Goal: Information Seeking & Learning: Learn about a topic

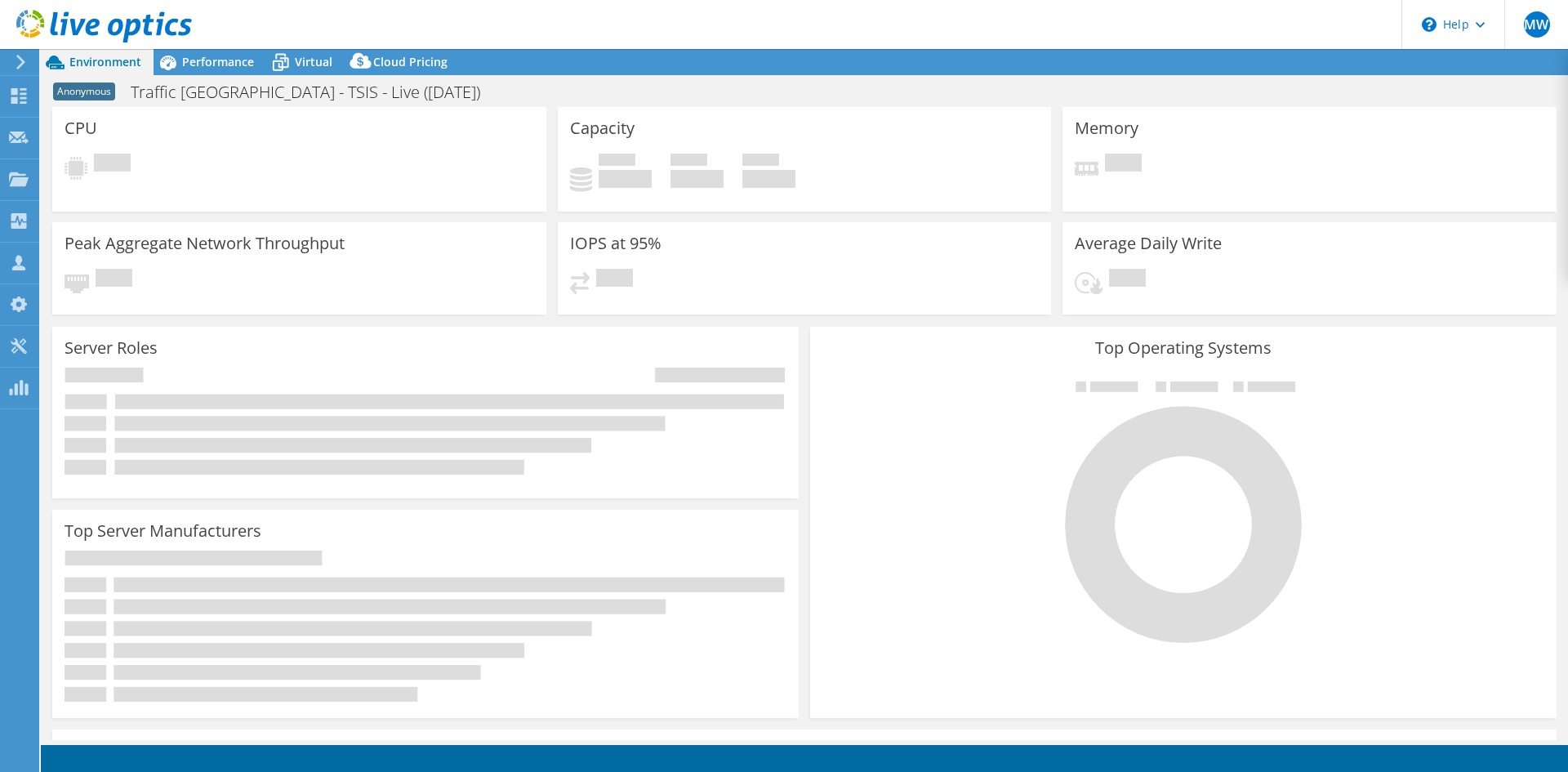
select select "EULondon"
select select "GBP"
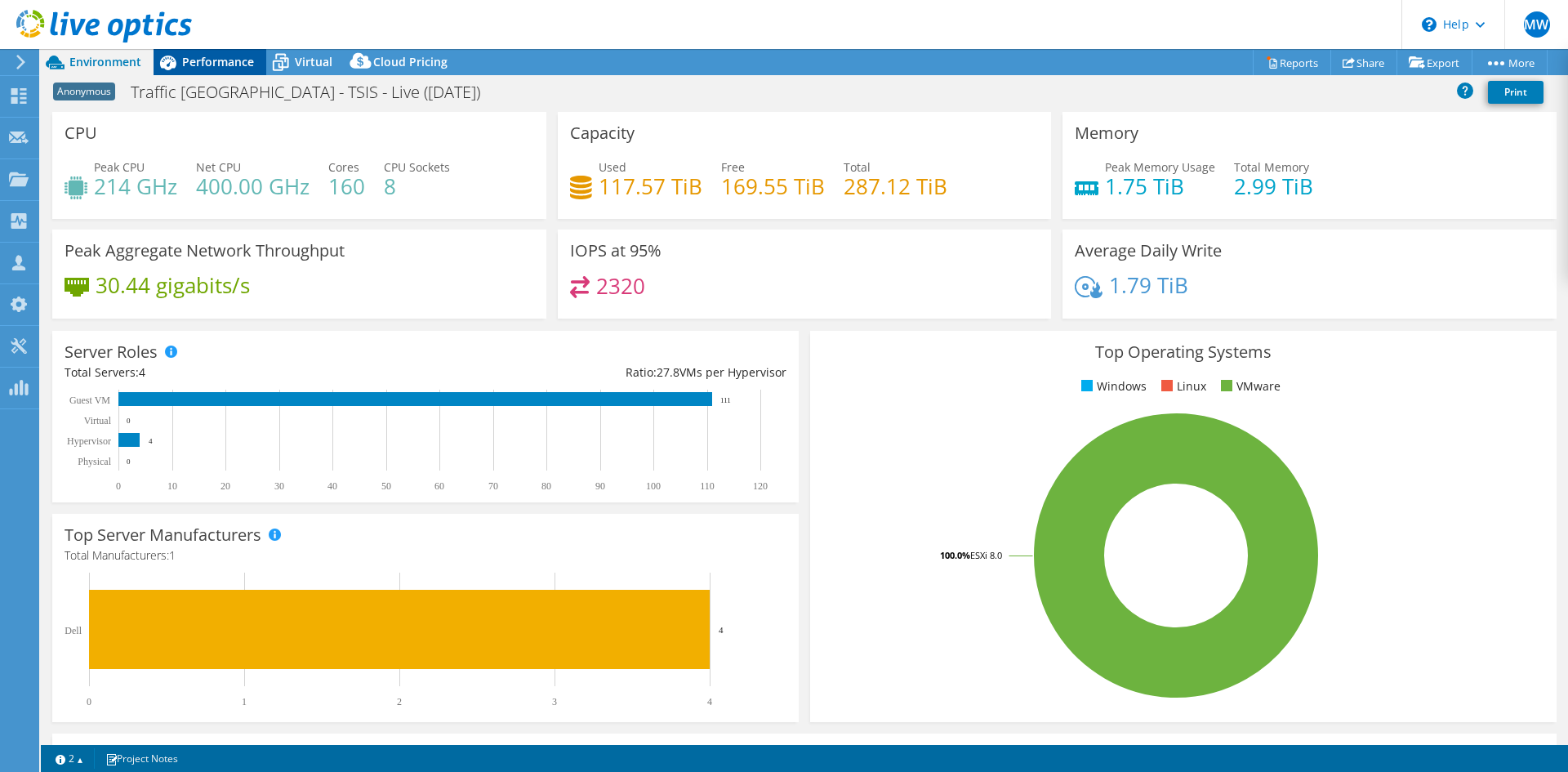
click at [193, 66] on span "Performance" at bounding box center [218, 61] width 71 height 16
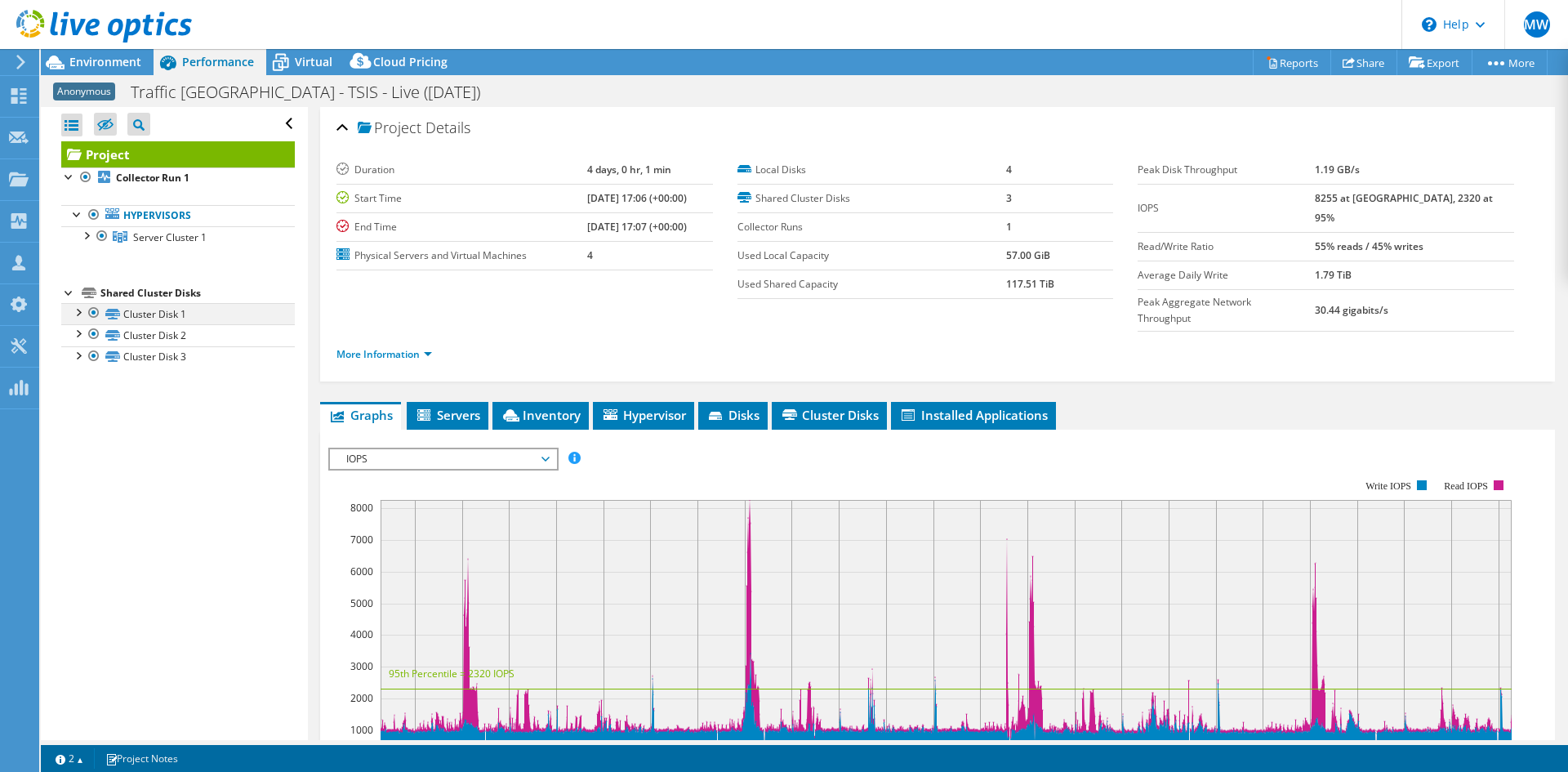
click at [80, 312] on div at bounding box center [78, 312] width 17 height 17
click at [78, 419] on div at bounding box center [78, 418] width 17 height 17
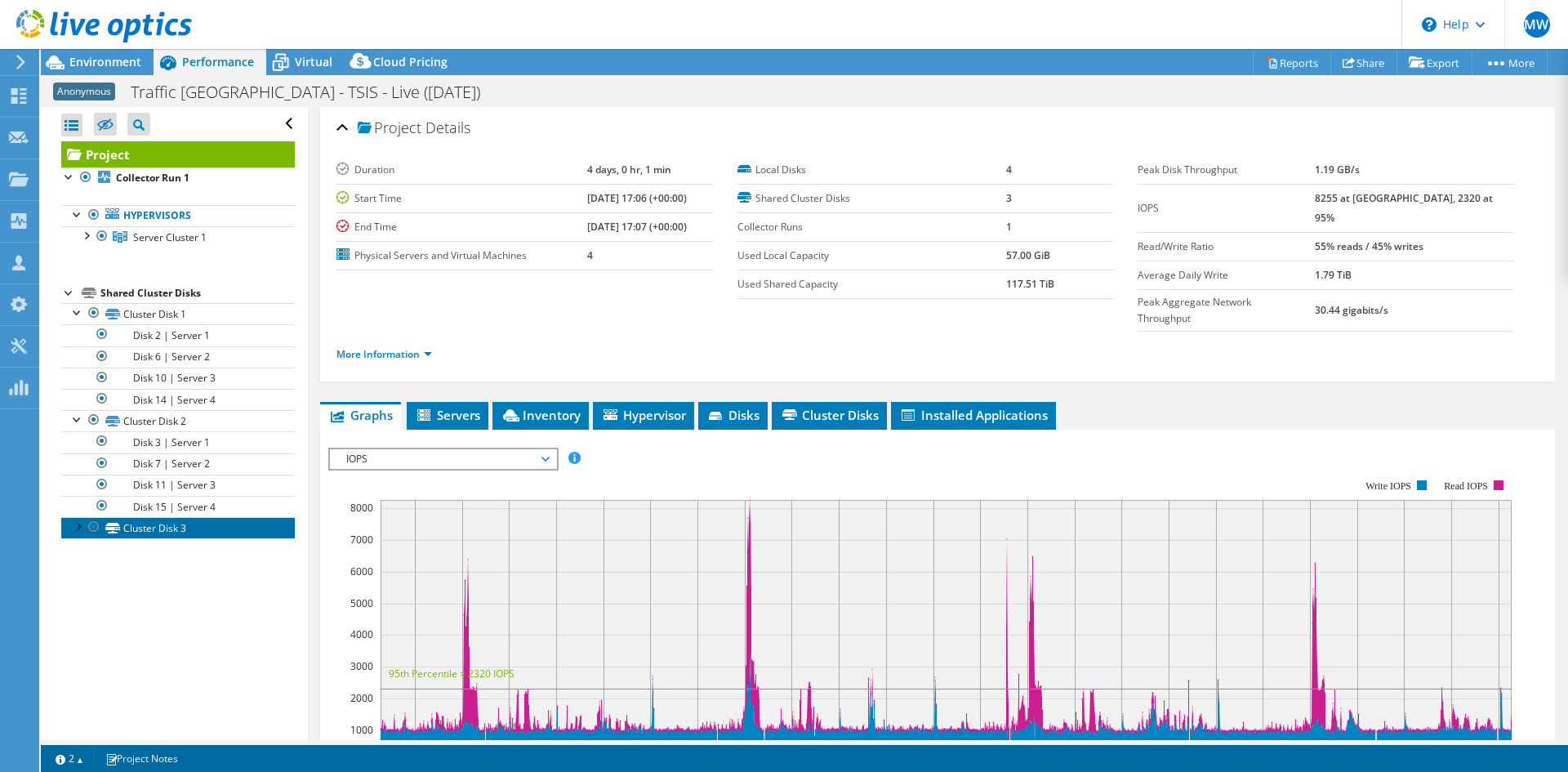
click at [76, 534] on link "Cluster Disk 3" at bounding box center [178, 528] width 233 height 22
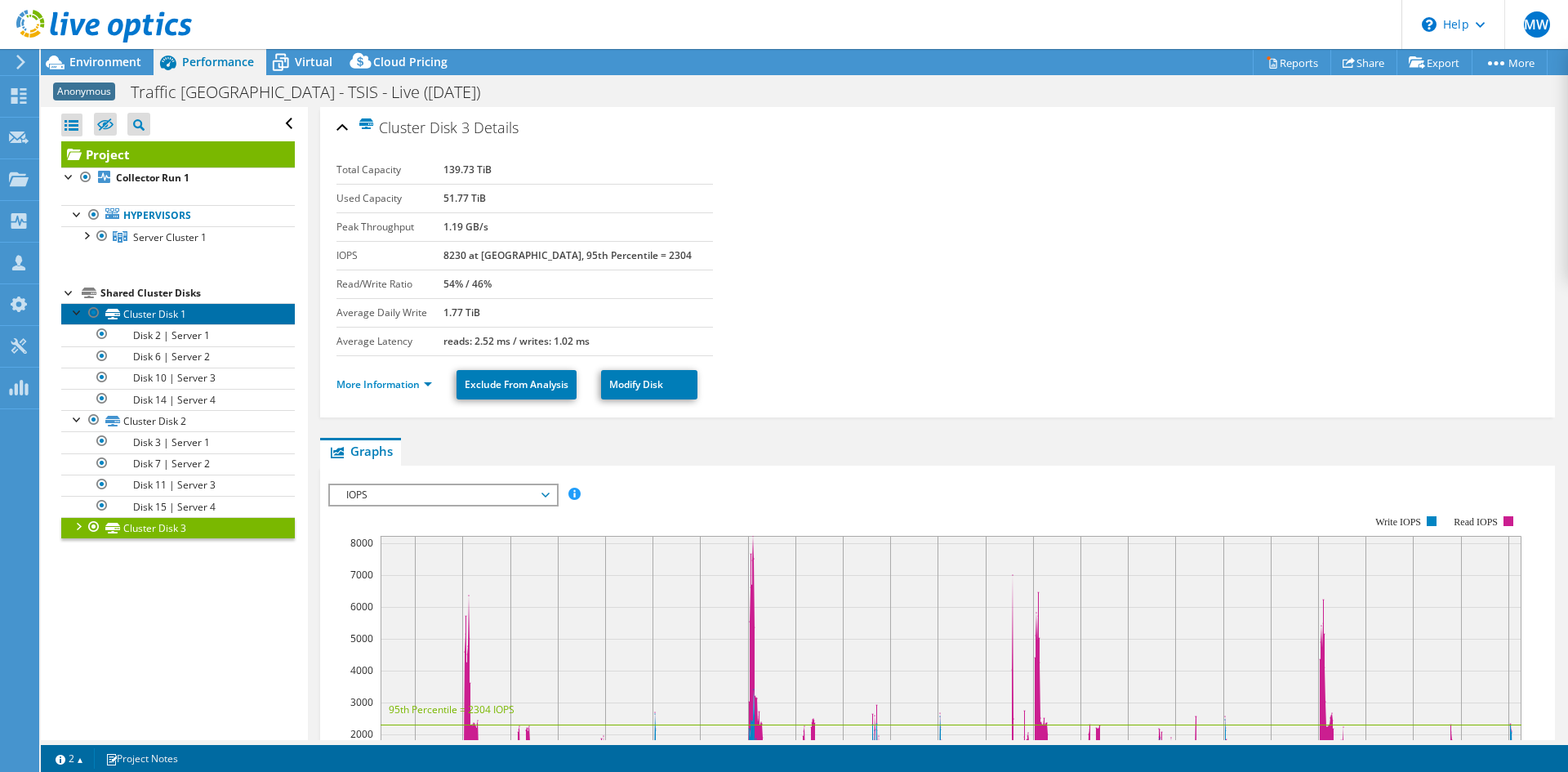
click at [157, 312] on link "Cluster Disk 1" at bounding box center [178, 314] width 233 height 22
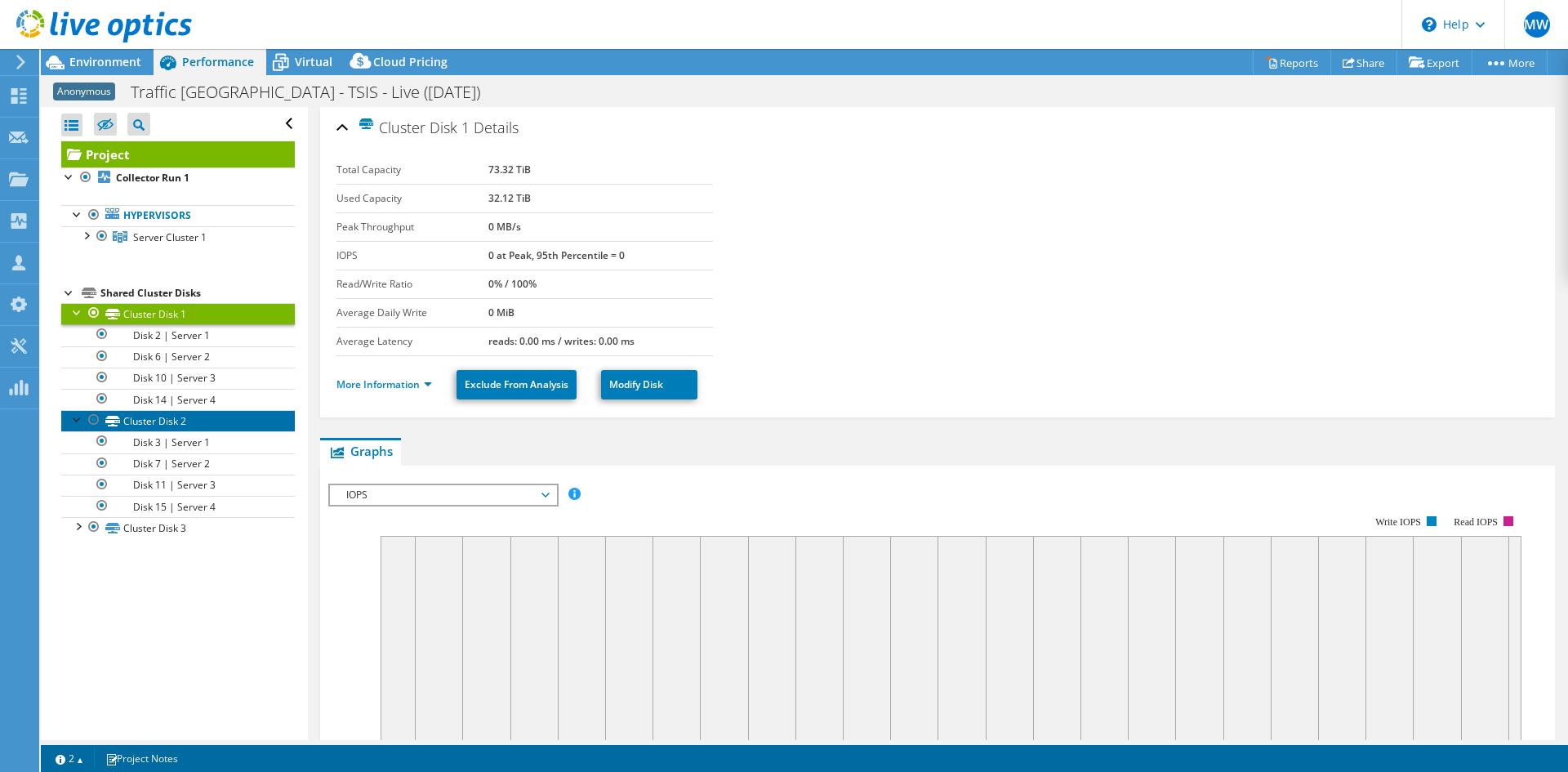
click at [162, 420] on link "Cluster Disk 2" at bounding box center [178, 420] width 233 height 22
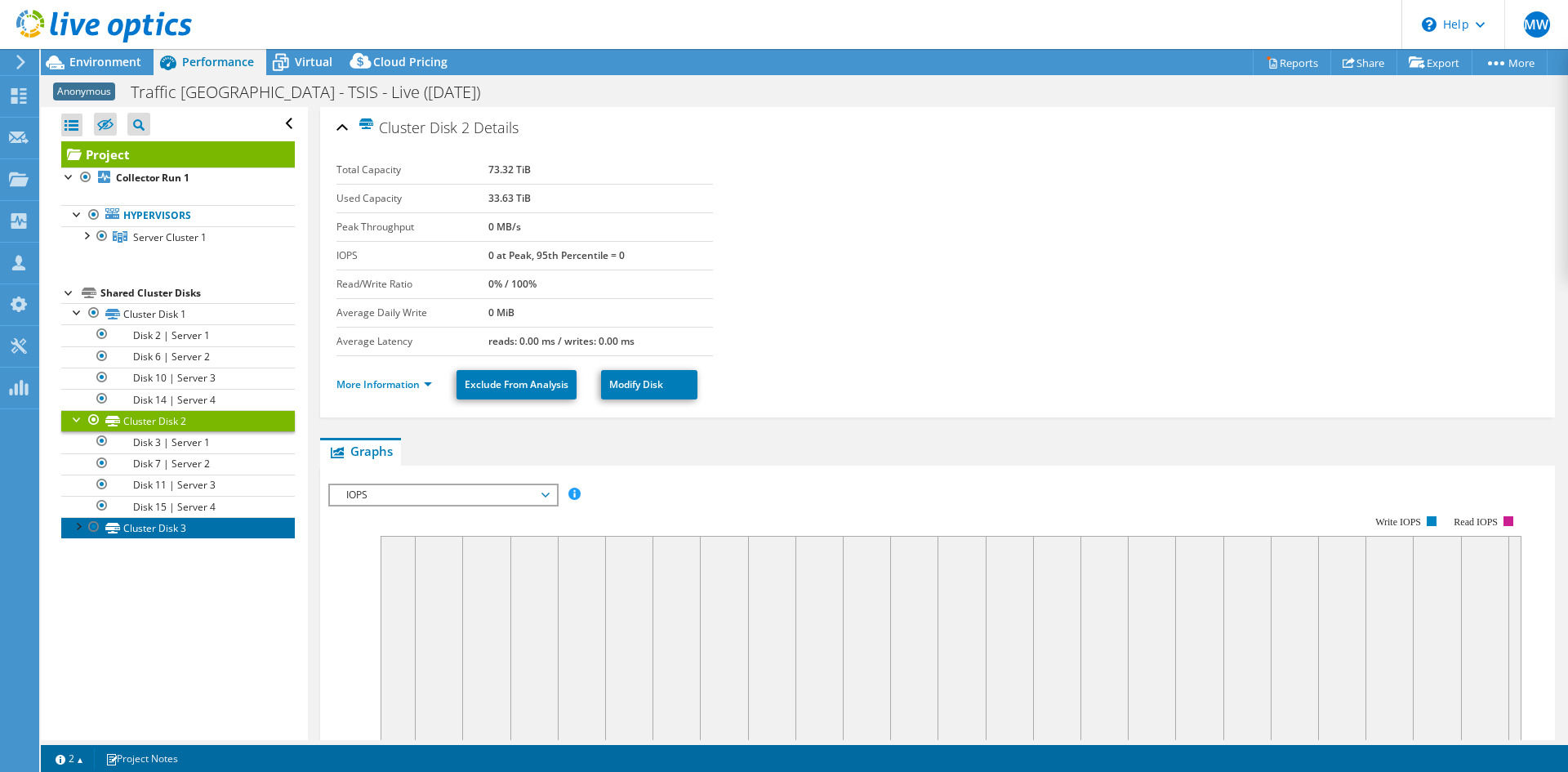
click at [173, 528] on link "Cluster Disk 3" at bounding box center [178, 528] width 233 height 22
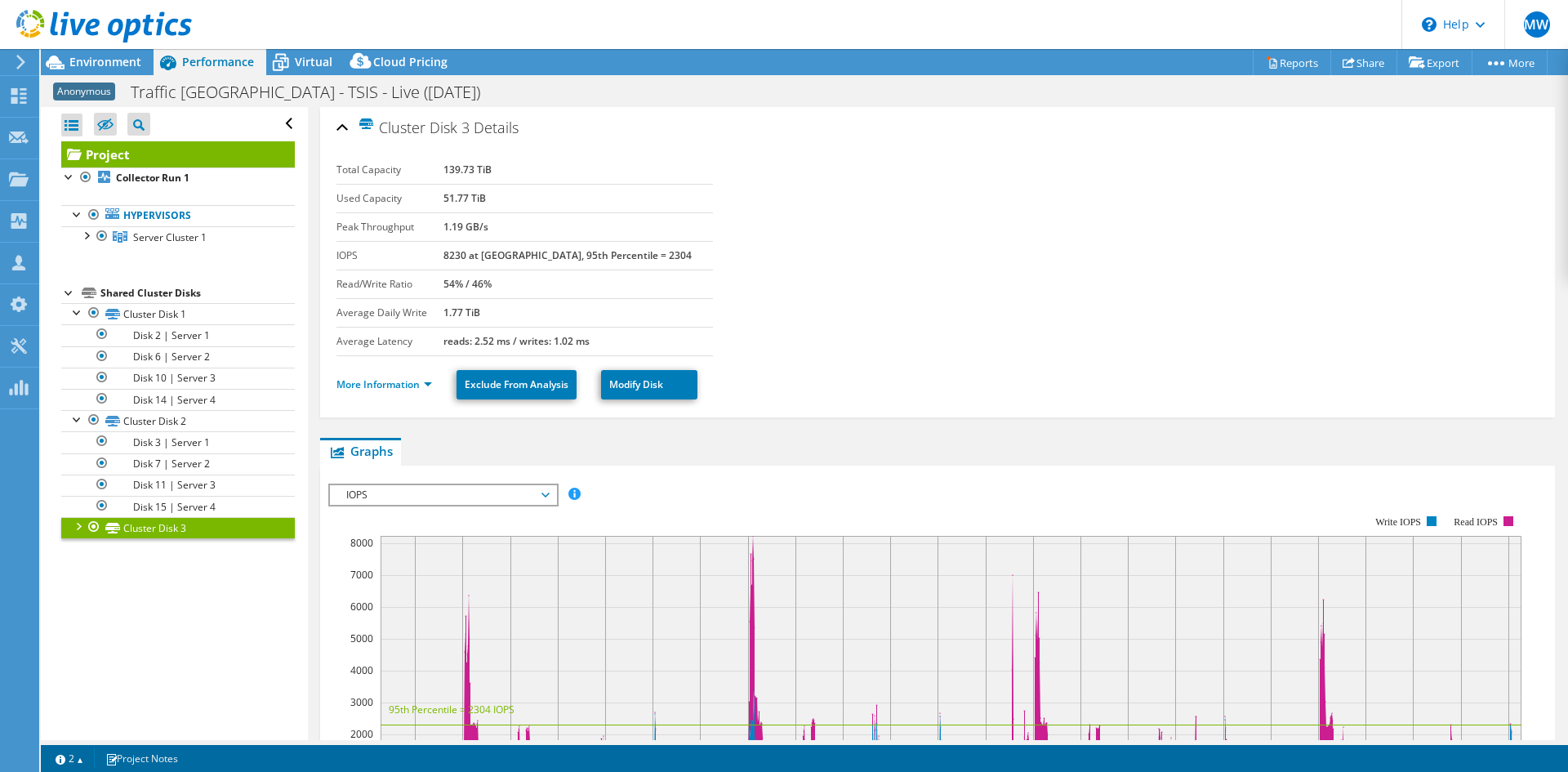
drag, startPoint x: 535, startPoint y: 171, endPoint x: 447, endPoint y: 167, distance: 88.1
click at [447, 167] on tr "Total Capacity 139.73 TiB" at bounding box center [524, 170] width 376 height 28
click at [169, 312] on link "Cluster Disk 1" at bounding box center [178, 314] width 233 height 22
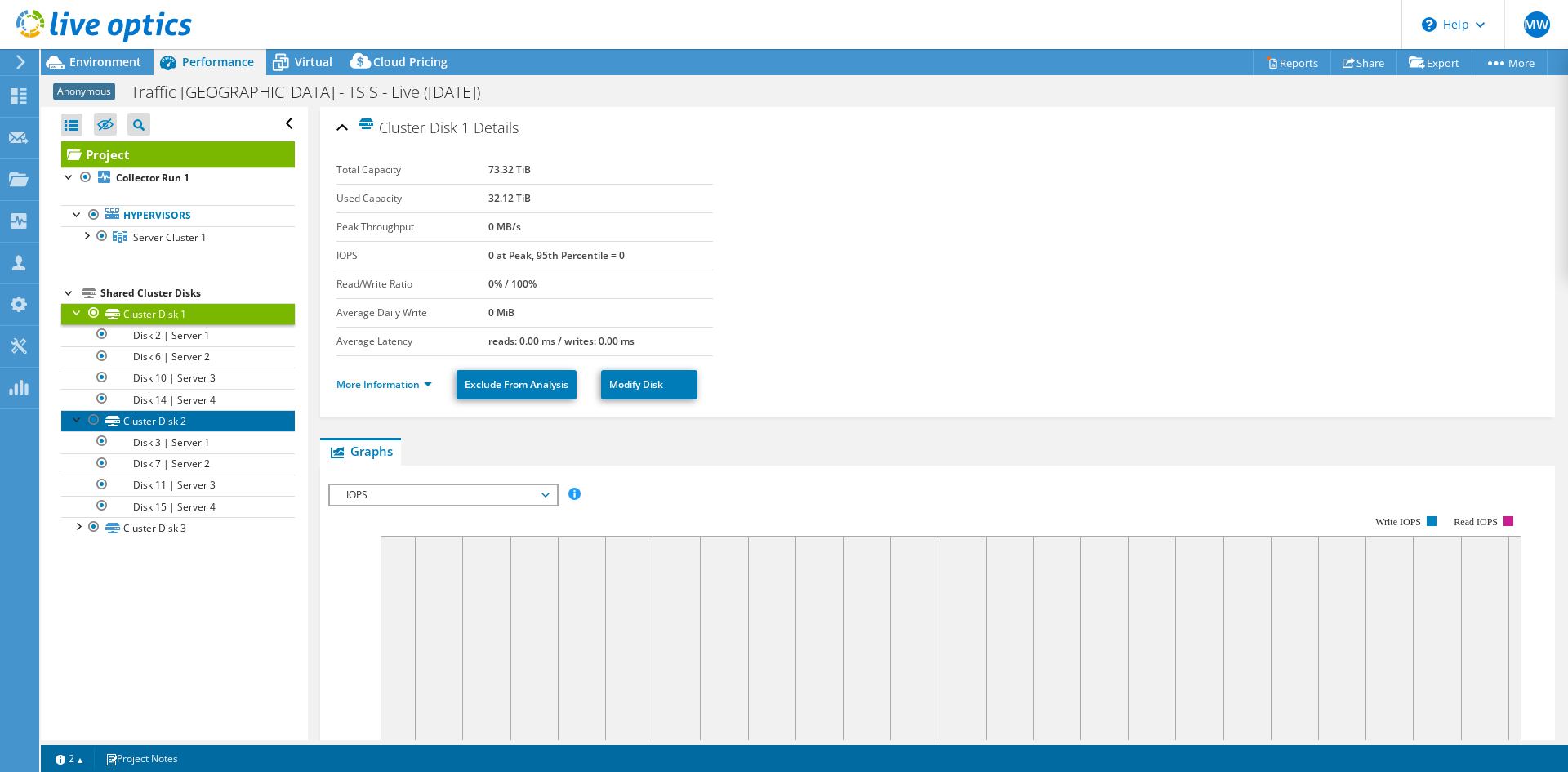
click at [160, 416] on link "Cluster Disk 2" at bounding box center [178, 420] width 233 height 22
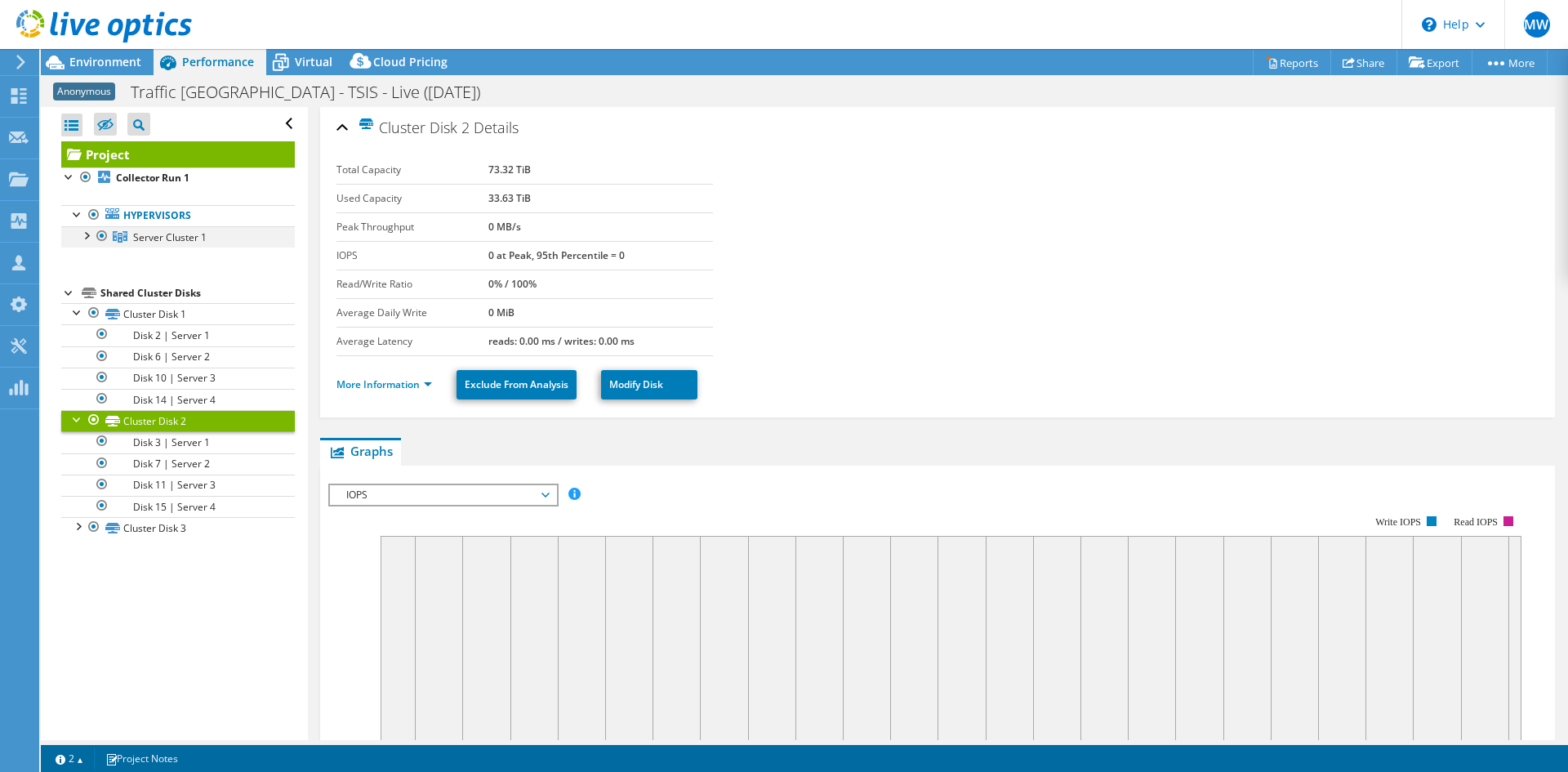
click at [89, 236] on div at bounding box center [86, 234] width 17 height 17
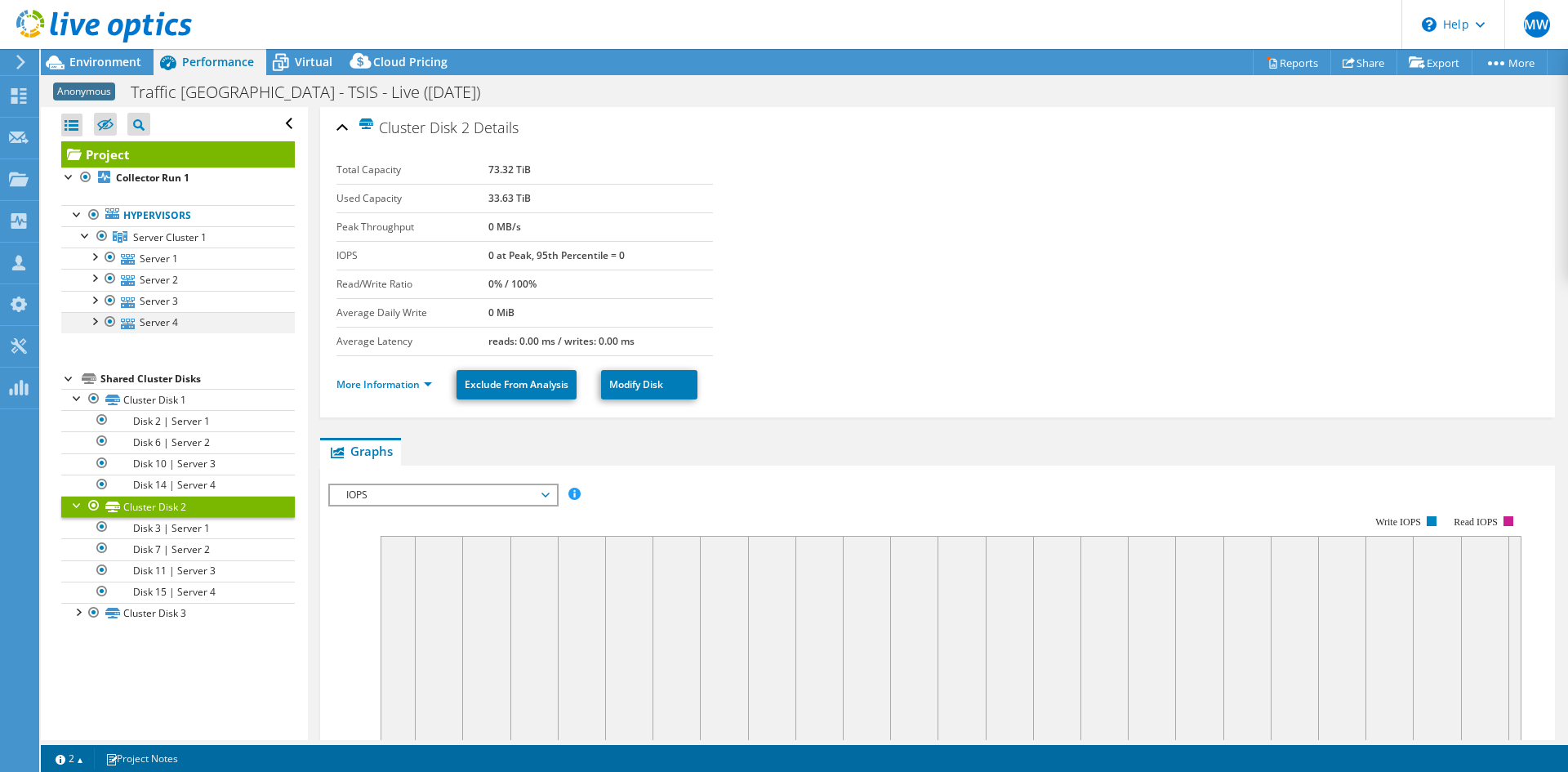
click at [96, 317] on div at bounding box center [94, 320] width 17 height 17
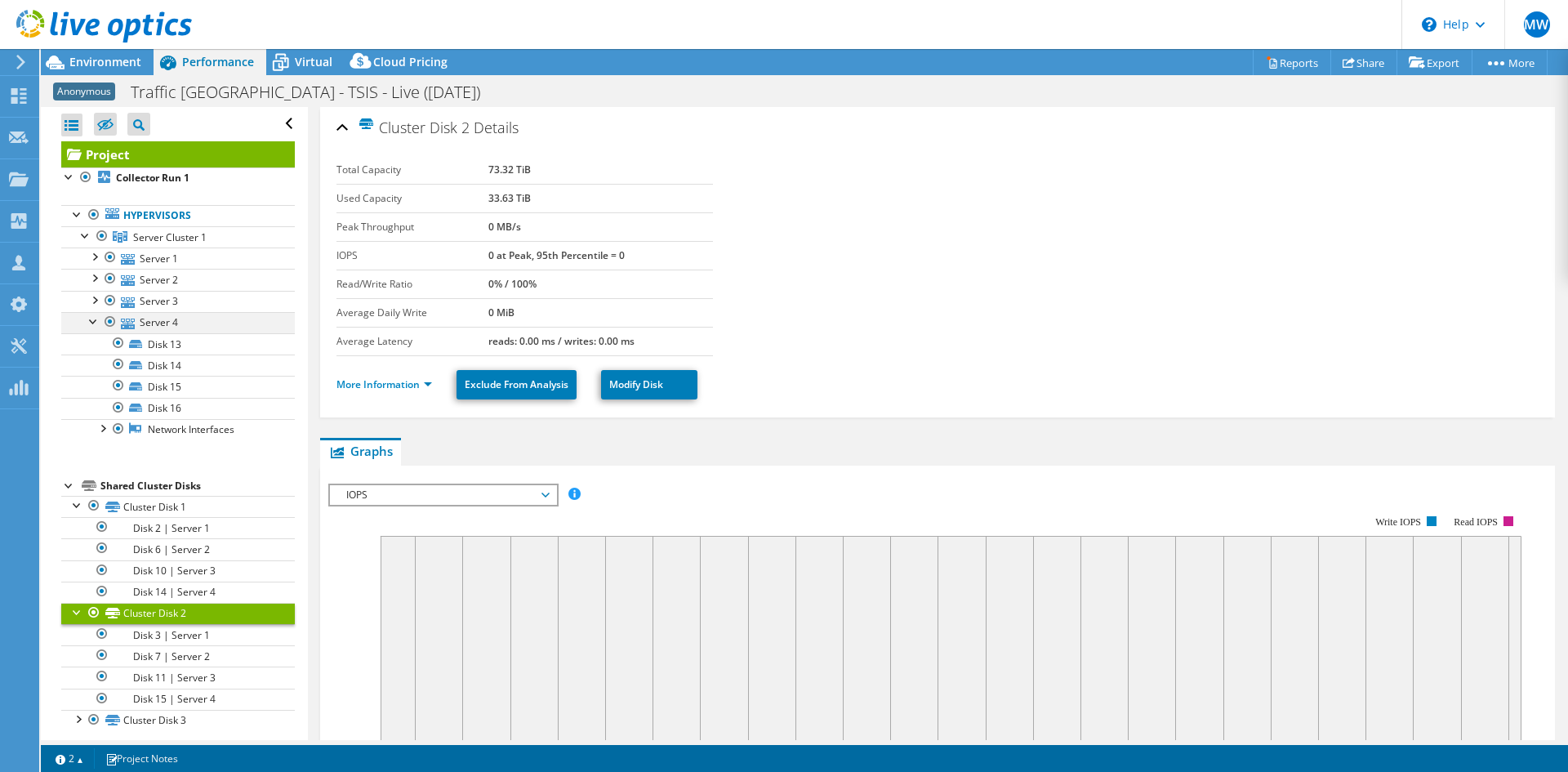
click at [96, 320] on div at bounding box center [94, 320] width 17 height 17
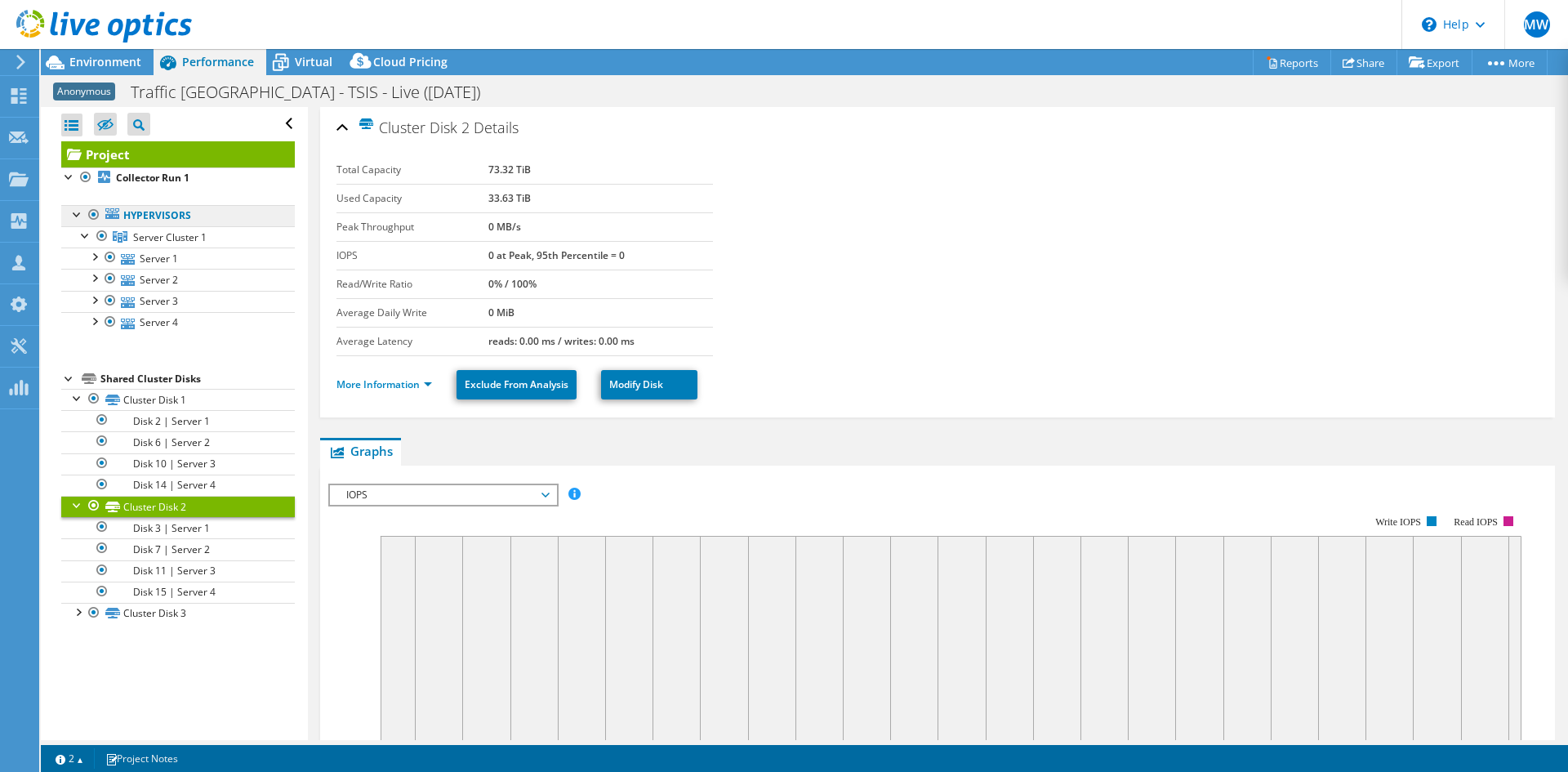
click at [155, 220] on link "Hypervisors" at bounding box center [178, 216] width 233 height 22
click at [163, 241] on span "Server Cluster 1" at bounding box center [170, 237] width 73 height 14
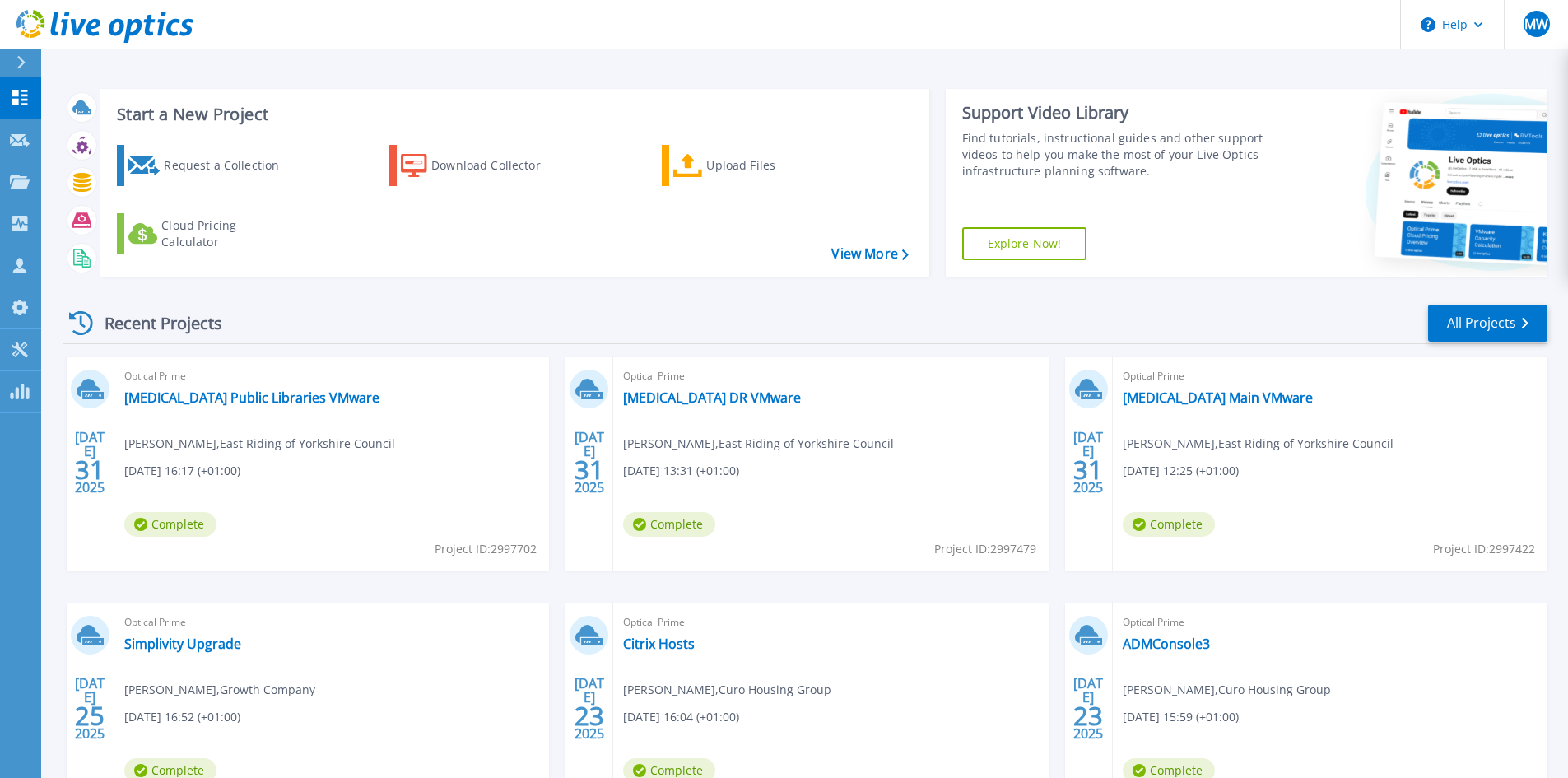
scroll to position [134, 0]
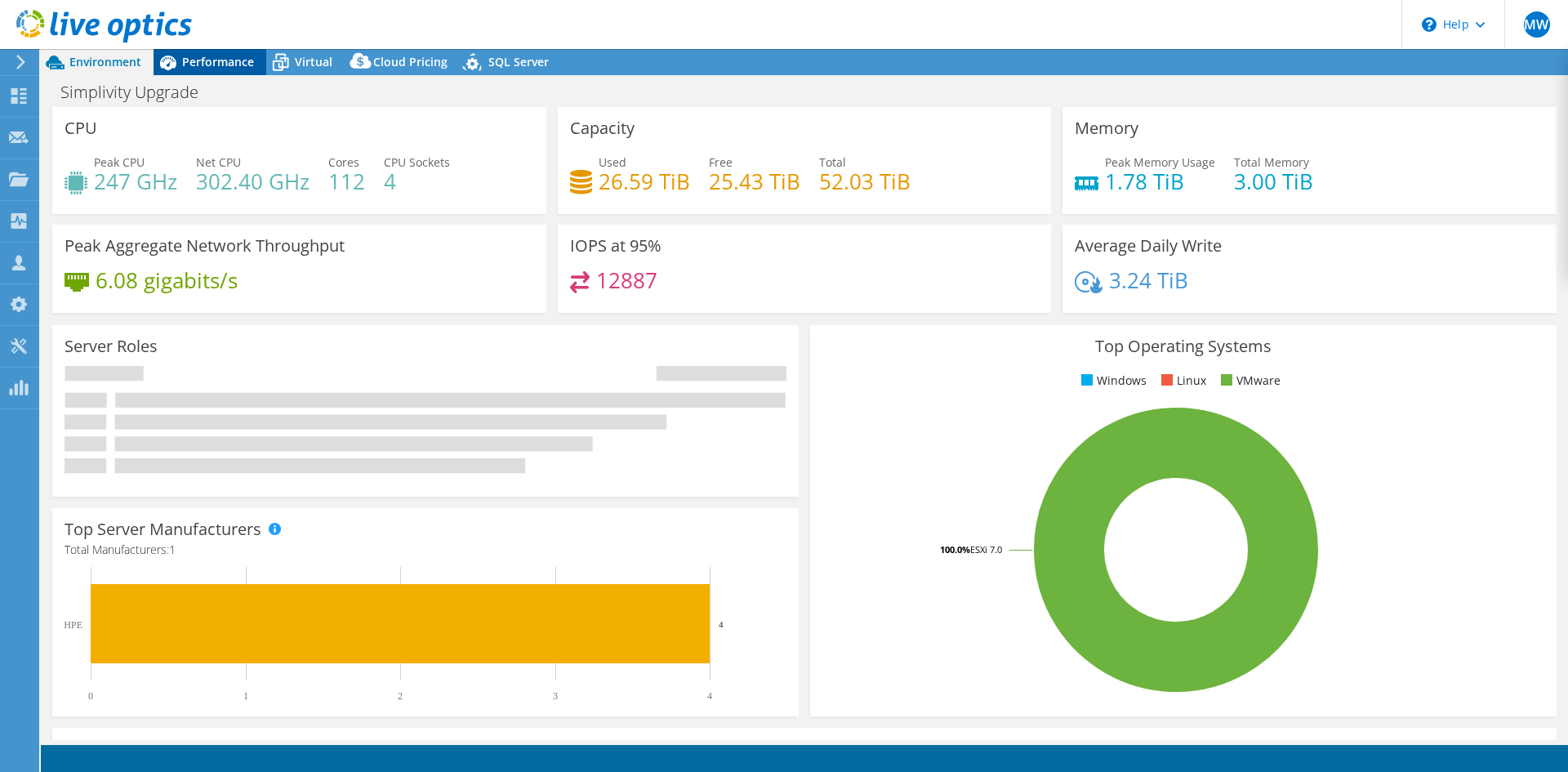
select select "USD"
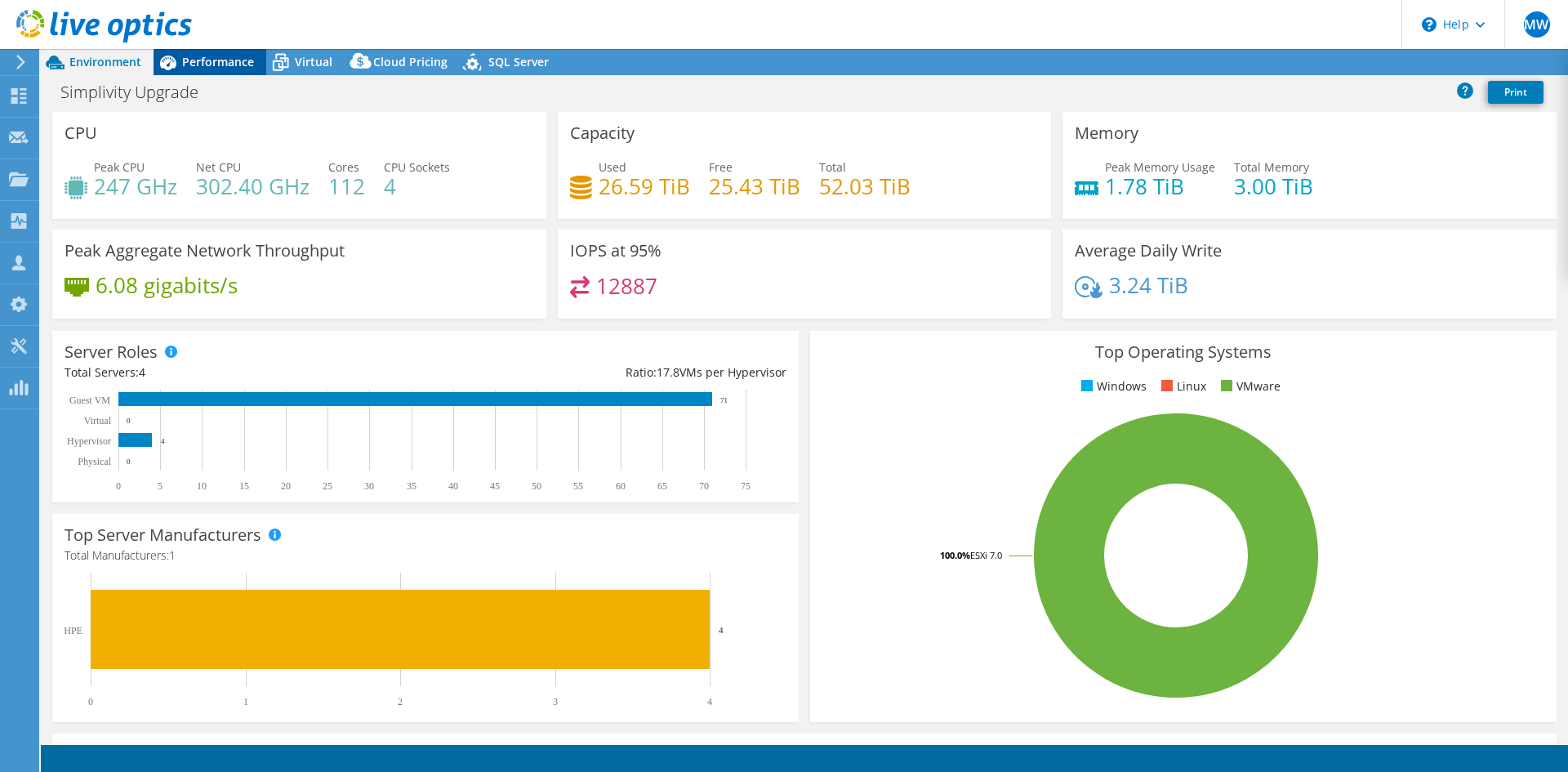
click at [188, 66] on span "Performance" at bounding box center [218, 61] width 71 height 16
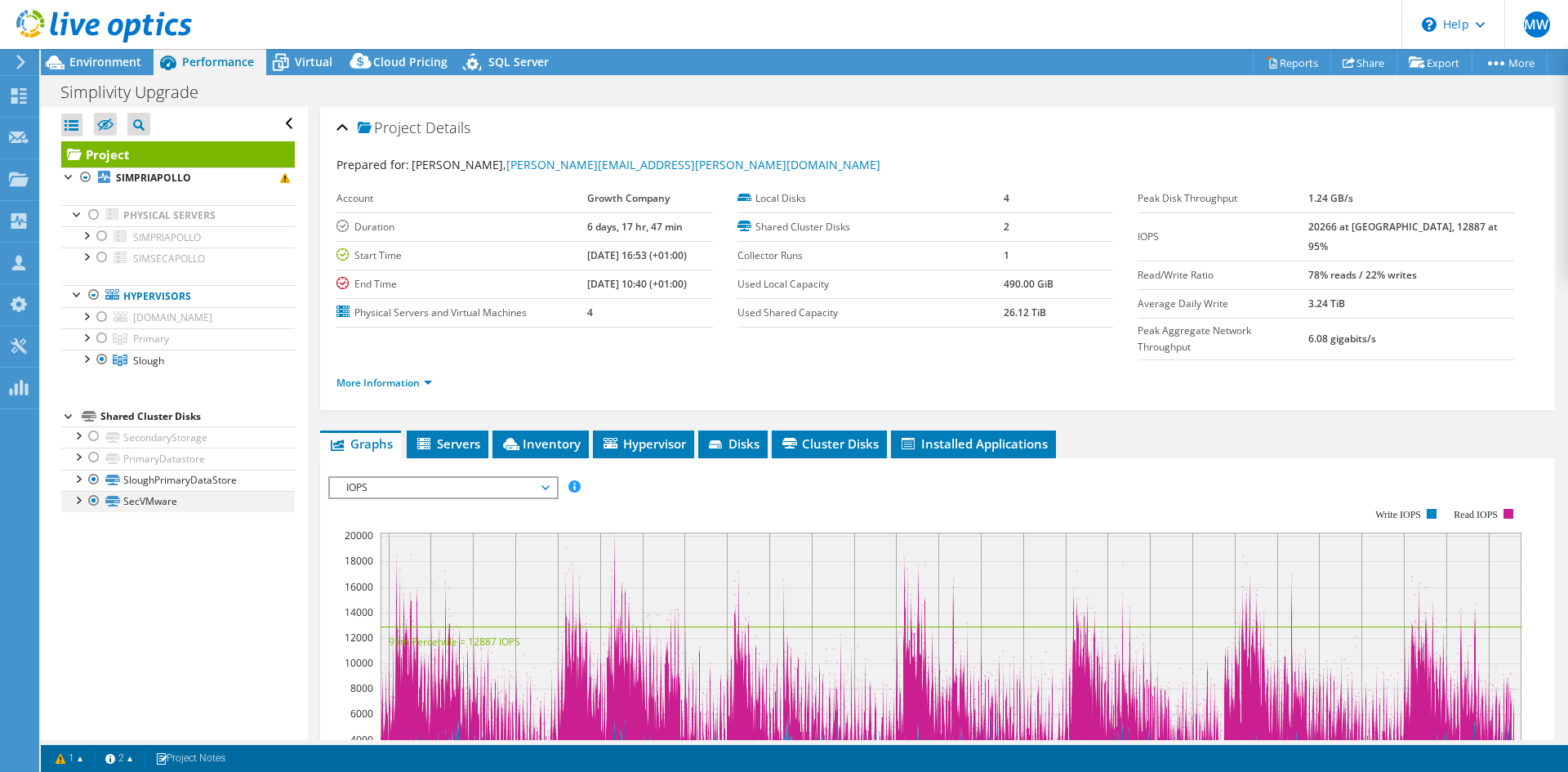
click at [80, 499] on div at bounding box center [78, 499] width 17 height 17
click at [80, 498] on div at bounding box center [78, 499] width 17 height 17
click at [128, 496] on link "SecVMware" at bounding box center [178, 502] width 233 height 22
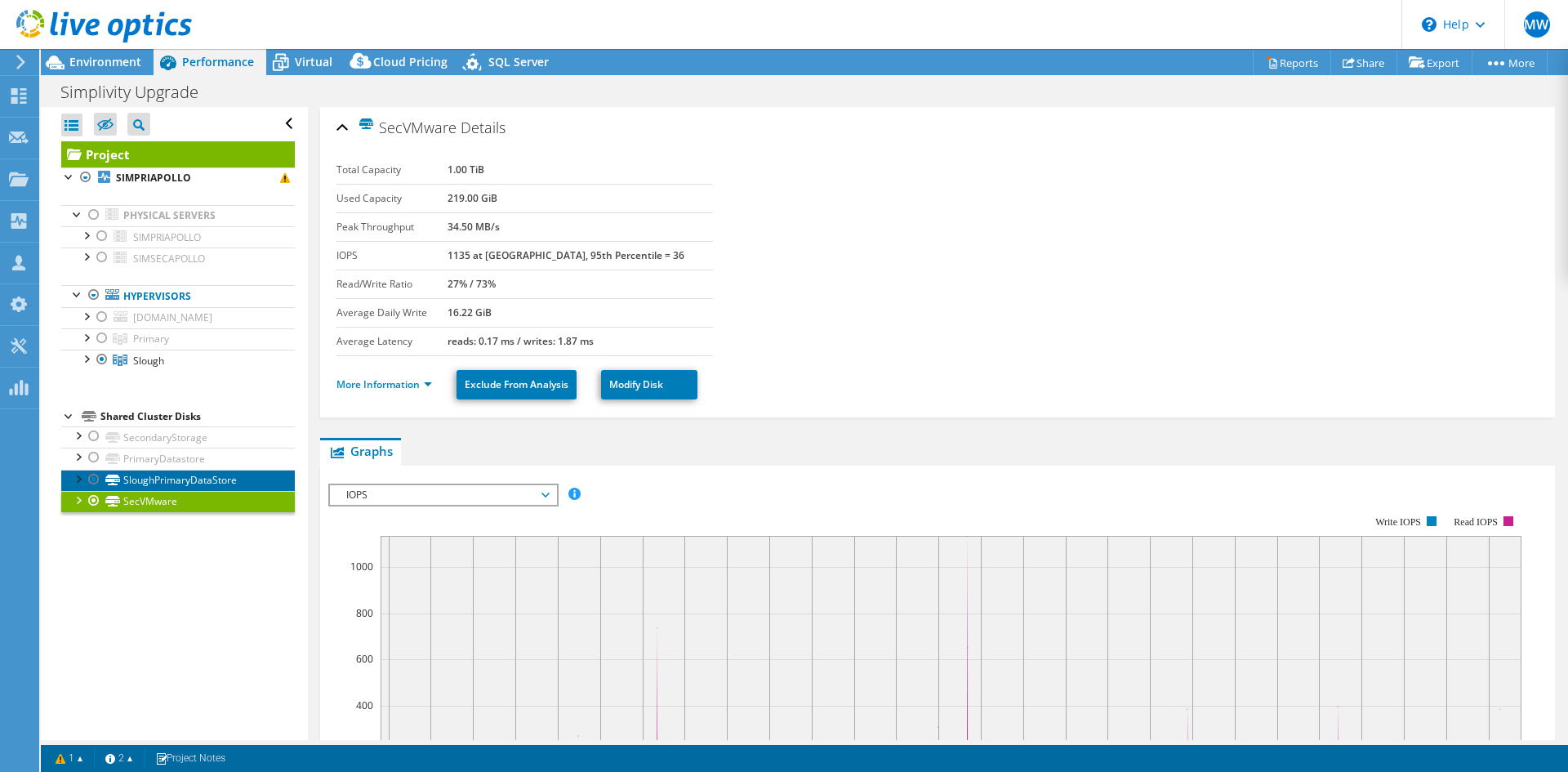
click at [182, 474] on link "SloughPrimaryDataStore" at bounding box center [178, 480] width 233 height 22
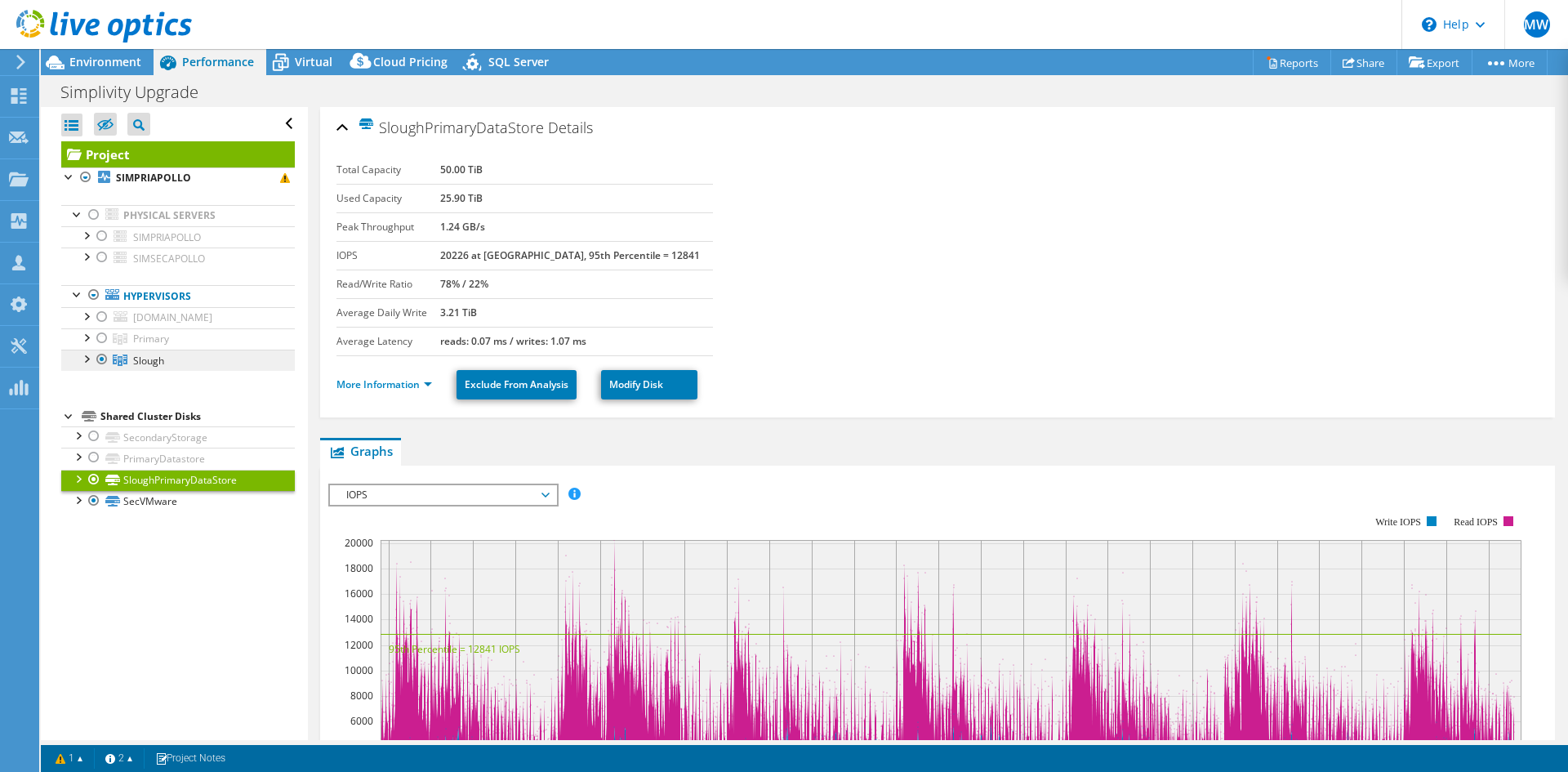
click at [154, 350] on link "Slough" at bounding box center [178, 339] width 233 height 22
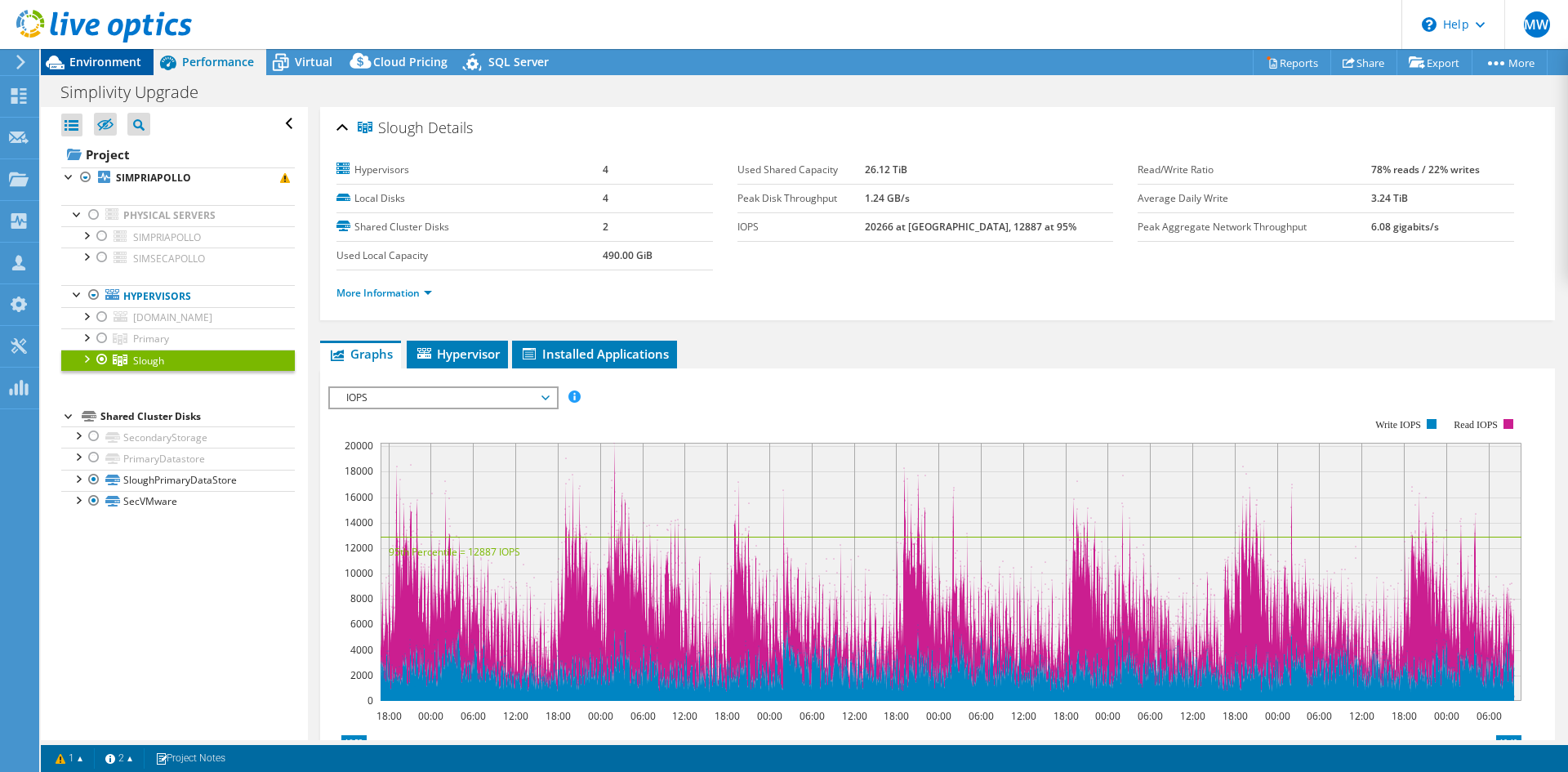
click at [119, 68] on span "Environment" at bounding box center [106, 61] width 71 height 16
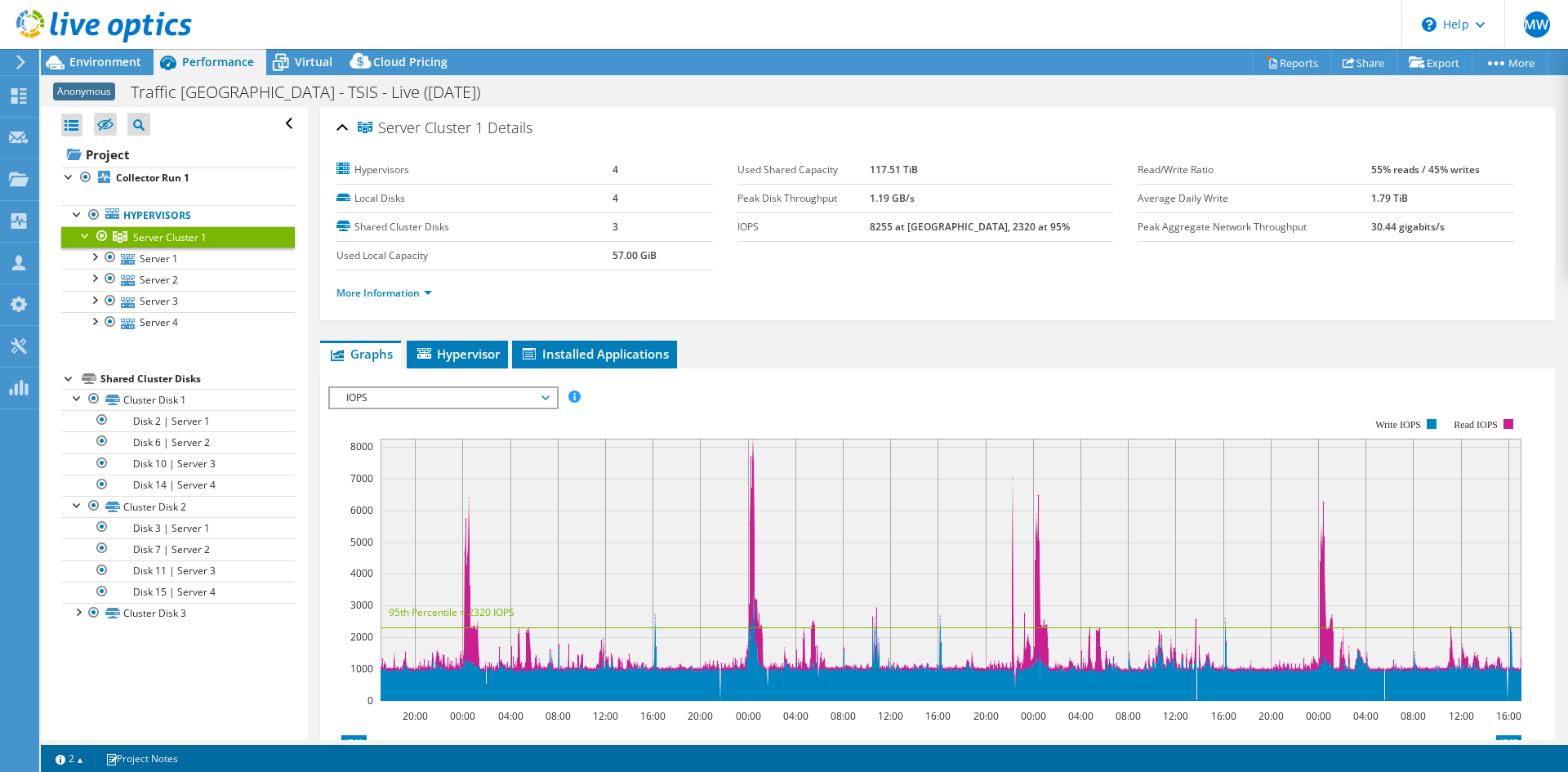
select select "EULondon"
select select "GBP"
click at [111, 60] on span "Environment" at bounding box center [106, 61] width 71 height 16
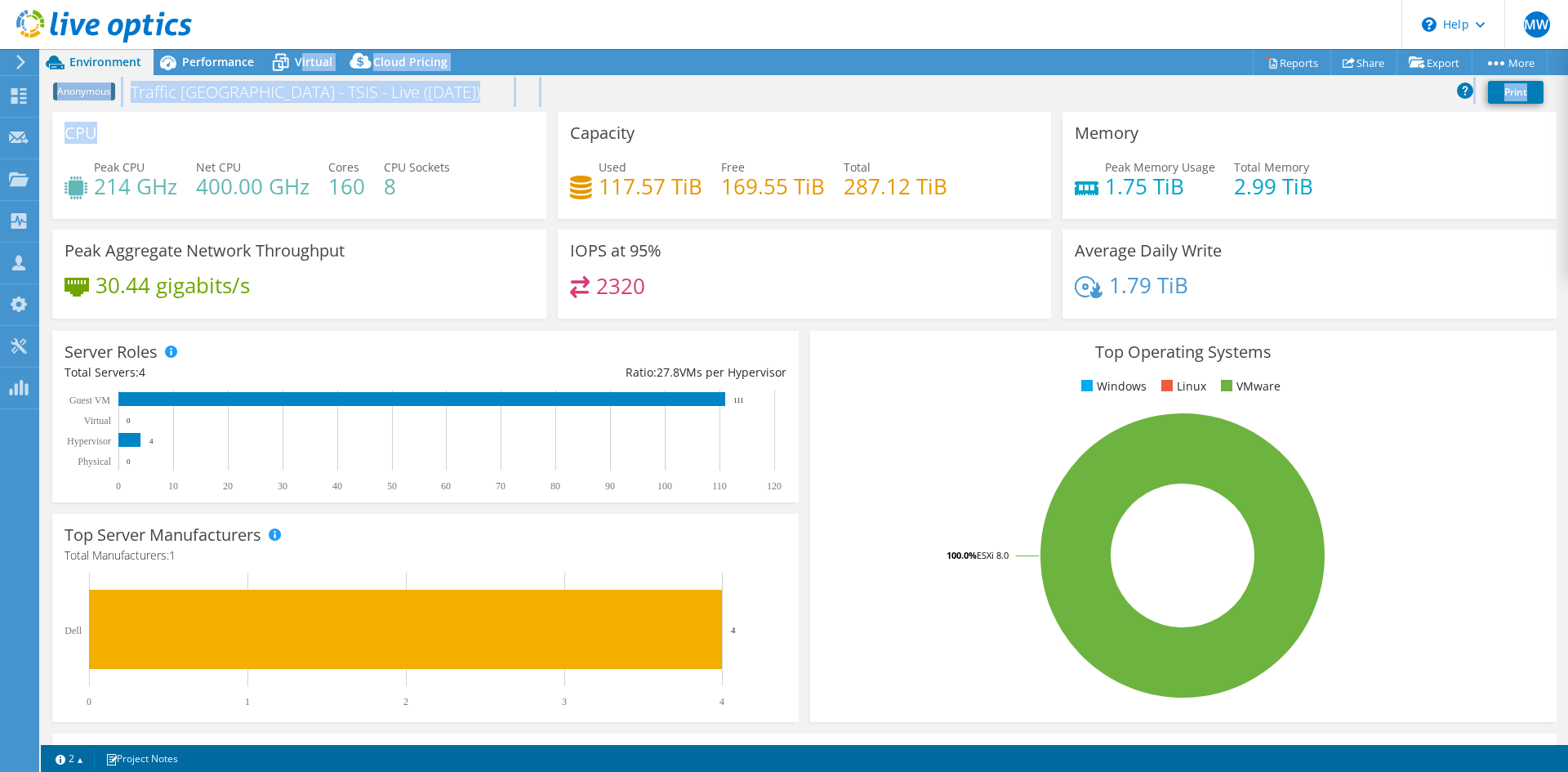
drag, startPoint x: 301, startPoint y: 63, endPoint x: 322, endPoint y: 128, distance: 68.3
click at [322, 128] on div "Project Actions Project Actions Reports Share Export vSAN ReadyNode Sizer" at bounding box center [804, 411] width 1527 height 723
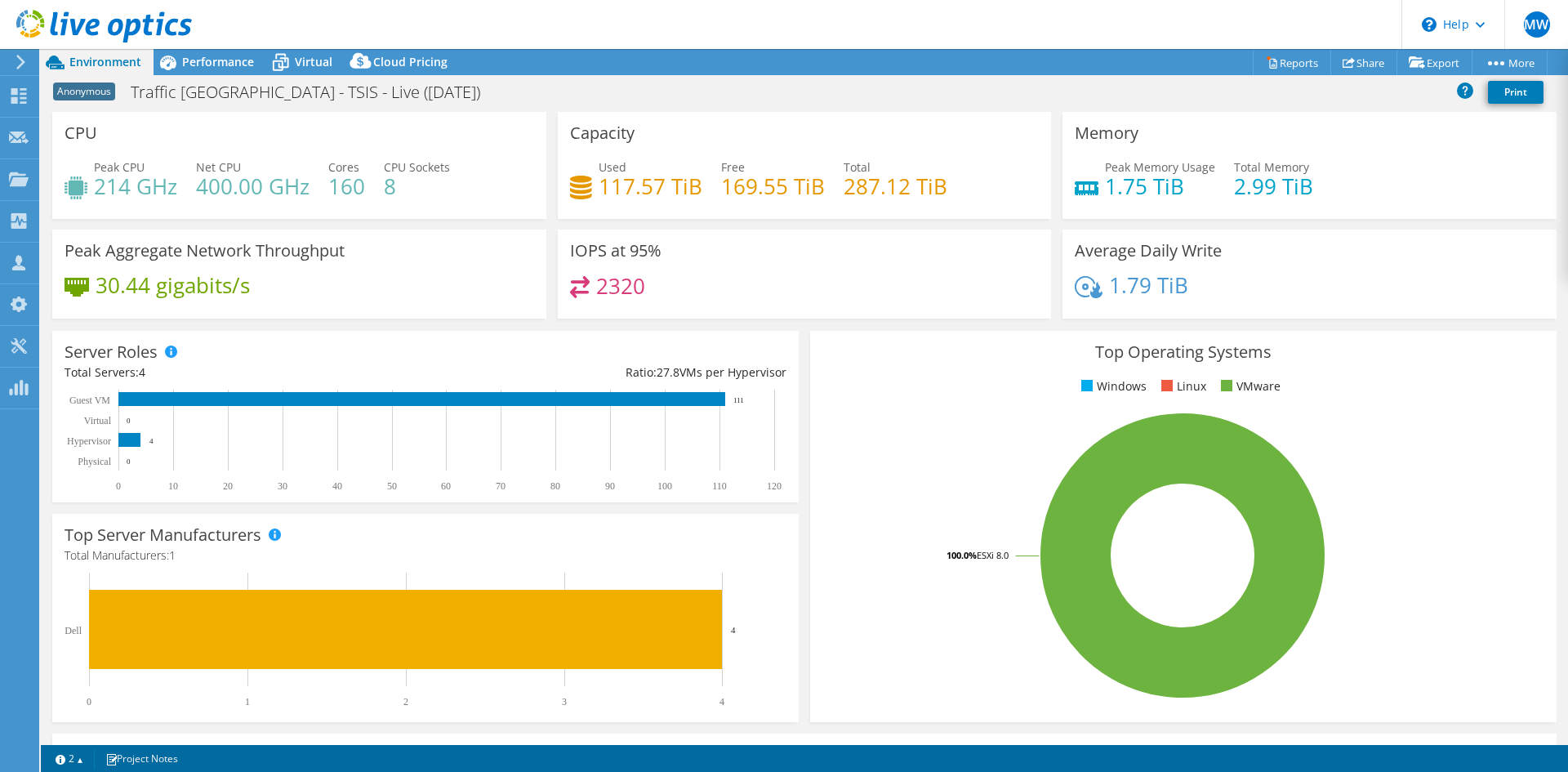
click at [322, 130] on div "CPU Peak CPU 214 GHz Net CPU 400.00 GHz Cores 160 CPU Sockets 8" at bounding box center [299, 165] width 494 height 107
click at [307, 65] on span "Virtual" at bounding box center [313, 61] width 37 height 16
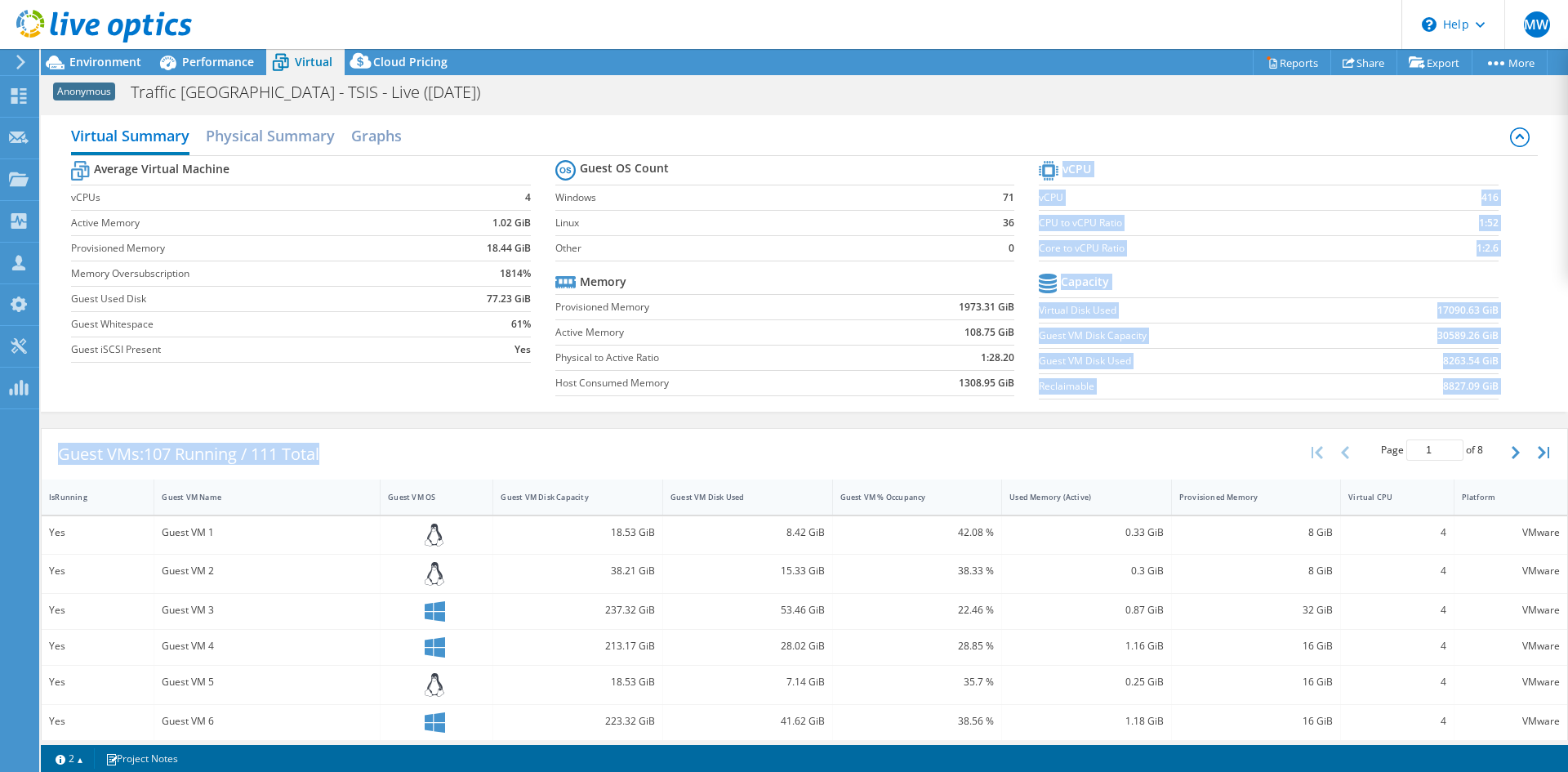
click at [694, 419] on div "Virtual Summary Physical Summary Graphs Average Virtual Machine vCPUs 4 Active …" at bounding box center [804, 594] width 1527 height 975
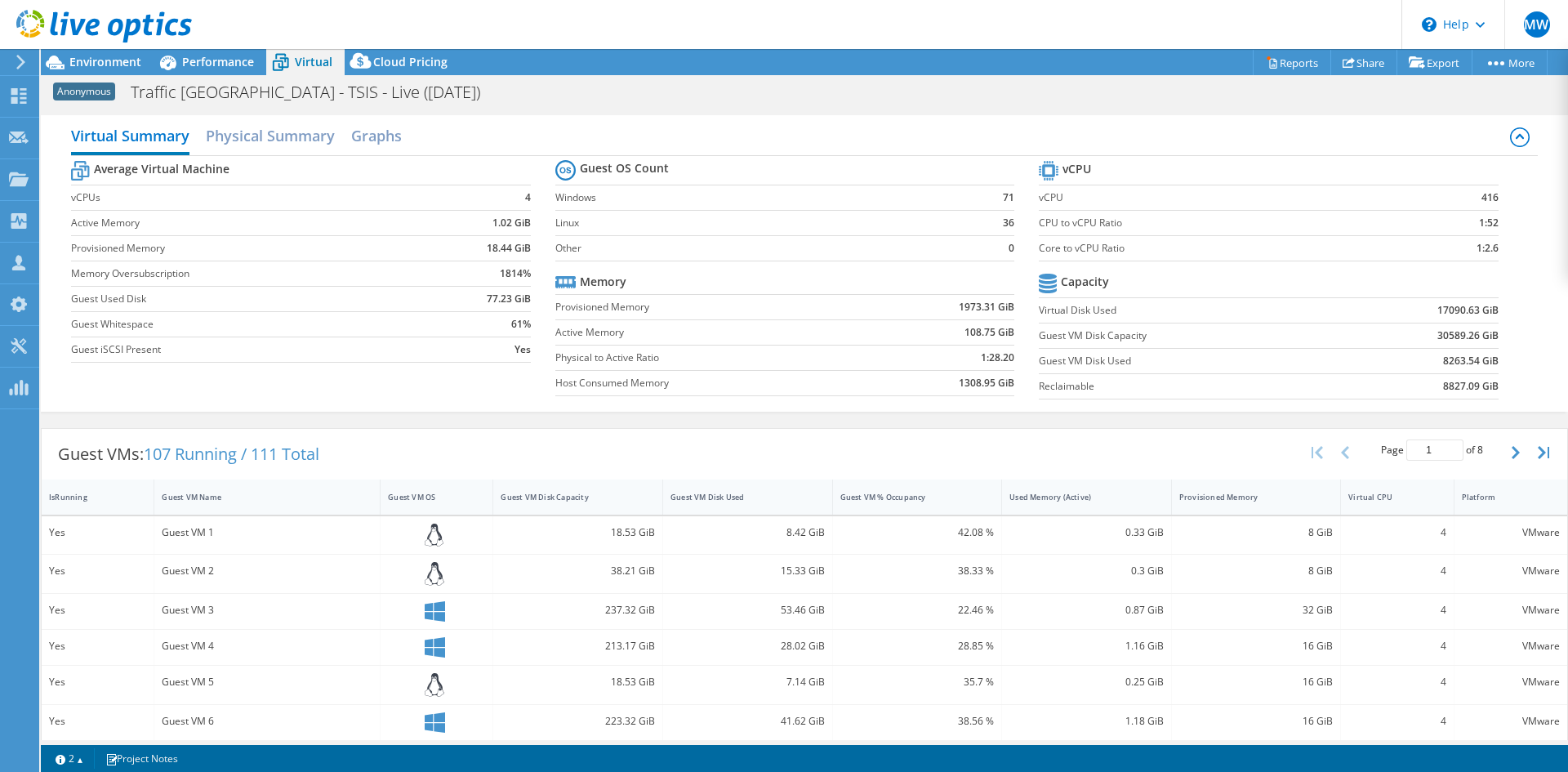
click at [566, 405] on div "Average Virtual Machine vCPUs 4 Active Memory 1.02 GiB Provisioned Memory 18.44…" at bounding box center [804, 282] width 1466 height 252
drag, startPoint x: 1468, startPoint y: 338, endPoint x: 1425, endPoint y: 340, distance: 43.0
click at [1438, 340] on b "30589.26 GiB" at bounding box center [1468, 336] width 61 height 17
drag, startPoint x: 1469, startPoint y: 361, endPoint x: 1432, endPoint y: 369, distance: 37.9
click at [1432, 369] on td "8263.54 GiB" at bounding box center [1418, 361] width 159 height 25
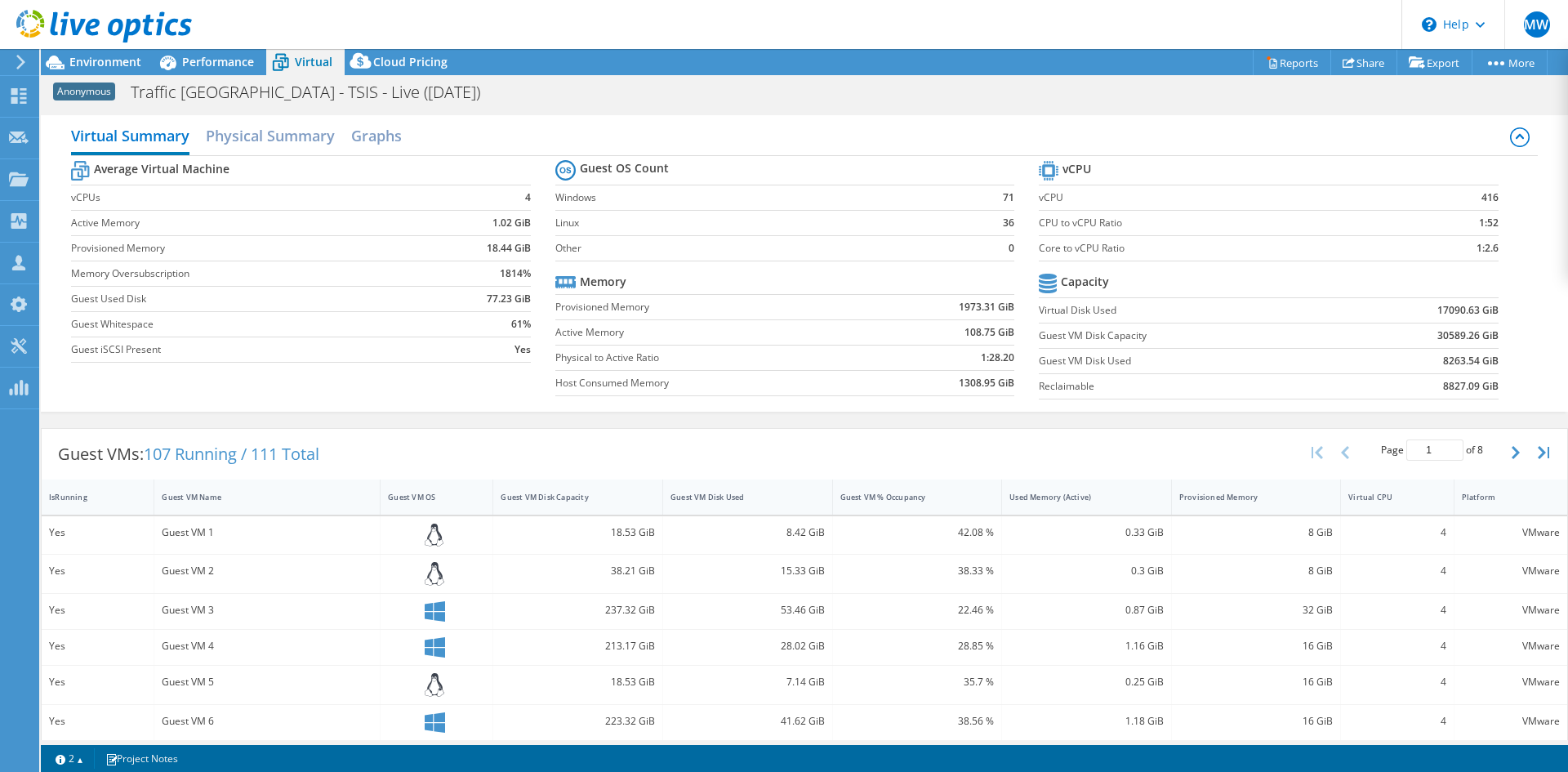
click at [1452, 349] on td "8263.54 GiB" at bounding box center [1418, 361] width 159 height 25
click at [1514, 340] on div "Average Virtual Machine vCPUs 4 Active Memory 1.02 GiB Provisioned Memory 18.44…" at bounding box center [804, 282] width 1466 height 252
click at [117, 57] on span "Environment" at bounding box center [106, 61] width 71 height 16
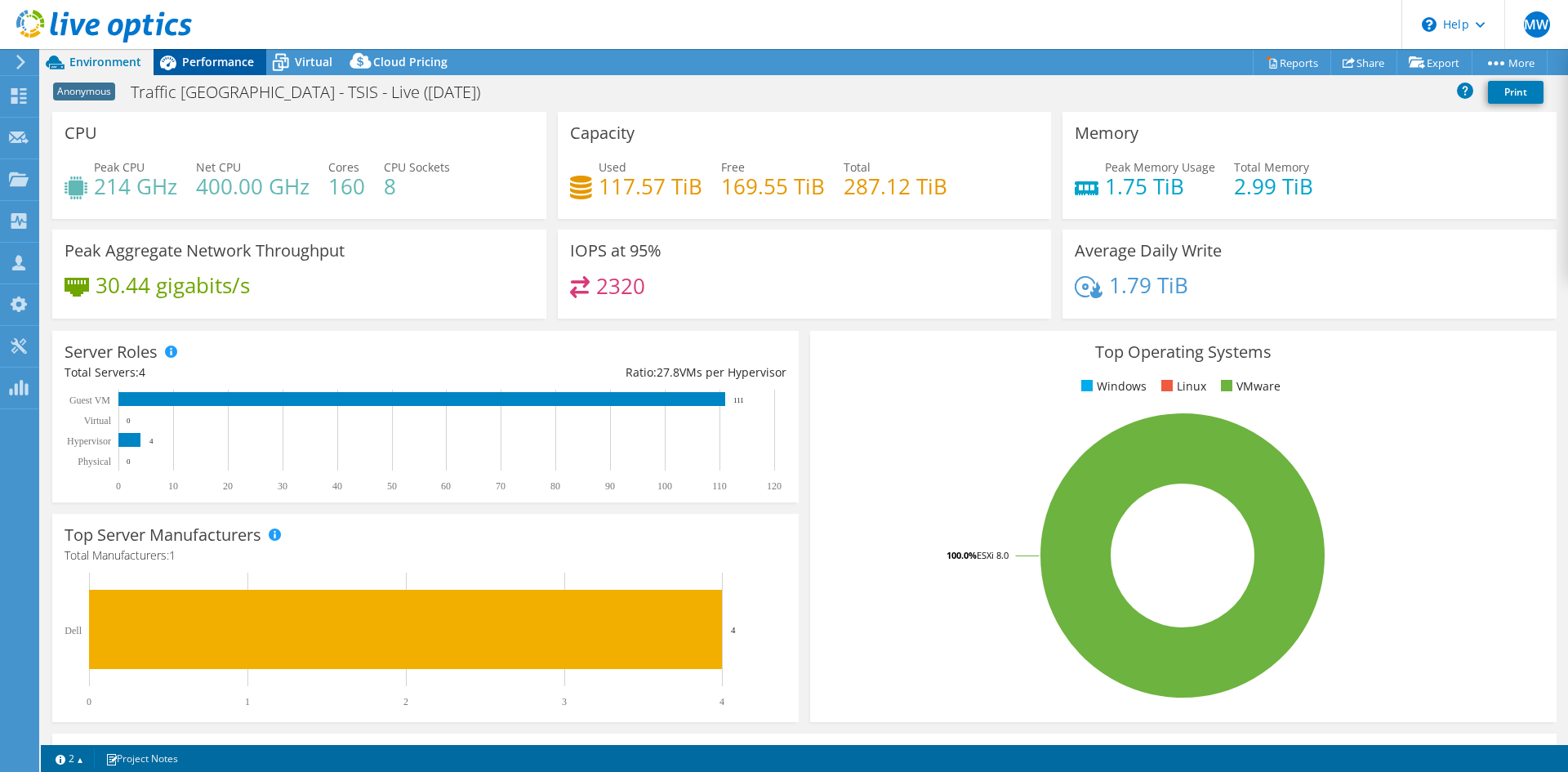
click at [214, 56] on span "Performance" at bounding box center [218, 61] width 71 height 16
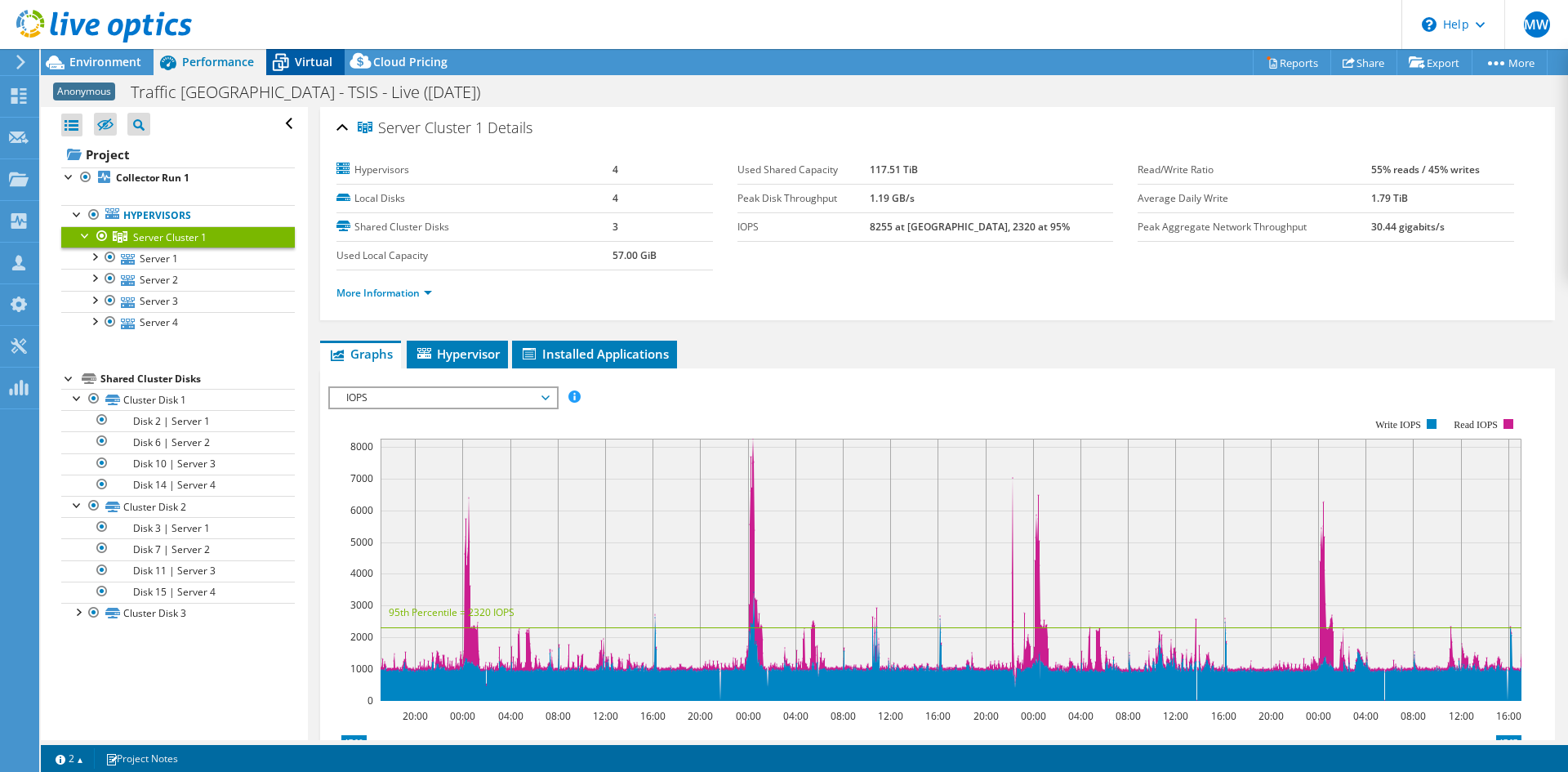
click at [312, 69] on span "Virtual" at bounding box center [313, 61] width 37 height 16
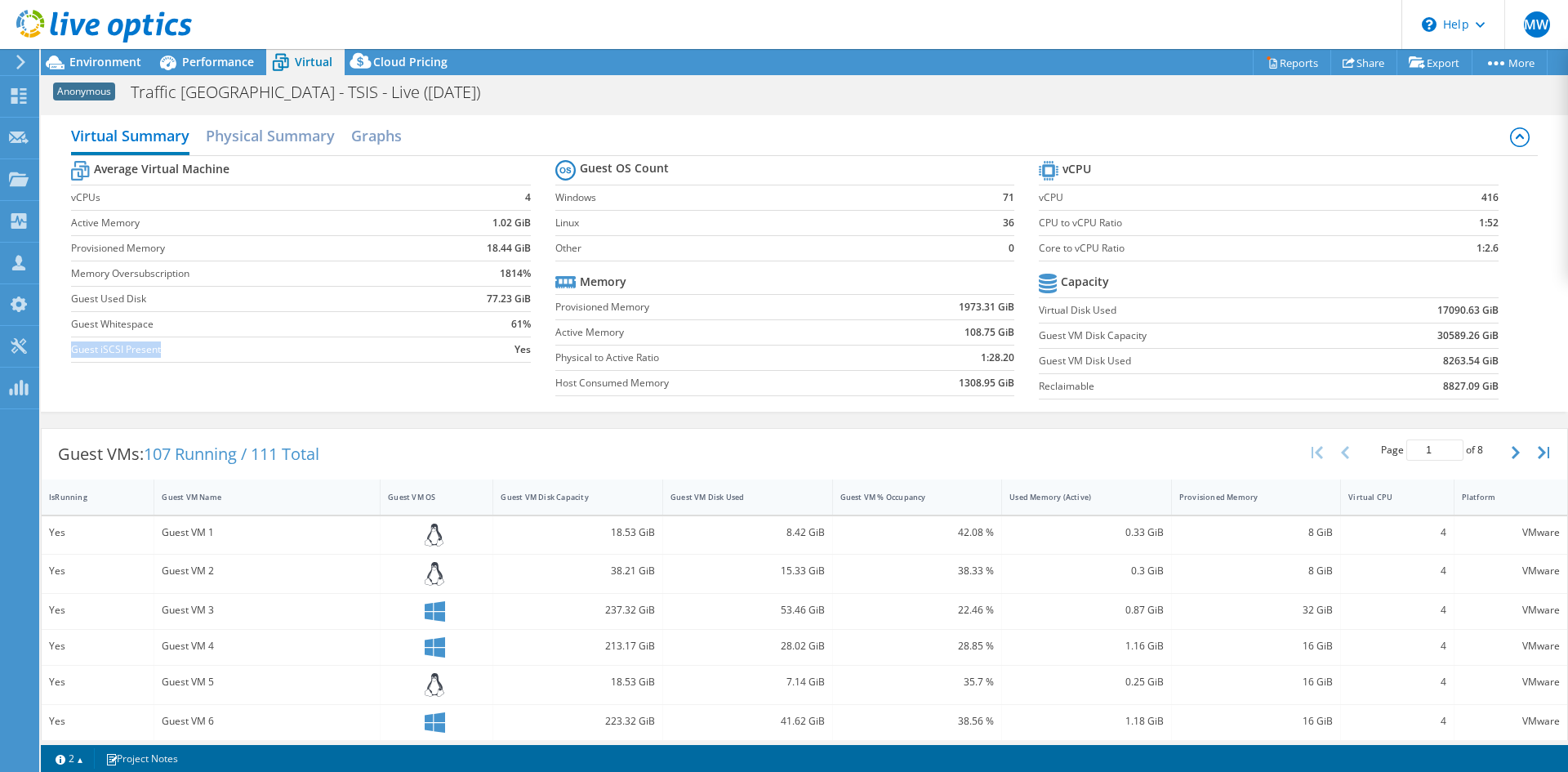
drag, startPoint x: 172, startPoint y: 346, endPoint x: 71, endPoint y: 345, distance: 101.0
click at [71, 345] on label "Guest iSCSI Present" at bounding box center [251, 350] width 359 height 17
click at [1449, 334] on b "30589.26 GiB" at bounding box center [1468, 336] width 61 height 17
click at [571, 497] on div "Guest VM Disk Capacity" at bounding box center [568, 497] width 135 height 11
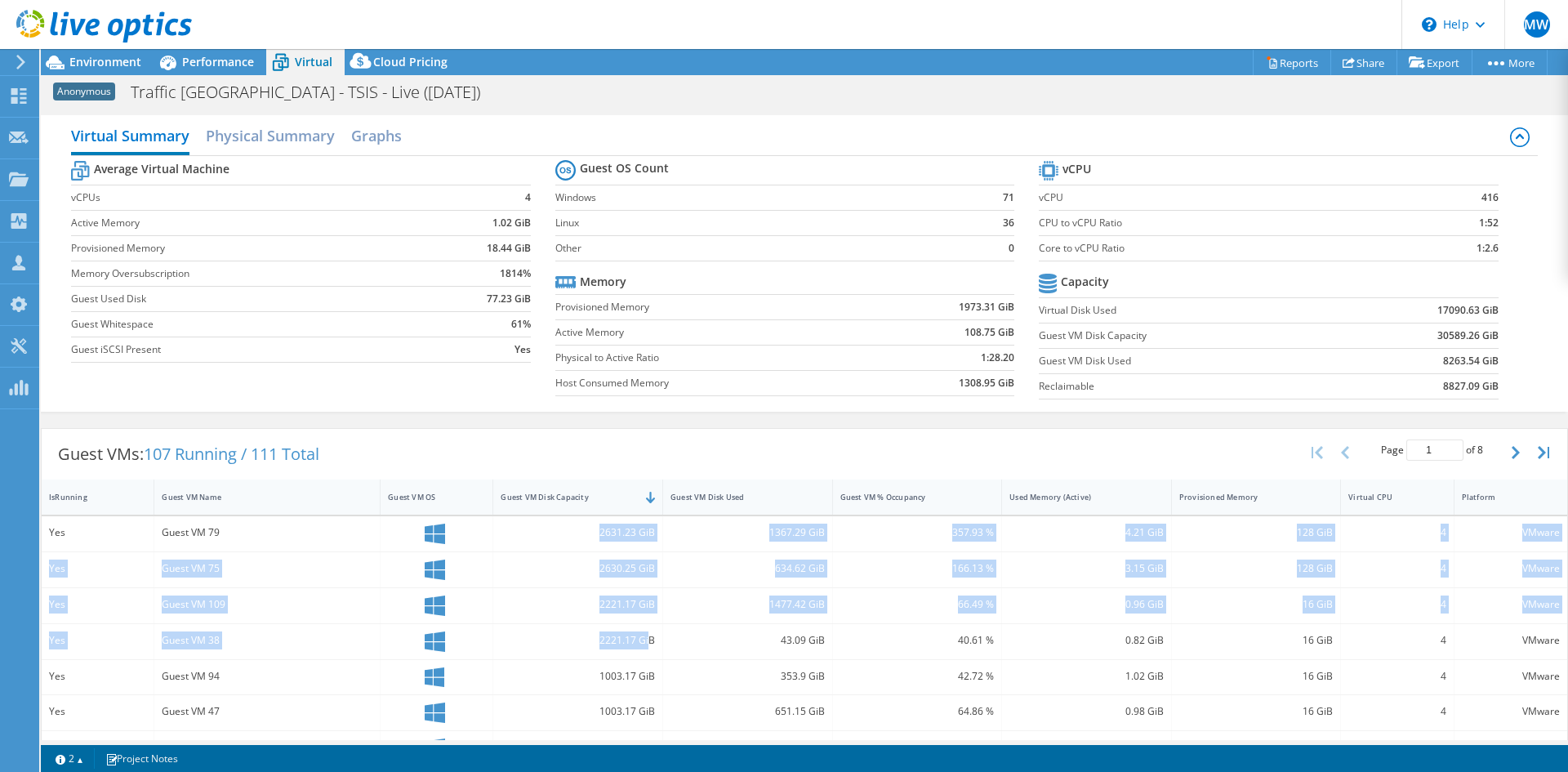
drag, startPoint x: 646, startPoint y: 642, endPoint x: 579, endPoint y: 541, distance: 121.2
click at [614, 561] on div "2630.25 GiB" at bounding box center [578, 568] width 155 height 18
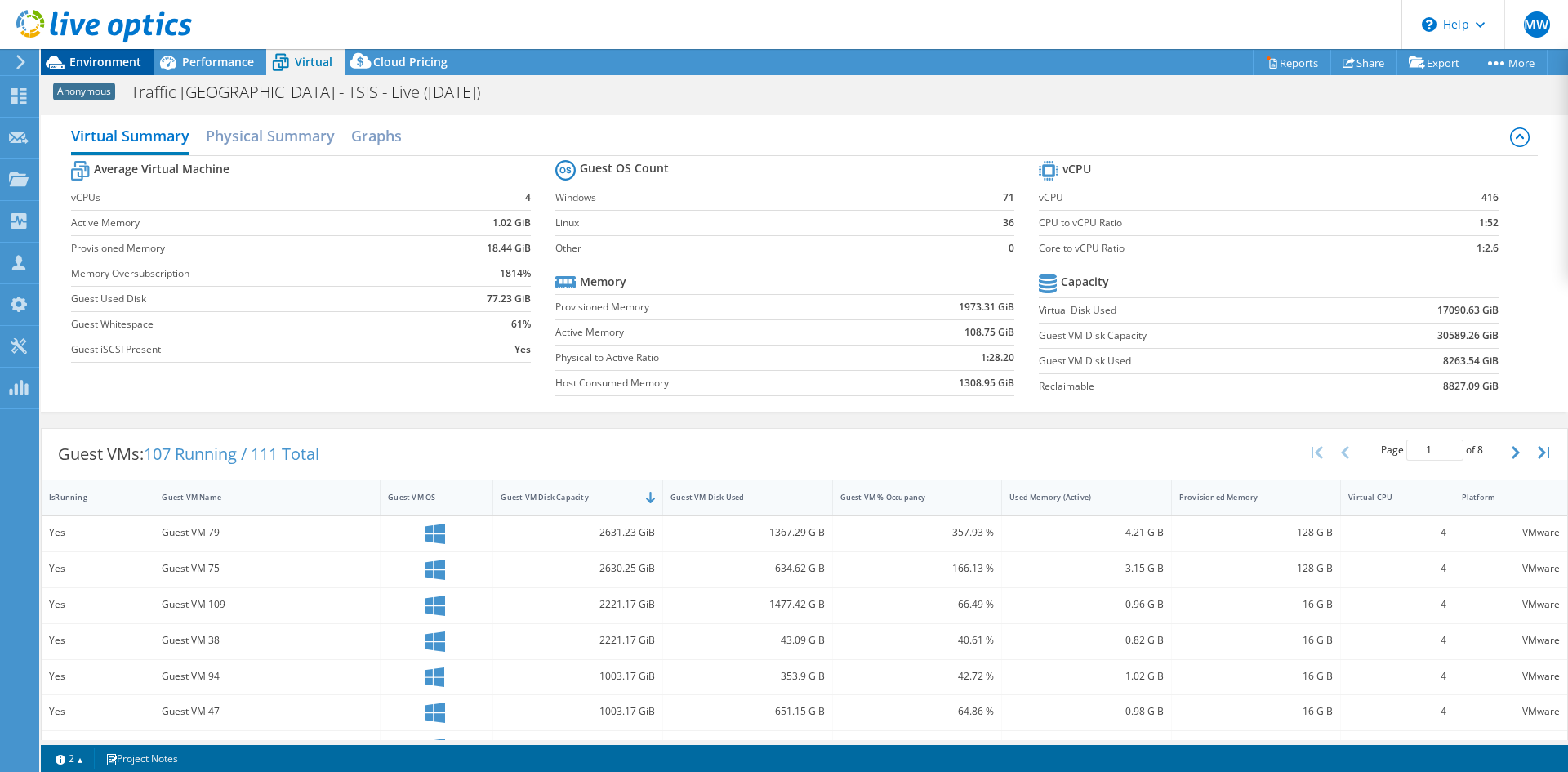
click at [116, 57] on span "Environment" at bounding box center [106, 61] width 71 height 16
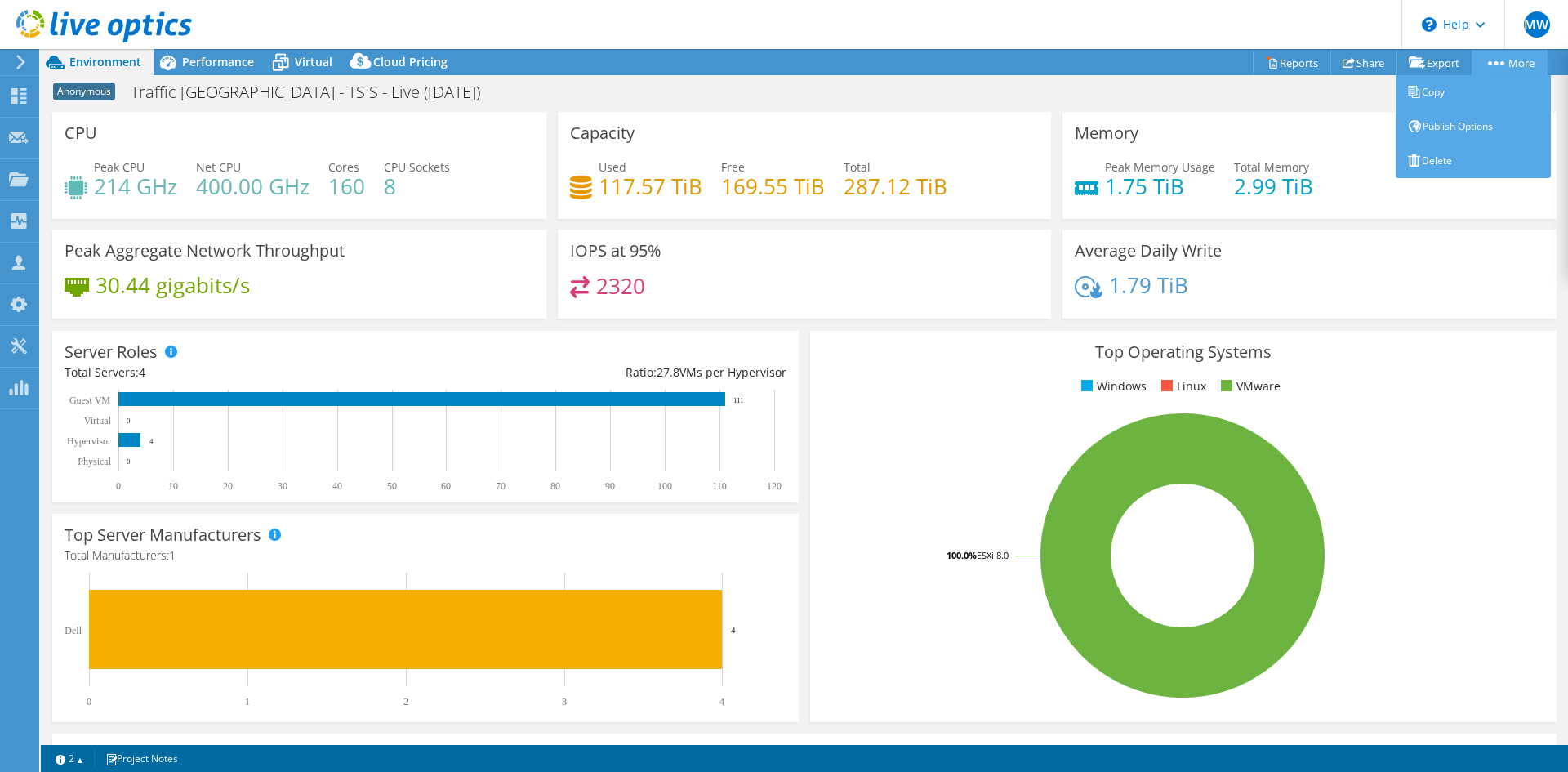
click at [1500, 67] on link "More" at bounding box center [1509, 62] width 76 height 25
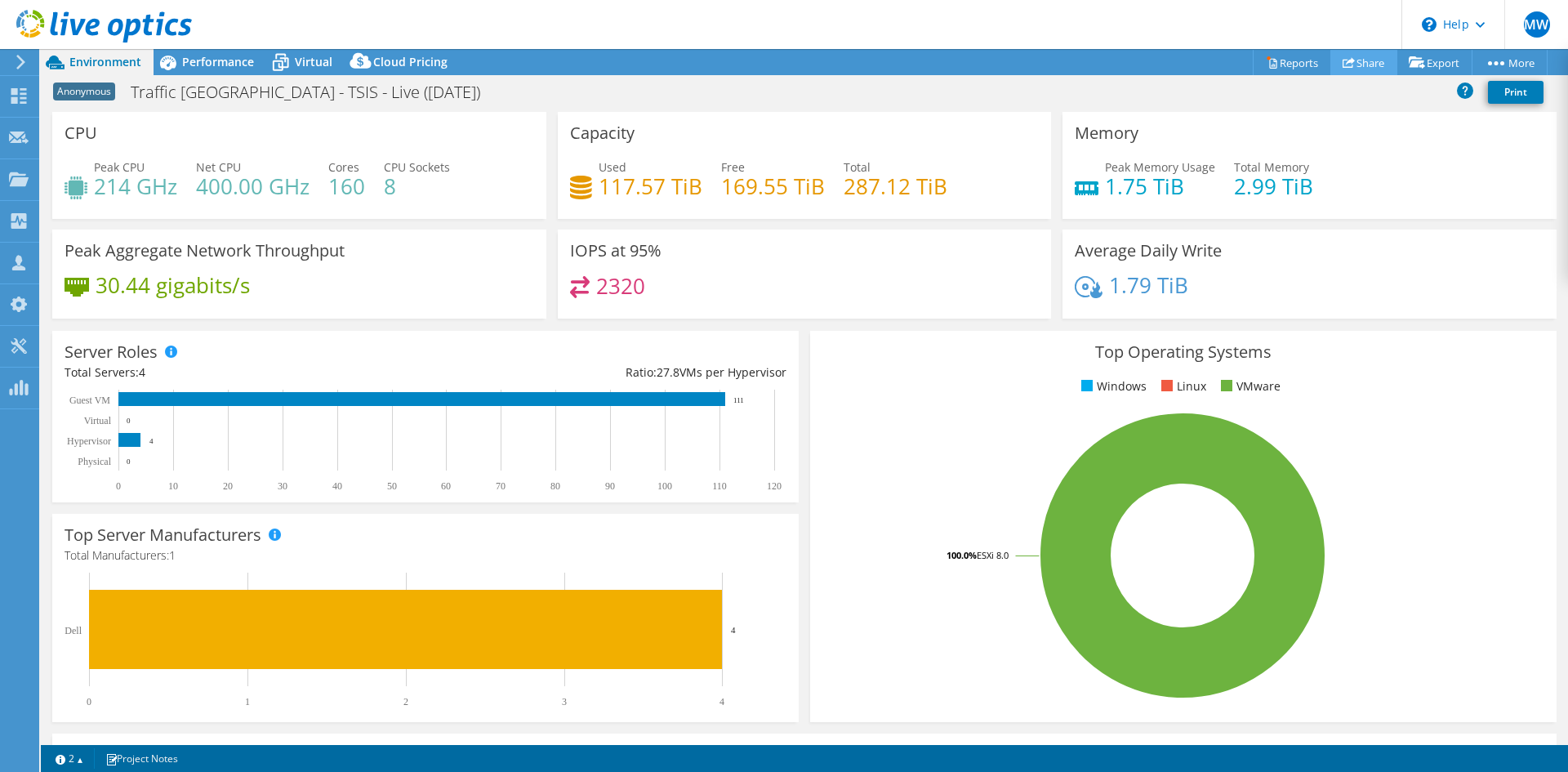
click at [1370, 56] on link "Share" at bounding box center [1364, 62] width 67 height 25
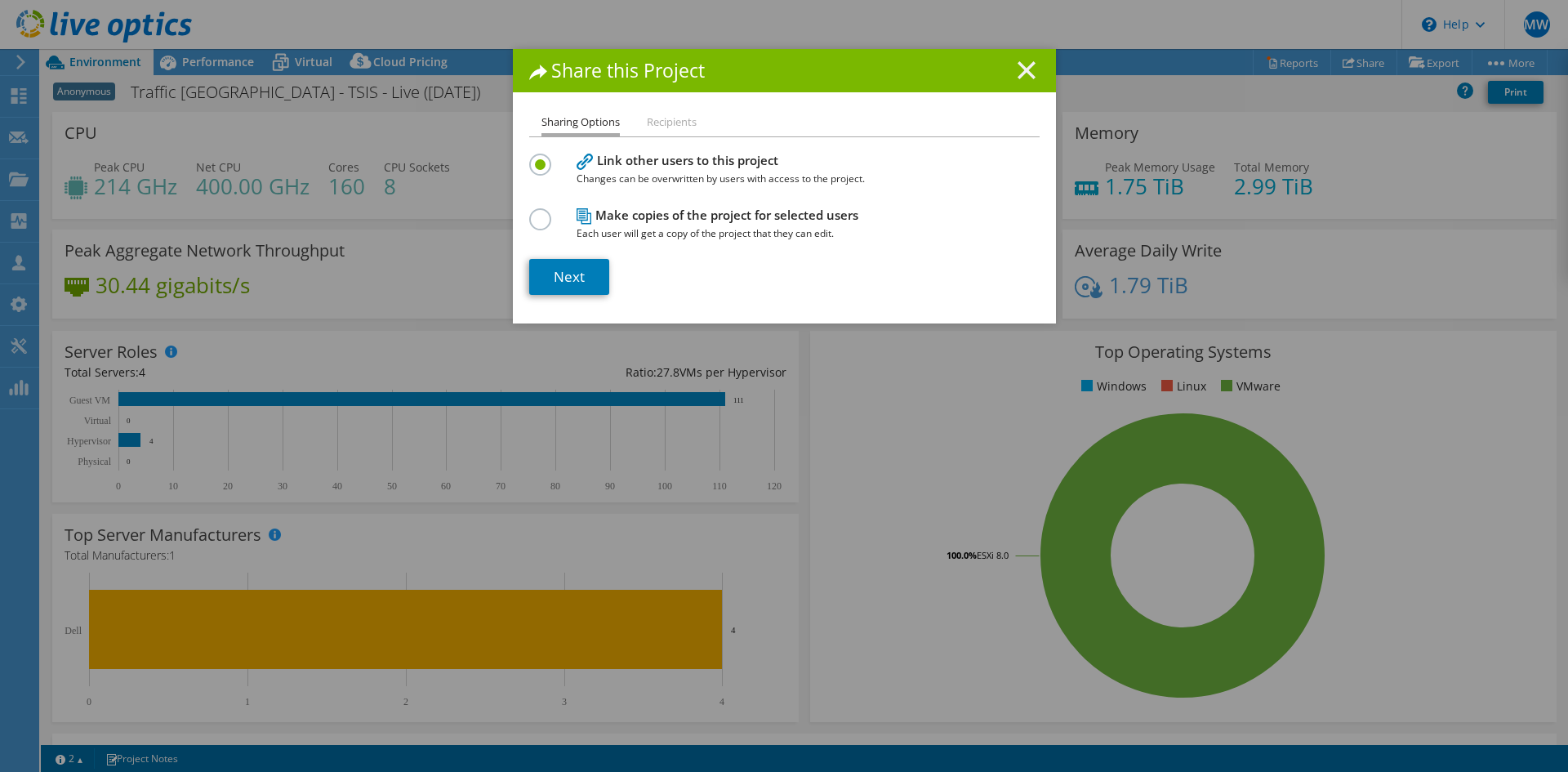
click at [1021, 71] on line at bounding box center [1027, 71] width 17 height 17
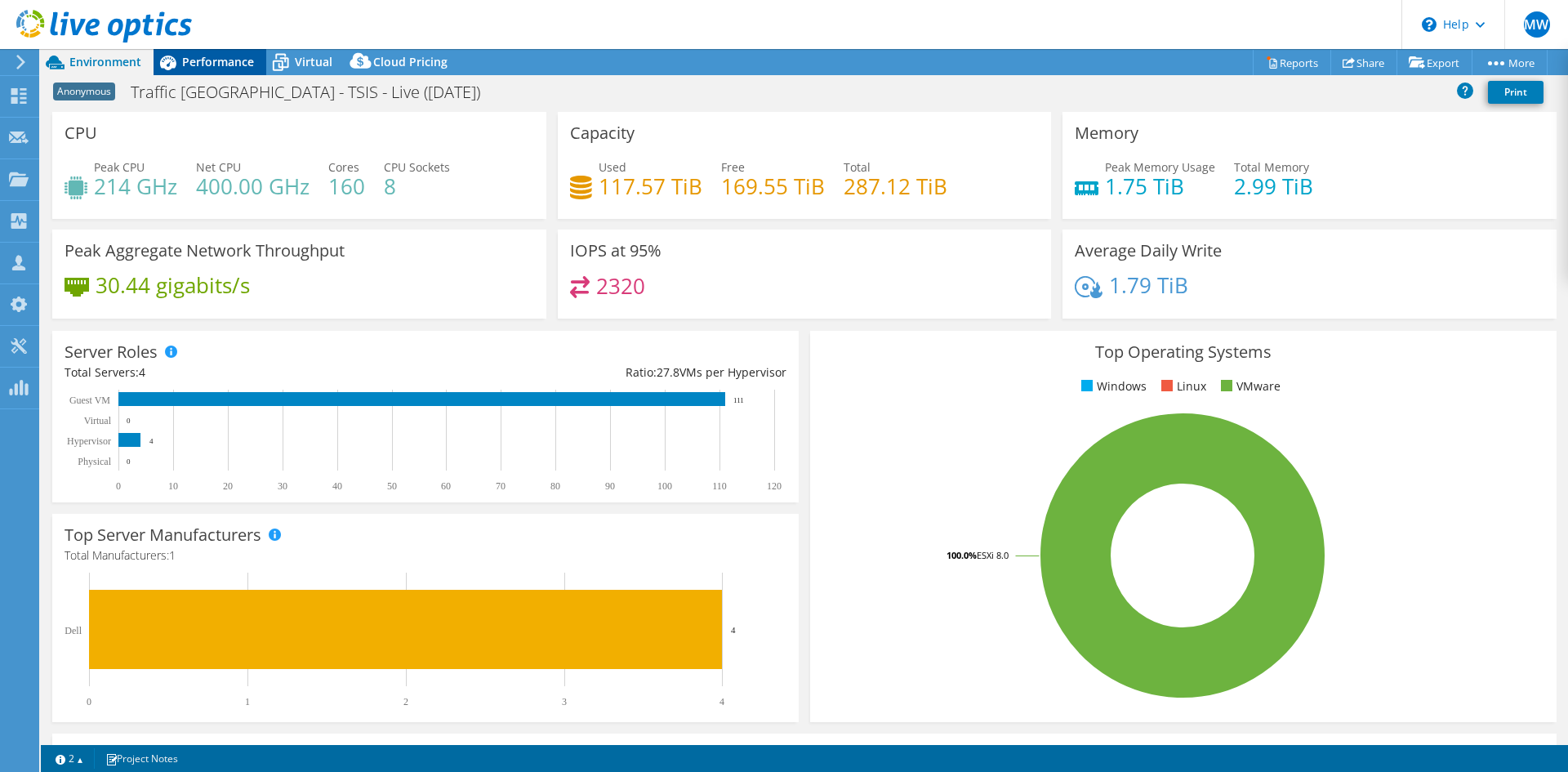
click at [189, 61] on span "Performance" at bounding box center [218, 61] width 71 height 16
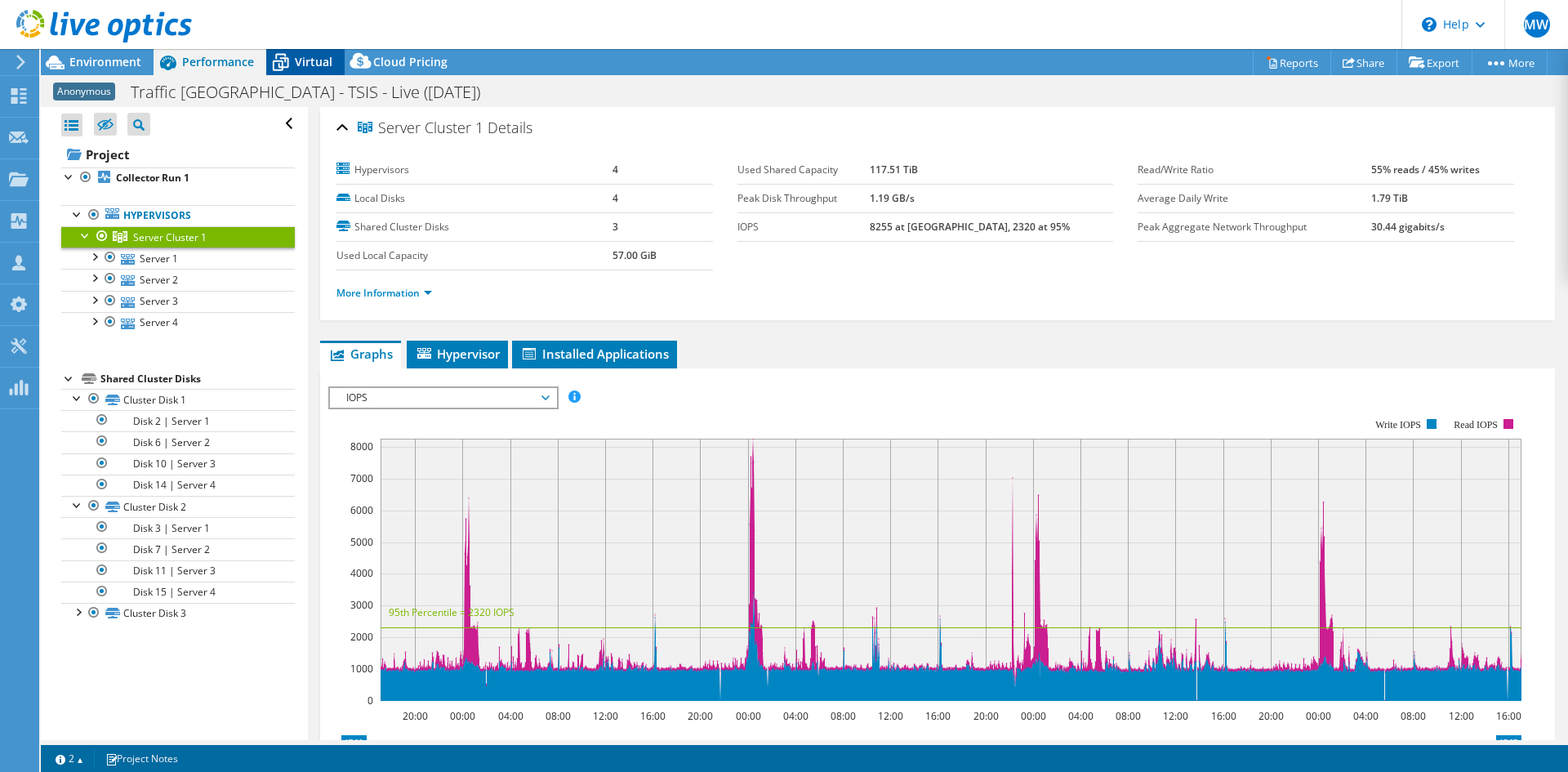
click at [299, 74] on div "Virtual" at bounding box center [305, 61] width 78 height 26
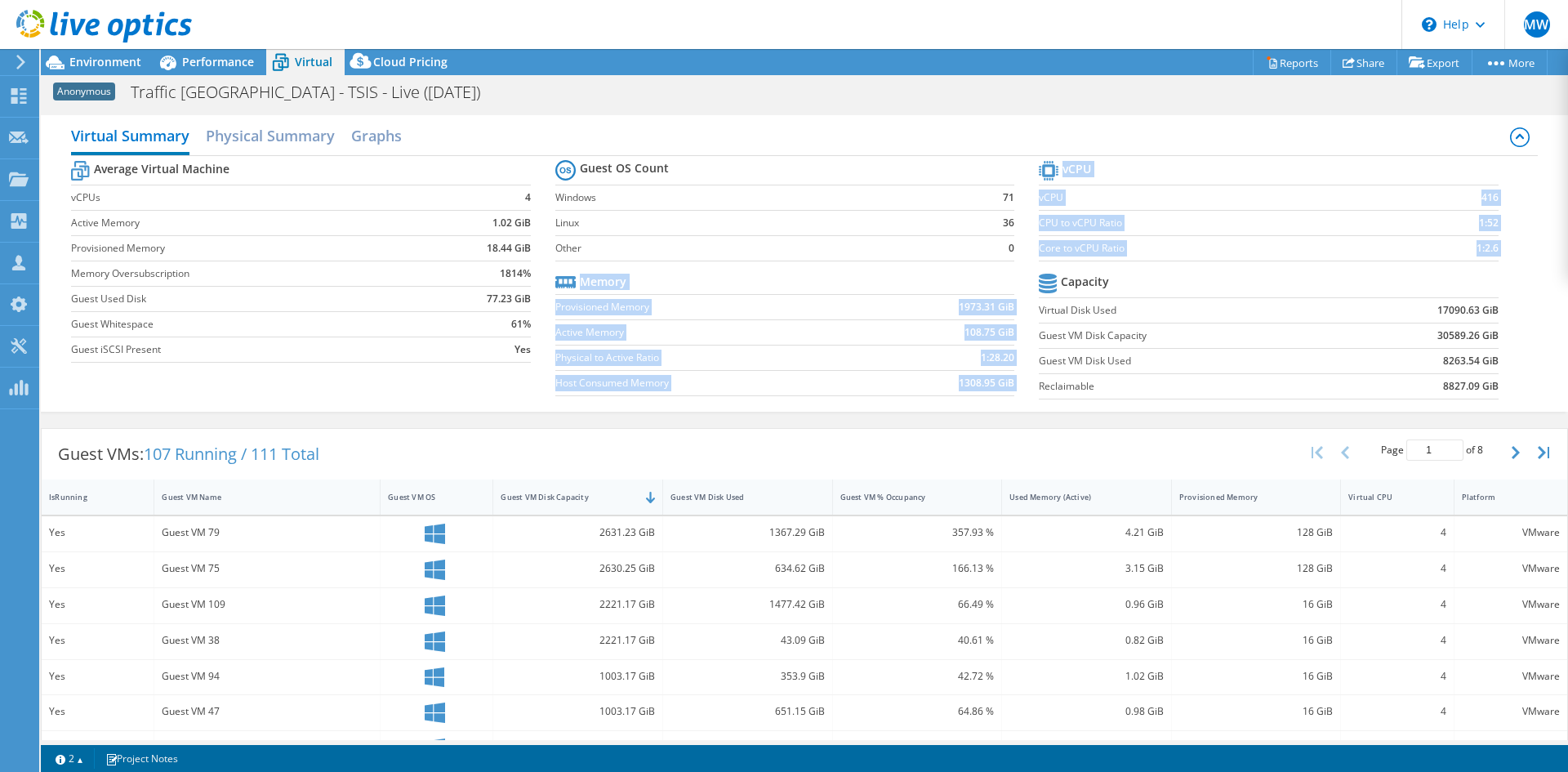
drag, startPoint x: 1032, startPoint y: 272, endPoint x: 1037, endPoint y: 333, distance: 61.2
click at [1039, 331] on tbody "Capacity Virtual Disk Used 17090.63 GiB Guest VM Disk Capacity 30589.26 GiB Gue…" at bounding box center [1268, 334] width 459 height 130
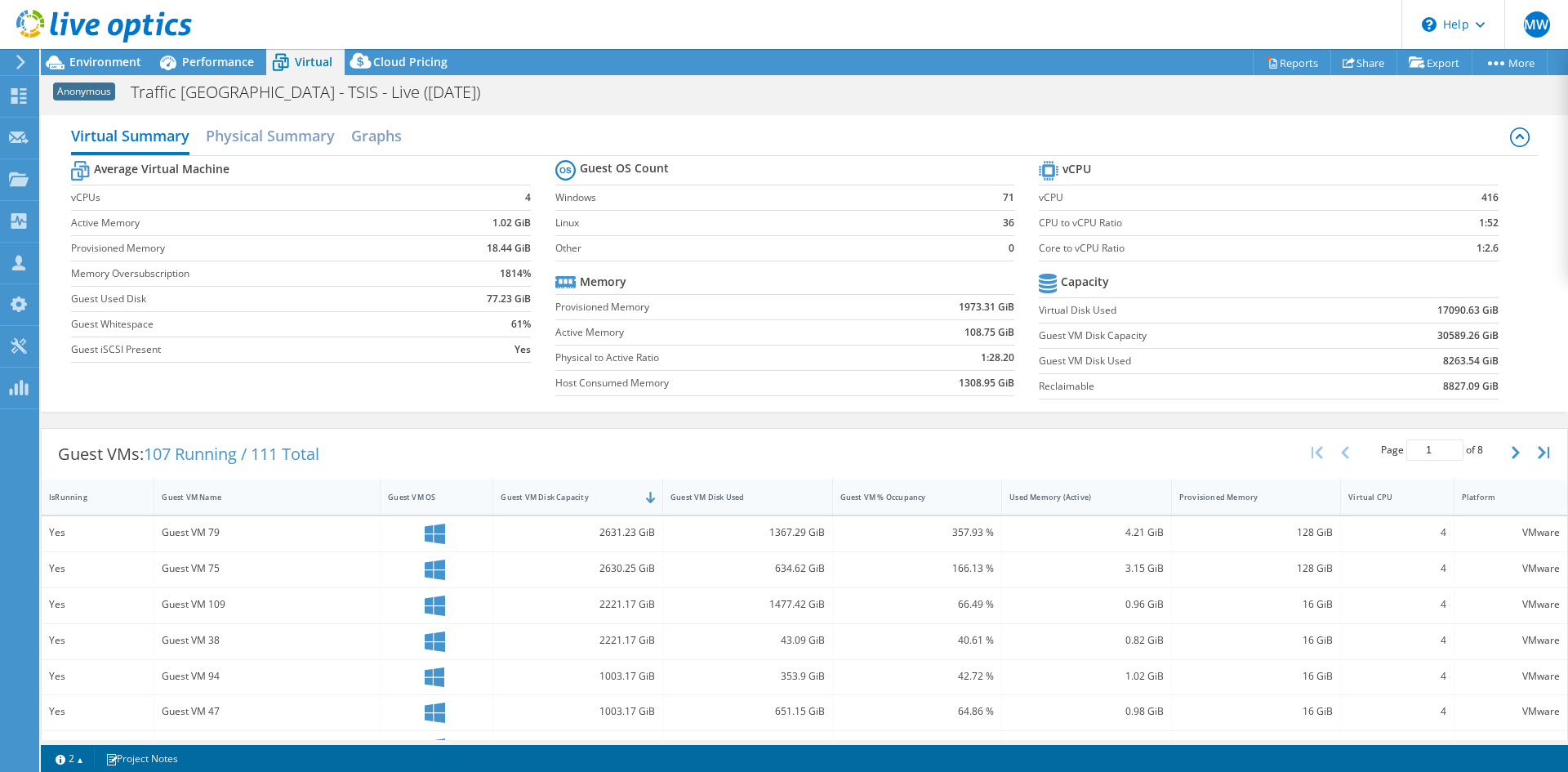
click at [1040, 322] on td "Guest VM Disk Capacity" at bounding box center [1189, 335] width 301 height 25
click at [1457, 332] on b "30589.26 GiB" at bounding box center [1468, 336] width 61 height 17
drag, startPoint x: 1487, startPoint y: 342, endPoint x: 1469, endPoint y: 336, distance: 19.0
click at [1469, 335] on section "vCPU vCPU 416 CPU to vCPU Ratio 1:52 Core to vCPU Ratio 1:2.6 Capacity Virtual …" at bounding box center [1280, 283] width 484 height 251
click at [1409, 331] on td "30589.26 GiB" at bounding box center [1418, 335] width 159 height 25
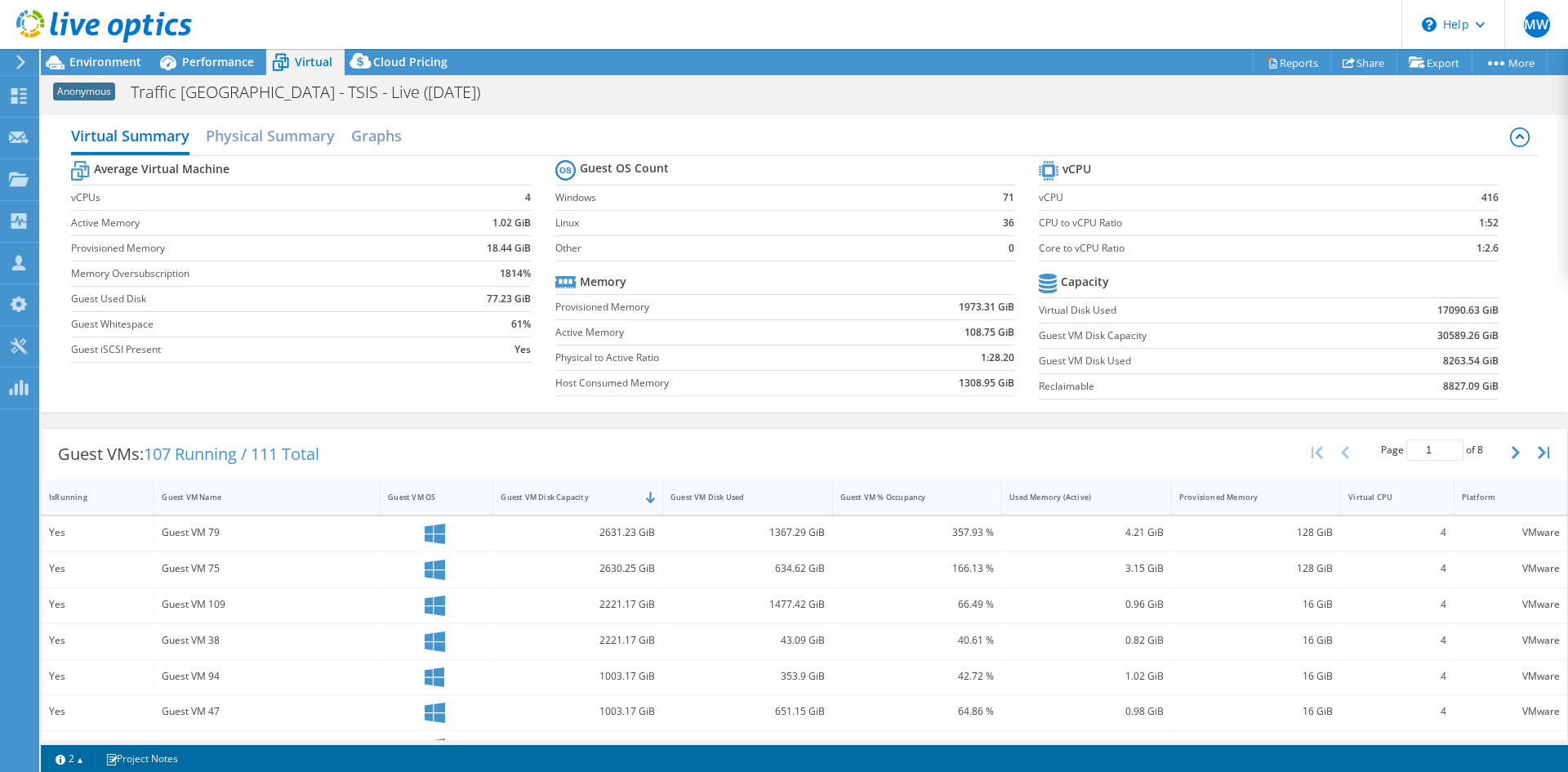
click at [1097, 336] on label "Guest VM Disk Capacity" at bounding box center [1189, 336] width 301 height 17
click at [125, 61] on span "Environment" at bounding box center [106, 61] width 71 height 16
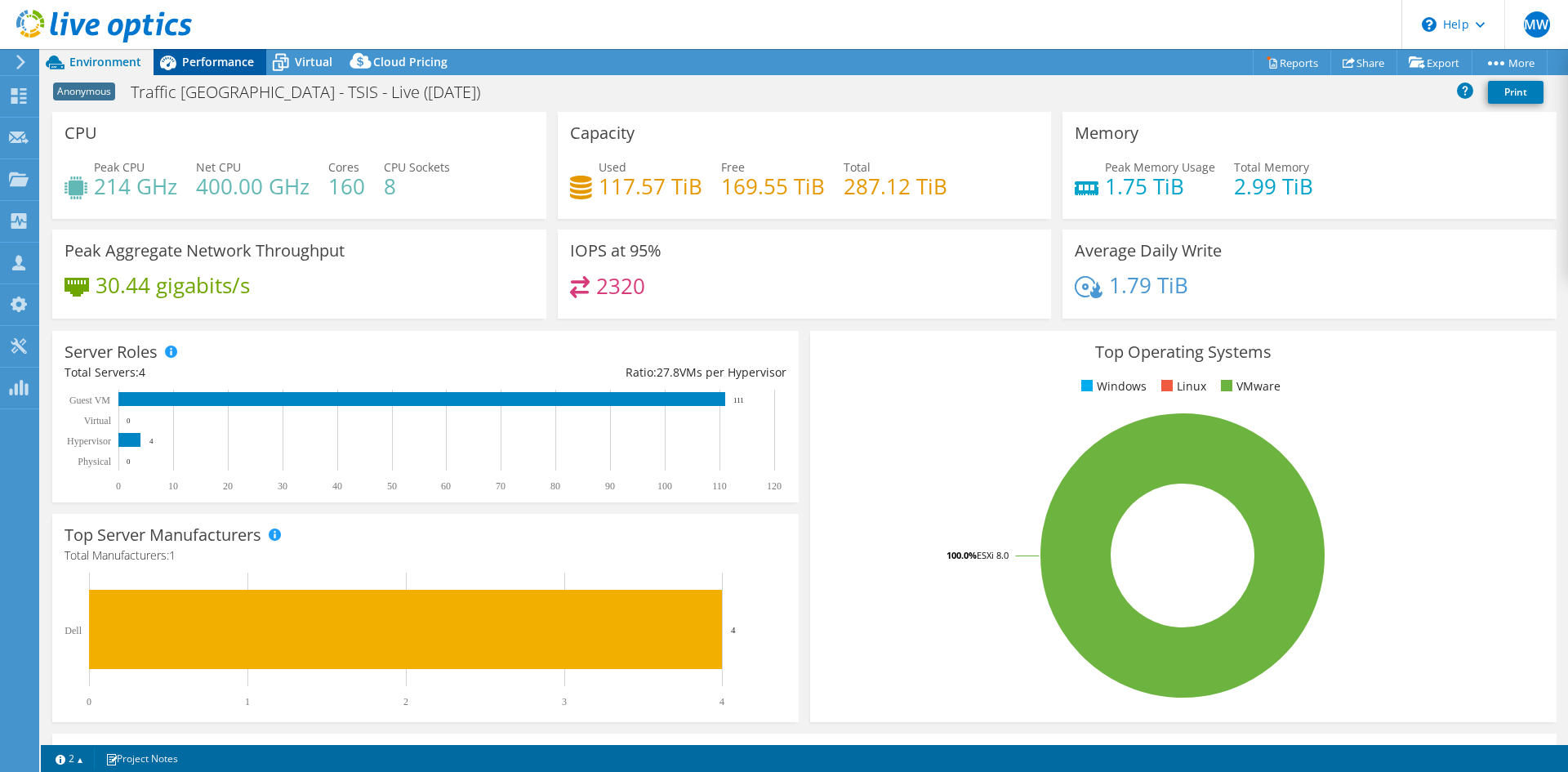
click at [198, 71] on div "Performance" at bounding box center [210, 61] width 113 height 26
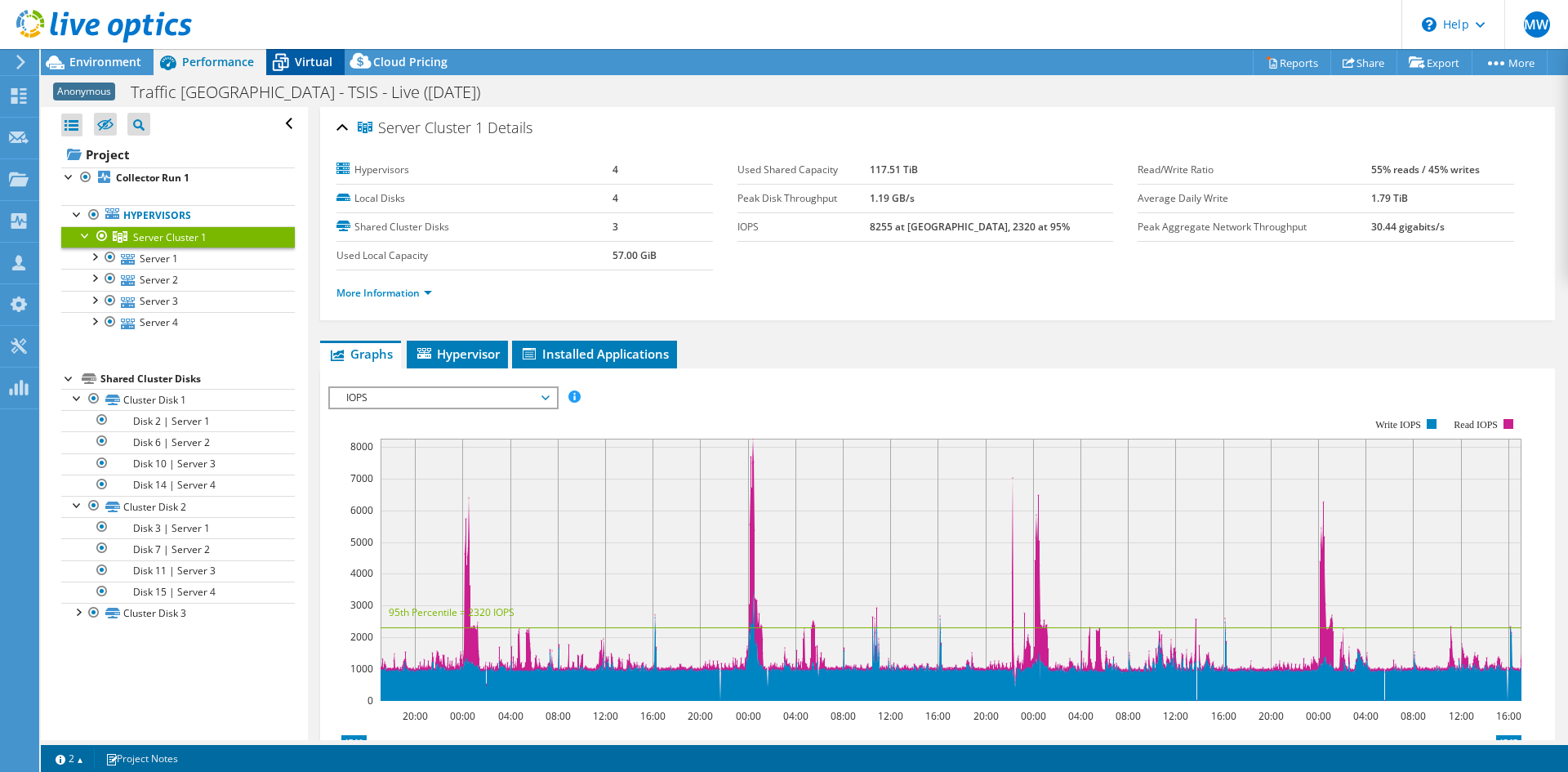
click at [320, 64] on span "Virtual" at bounding box center [313, 61] width 37 height 16
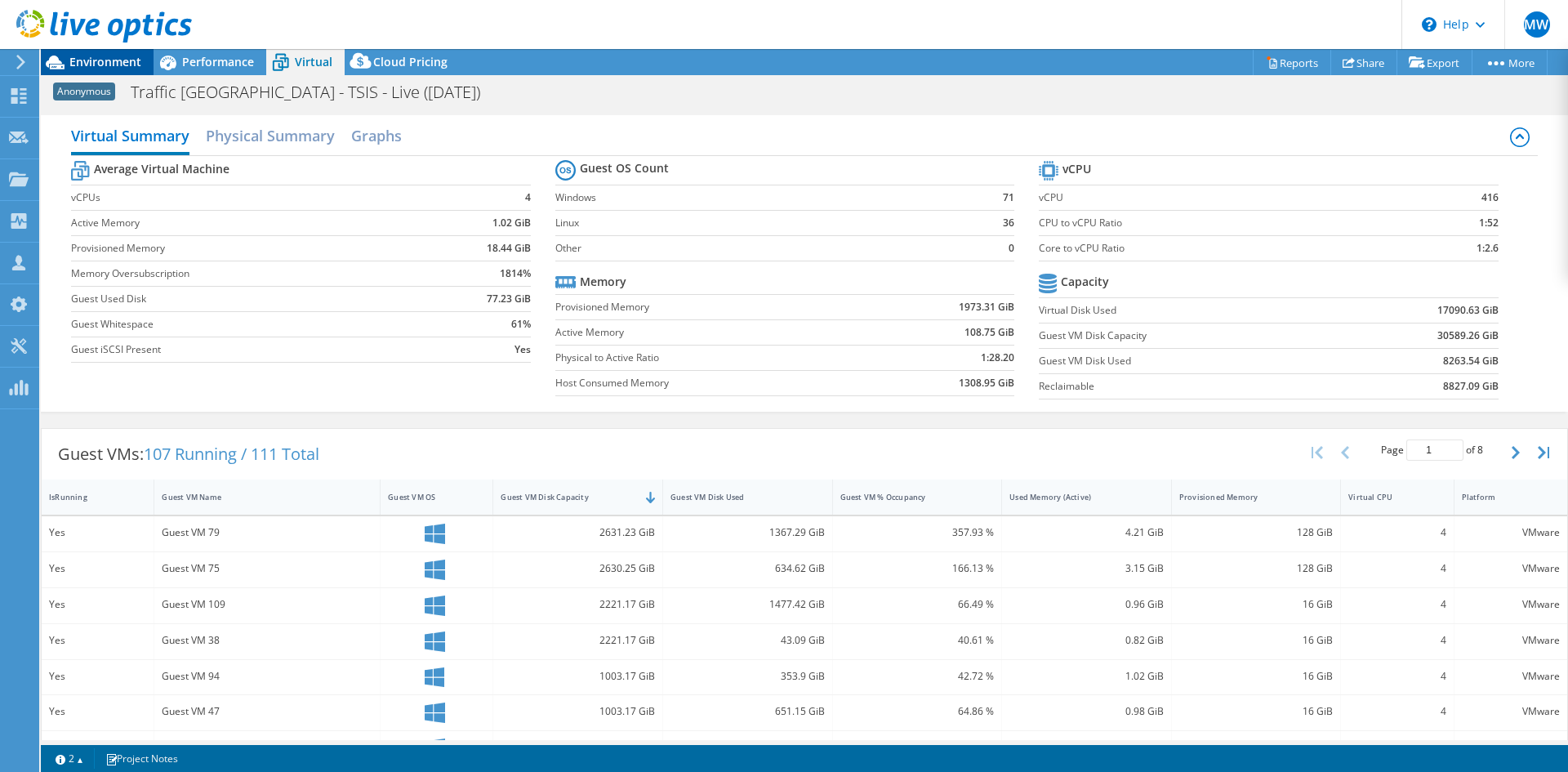
drag, startPoint x: 87, startPoint y: 62, endPoint x: 100, endPoint y: 67, distance: 13.9
click at [87, 62] on span "Environment" at bounding box center [106, 61] width 71 height 16
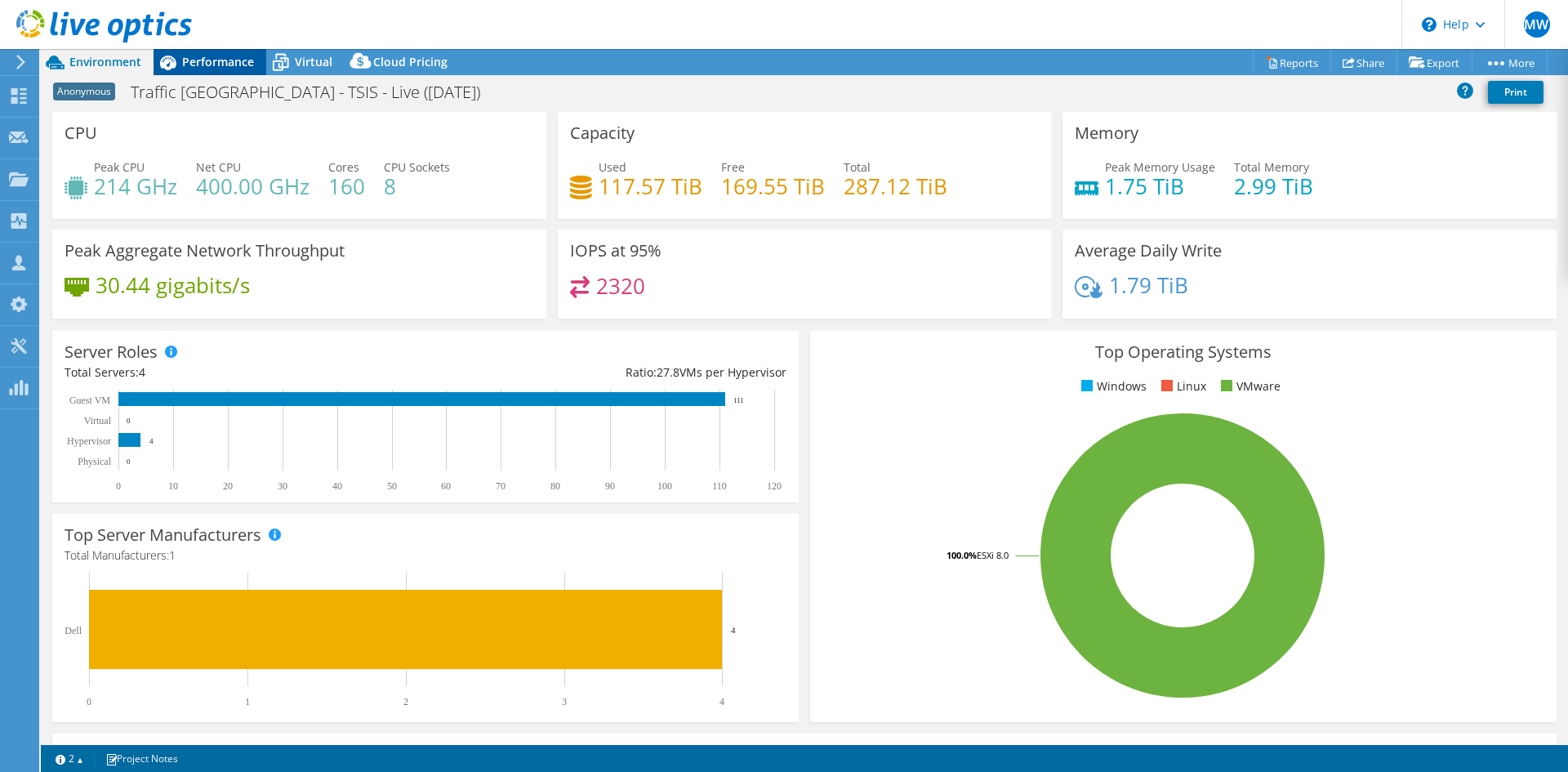
click at [185, 66] on span "Performance" at bounding box center [218, 61] width 71 height 16
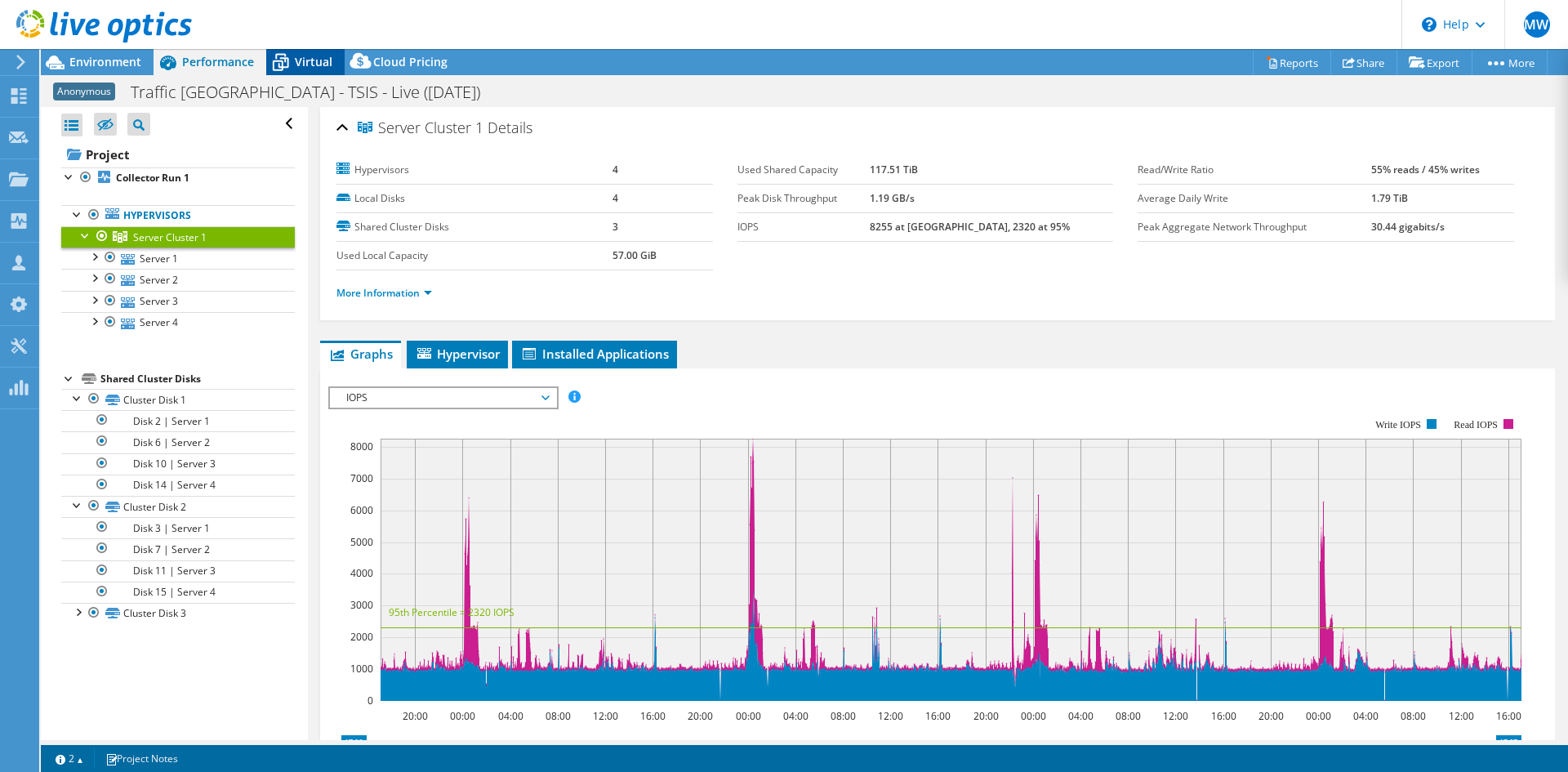
click at [312, 57] on span "Virtual" at bounding box center [313, 61] width 37 height 16
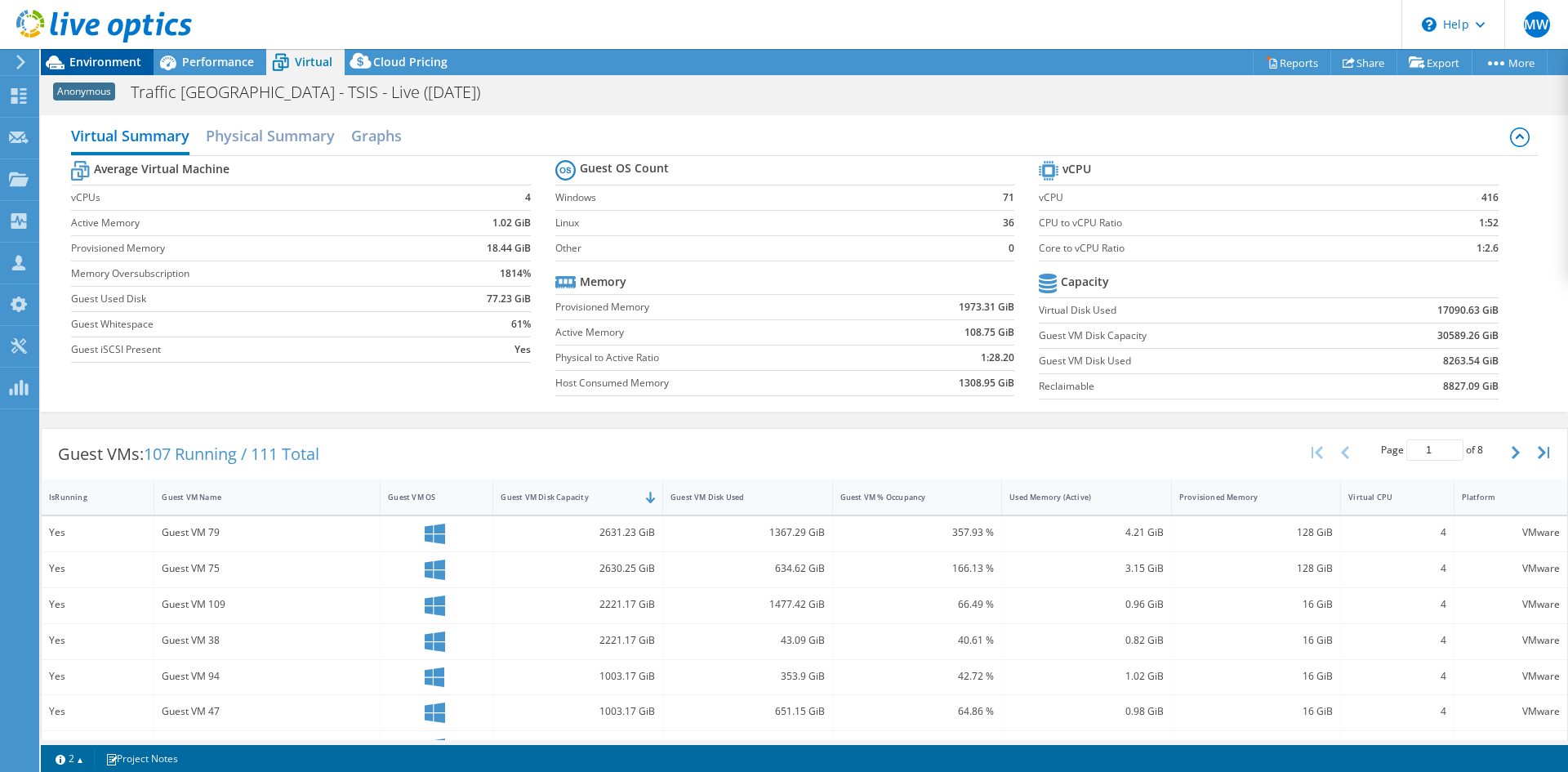
click at [108, 66] on span "Environment" at bounding box center [106, 61] width 71 height 16
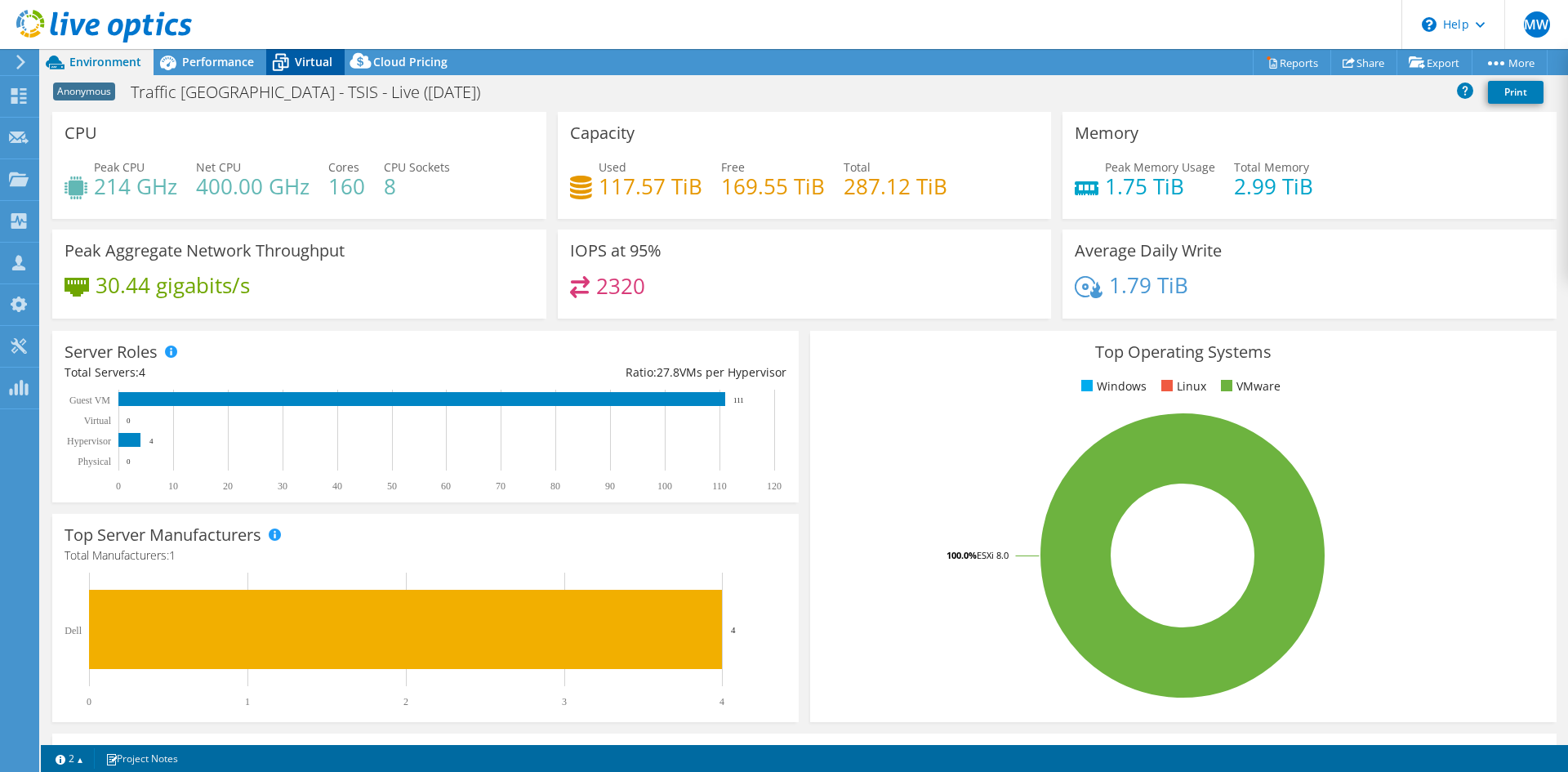
click at [309, 65] on span "Virtual" at bounding box center [313, 61] width 37 height 16
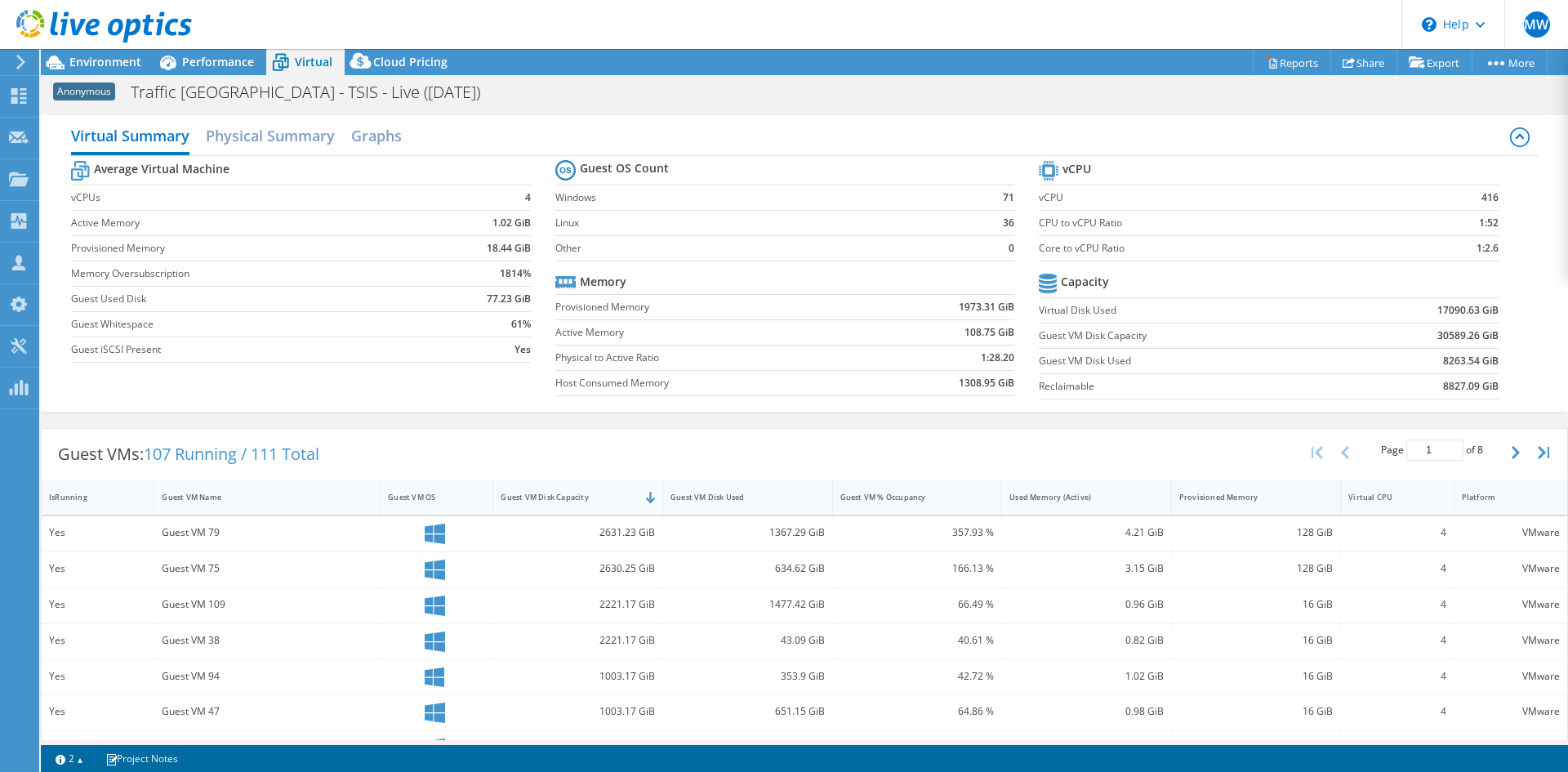
drag, startPoint x: 1118, startPoint y: 332, endPoint x: 1110, endPoint y: 333, distance: 8.1
click at [1110, 332] on label "Guest VM Disk Capacity" at bounding box center [1189, 336] width 301 height 17
drag, startPoint x: 1106, startPoint y: 336, endPoint x: 1168, endPoint y: 334, distance: 62.0
click at [1168, 334] on label "Guest VM Disk Capacity" at bounding box center [1189, 336] width 301 height 17
click at [1492, 337] on section "vCPU vCPU 416 CPU to vCPU Ratio 1:52 Core to vCPU Ratio 1:2.6 Capacity Virtual …" at bounding box center [1280, 283] width 484 height 251
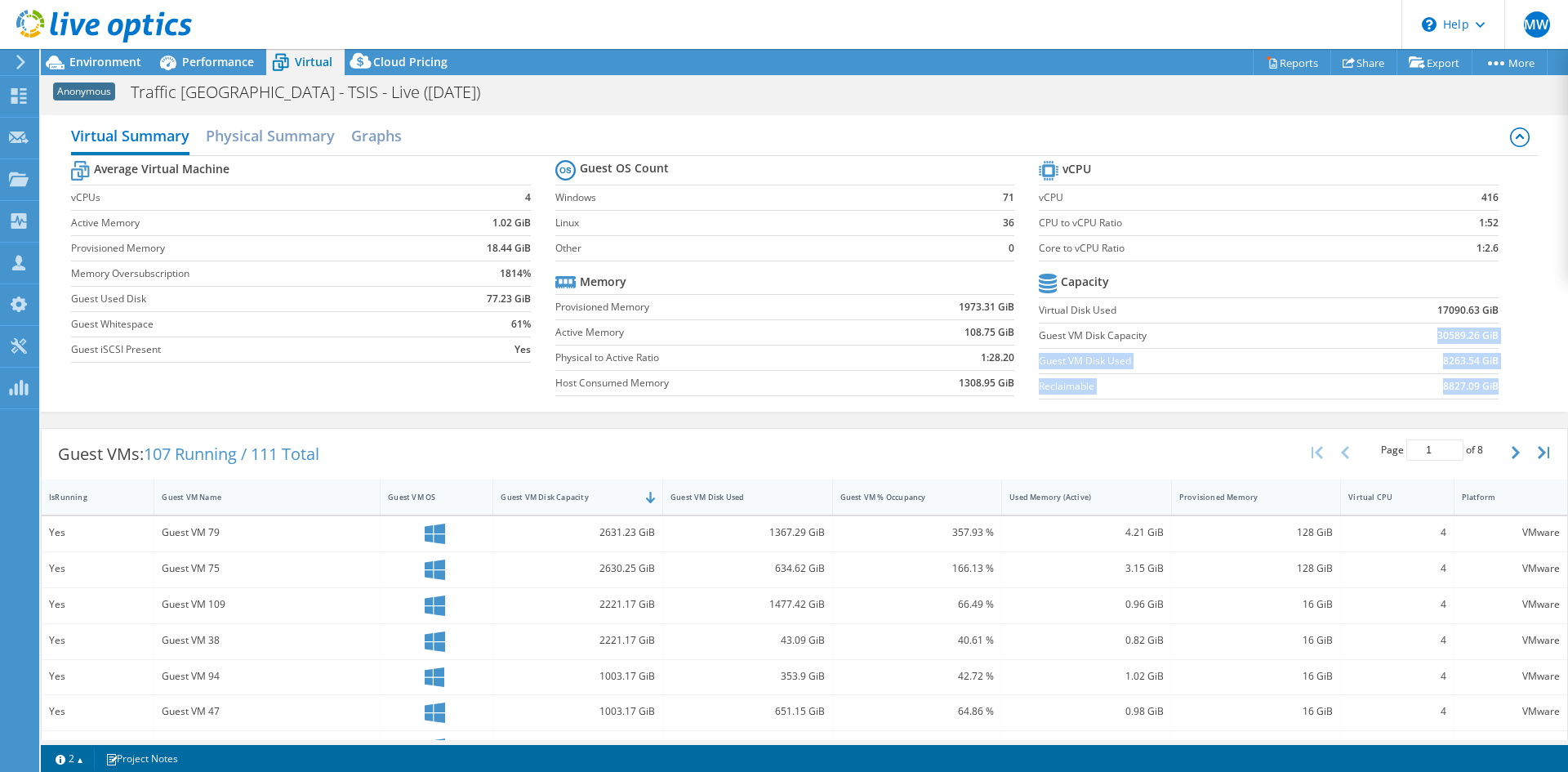
drag, startPoint x: 1492, startPoint y: 337, endPoint x: 1462, endPoint y: 334, distance: 30.1
click at [1462, 334] on section "vCPU vCPU 416 CPU to vCPU Ratio 1:52 Core to vCPU Ratio 1:2.6 Capacity Virtual …" at bounding box center [1280, 283] width 484 height 251
click at [1462, 334] on b "30589.26 GiB" at bounding box center [1468, 336] width 61 height 17
drag, startPoint x: 1487, startPoint y: 361, endPoint x: 1030, endPoint y: 309, distance: 459.9
click at [1039, 309] on tbody "Capacity Virtual Disk Used 17090.63 GiB Guest VM Disk Capacity 30589.26 GiB Gue…" at bounding box center [1268, 334] width 459 height 130
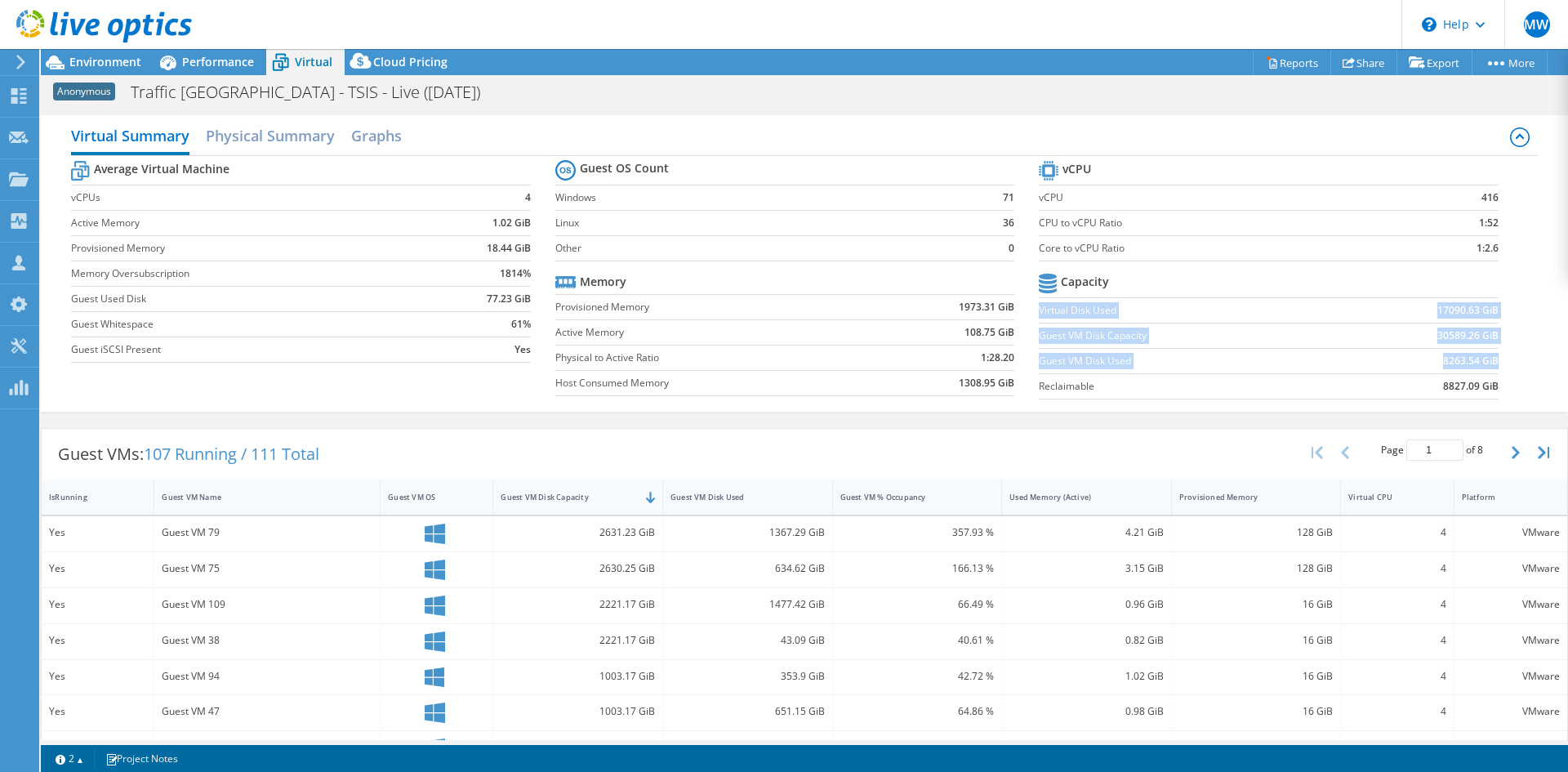
copy tbody "Virtual Disk Used 17090.63 GiB Guest VM Disk Capacity 30589.26 GiB Guest VM Dis…"
click at [1177, 322] on td "Virtual Disk Used" at bounding box center [1189, 310] width 301 height 25
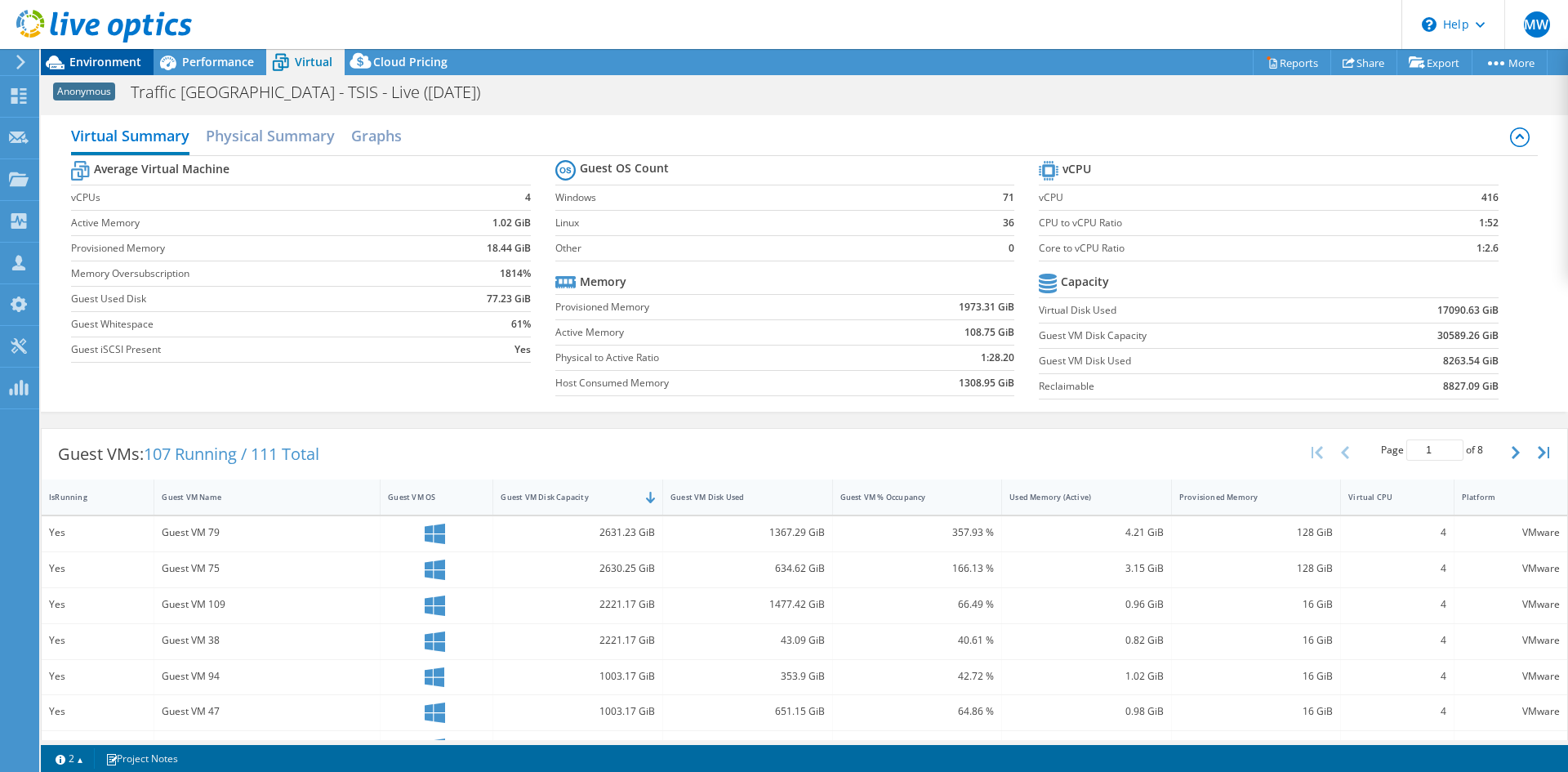
click at [130, 67] on span "Environment" at bounding box center [106, 61] width 71 height 16
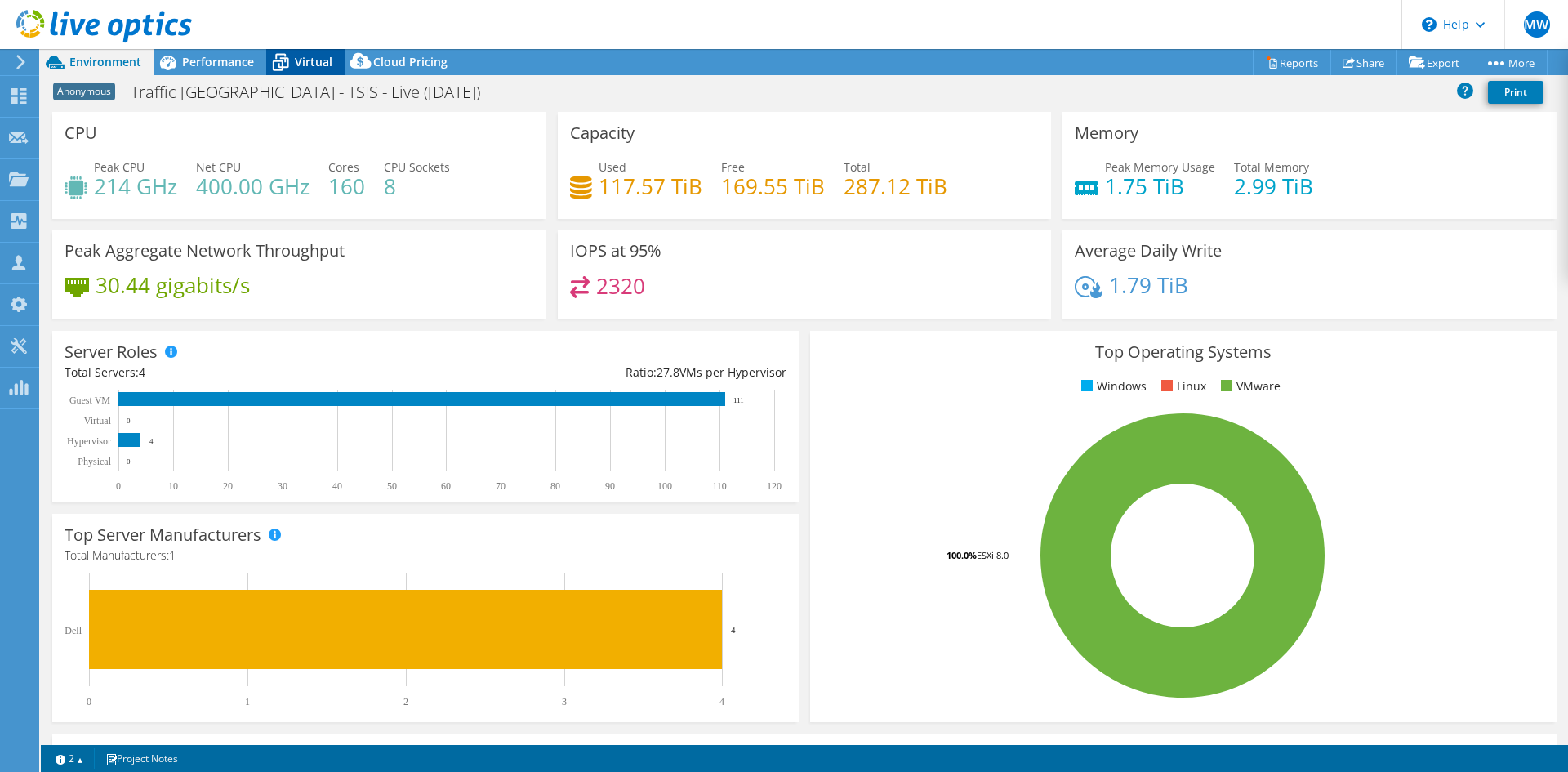
click at [287, 59] on icon at bounding box center [281, 64] width 17 height 13
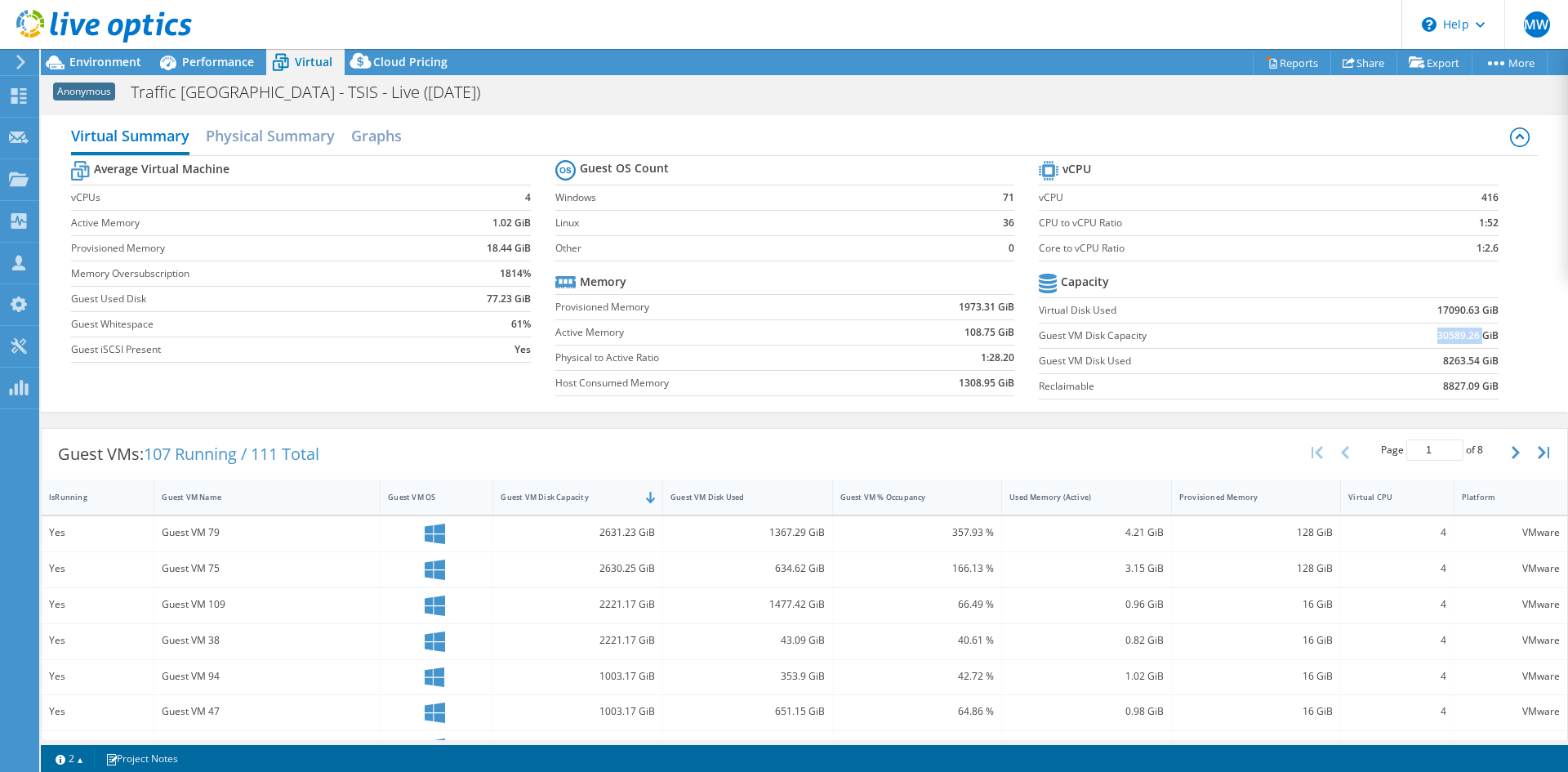
drag, startPoint x: 1470, startPoint y: 335, endPoint x: 1420, endPoint y: 336, distance: 50.0
click at [1420, 336] on td "30589.26 GiB" at bounding box center [1418, 335] width 159 height 25
copy b "30589.26"
click at [1215, 300] on td "Virtual Disk Used" at bounding box center [1189, 310] width 301 height 25
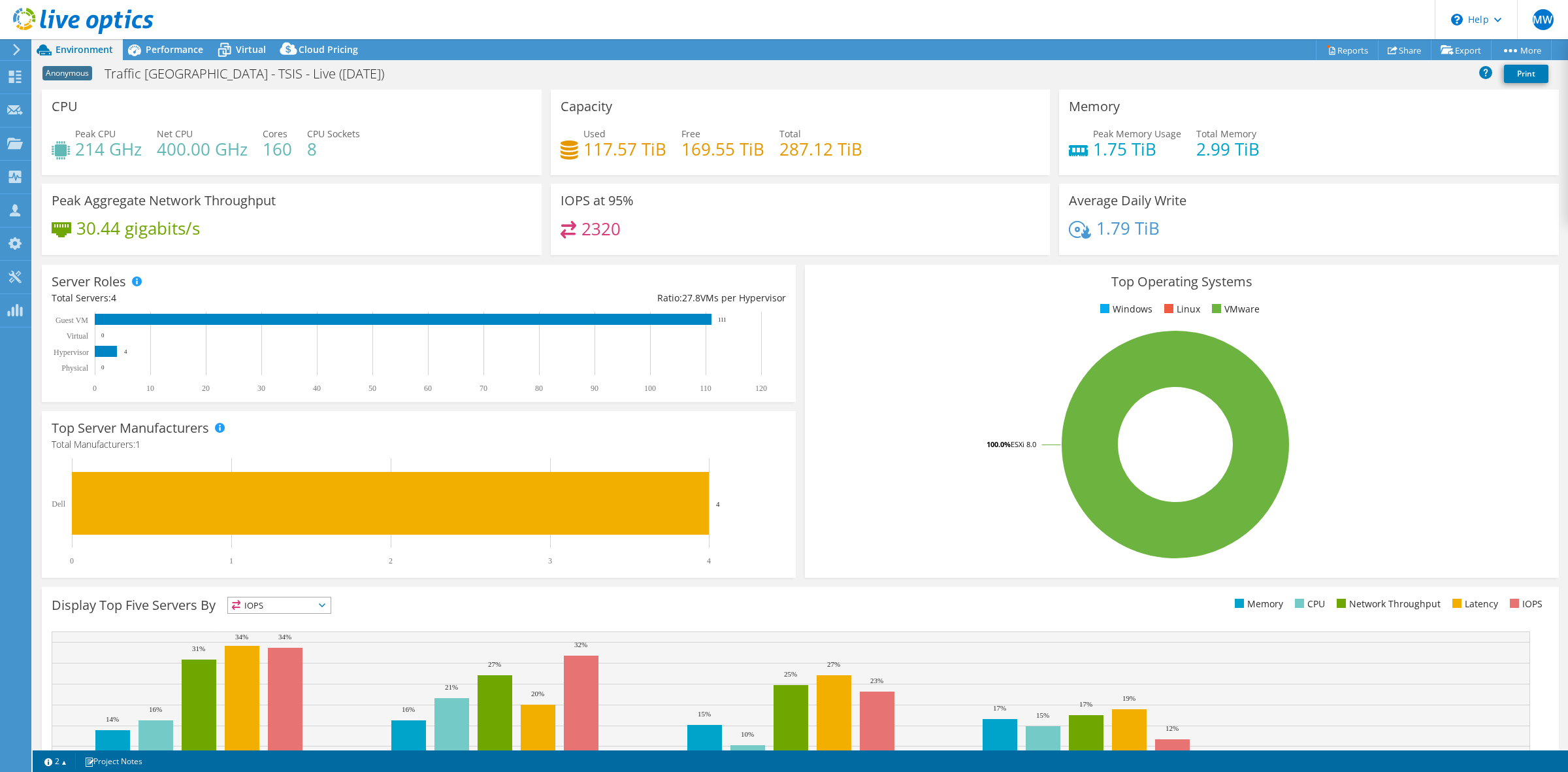
select select "EULondon"
select select "GBP"
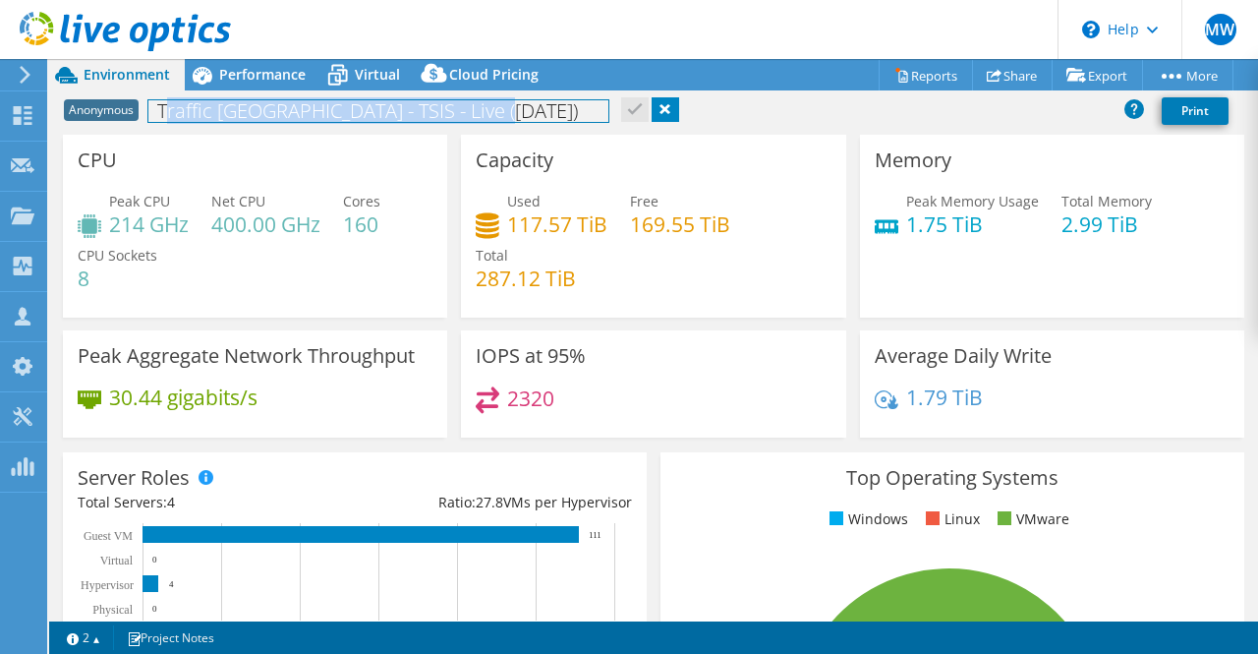
drag, startPoint x: 516, startPoint y: 114, endPoint x: 168, endPoint y: 100, distance: 348.2
click at [168, 100] on h1 "Traffic [GEOGRAPHIC_DATA] - TSIS - Live ([DATE])" at bounding box center [378, 111] width 460 height 22
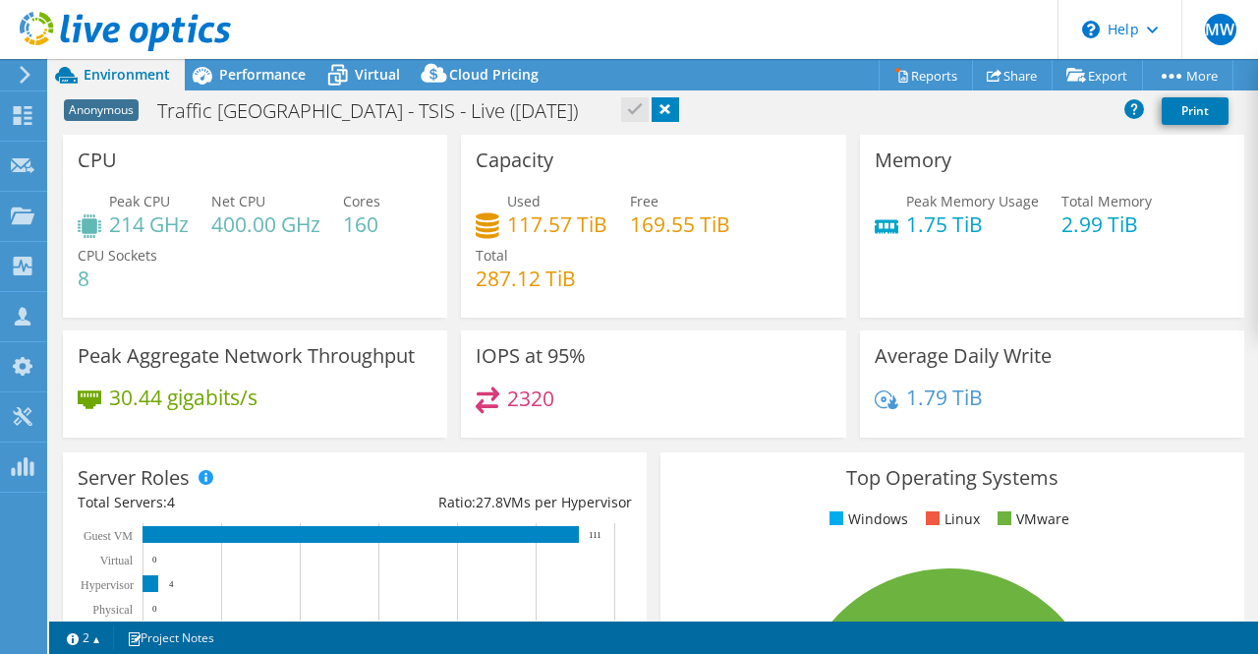
click at [650, 135] on div "Capacity Used 117.57 TiB Free 169.55 TiB Total 287.12 TiB" at bounding box center [653, 226] width 384 height 183
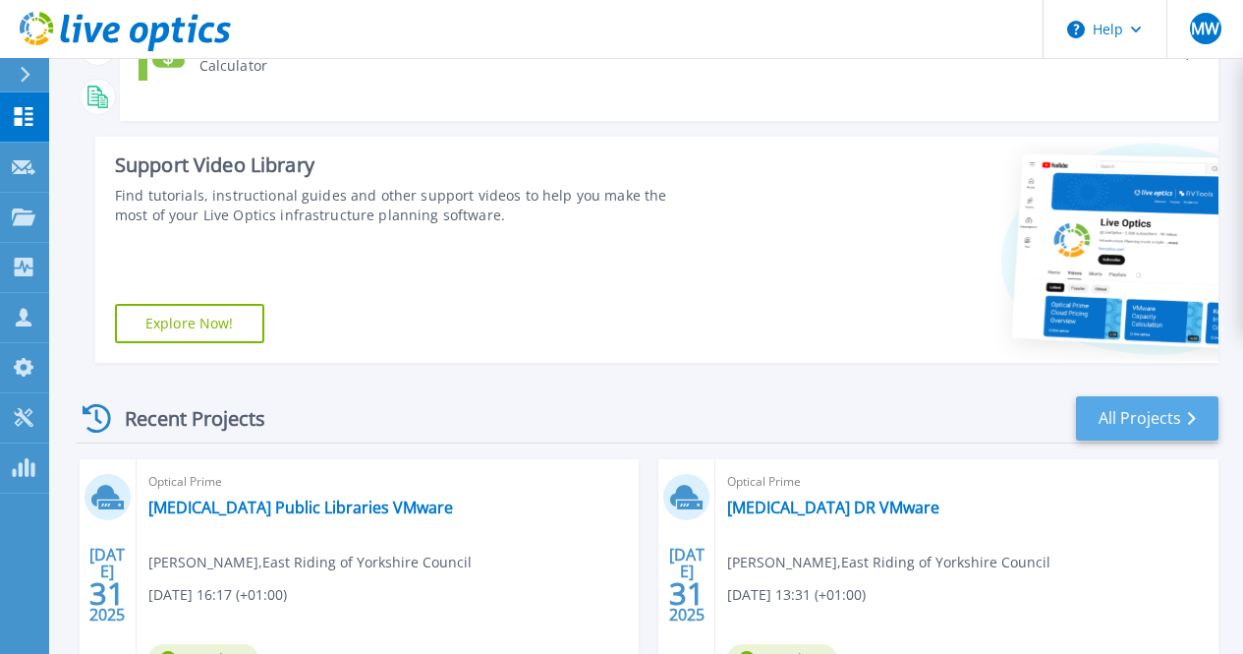
scroll to position [306, 0]
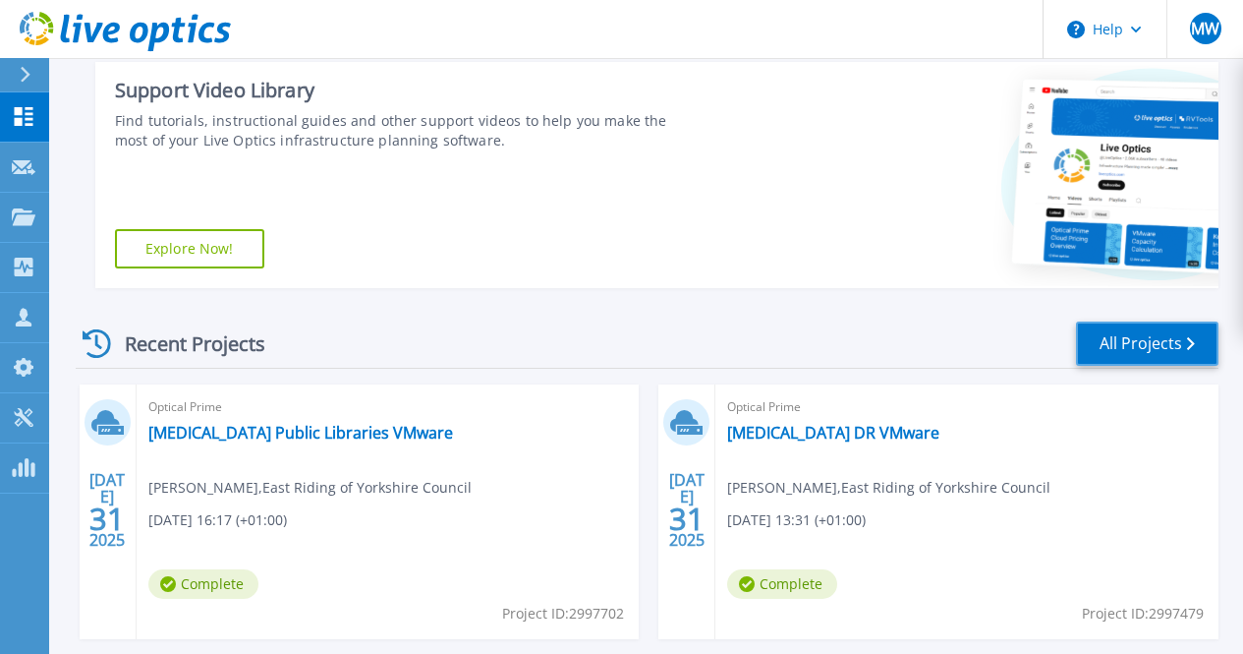
click at [1200, 343] on link "All Projects" at bounding box center [1147, 343] width 143 height 44
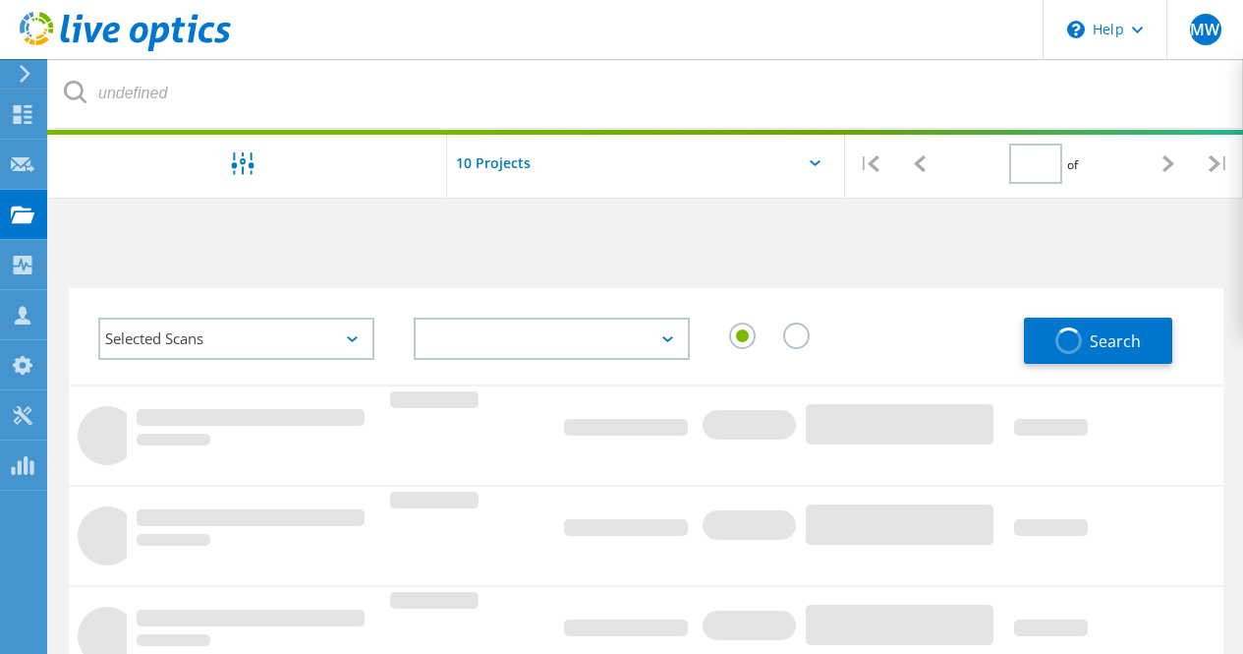
type input "5"
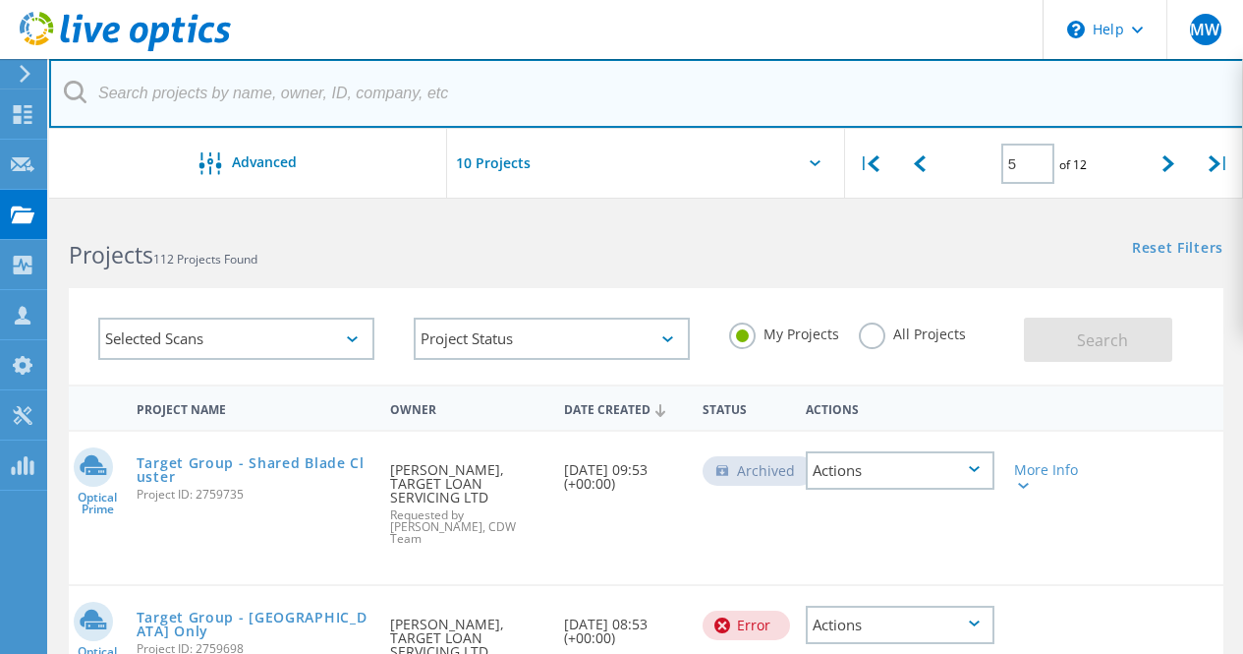
click at [302, 102] on input "text" at bounding box center [646, 93] width 1195 height 69
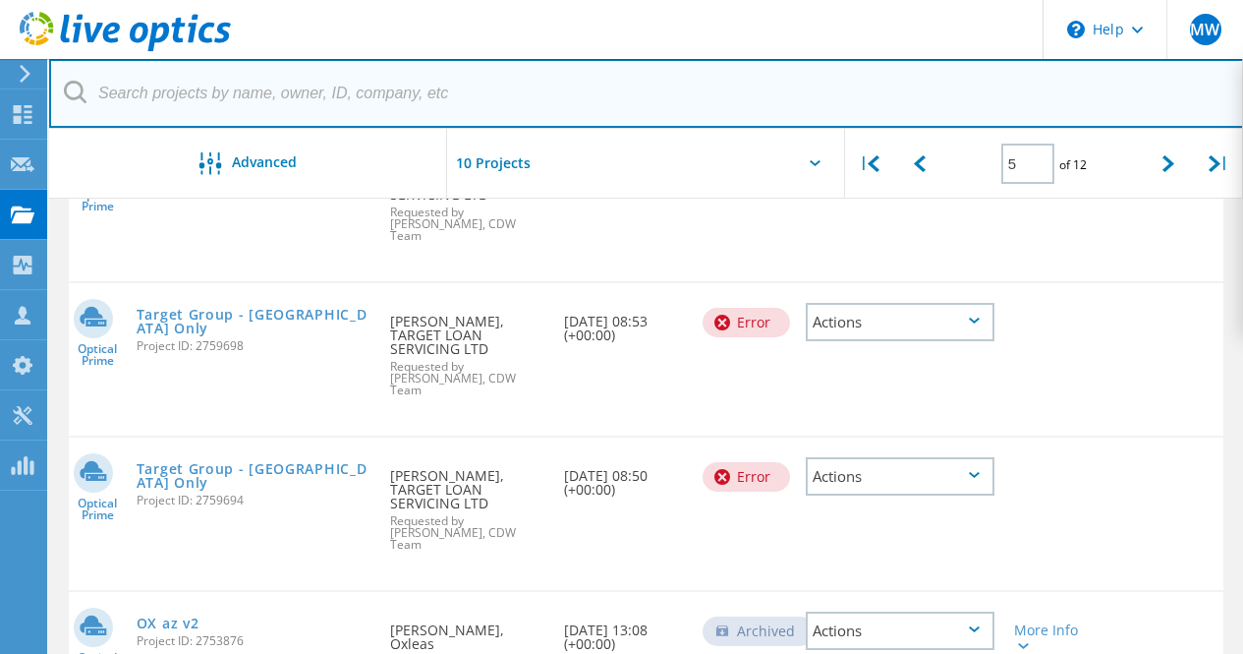
scroll to position [590, 0]
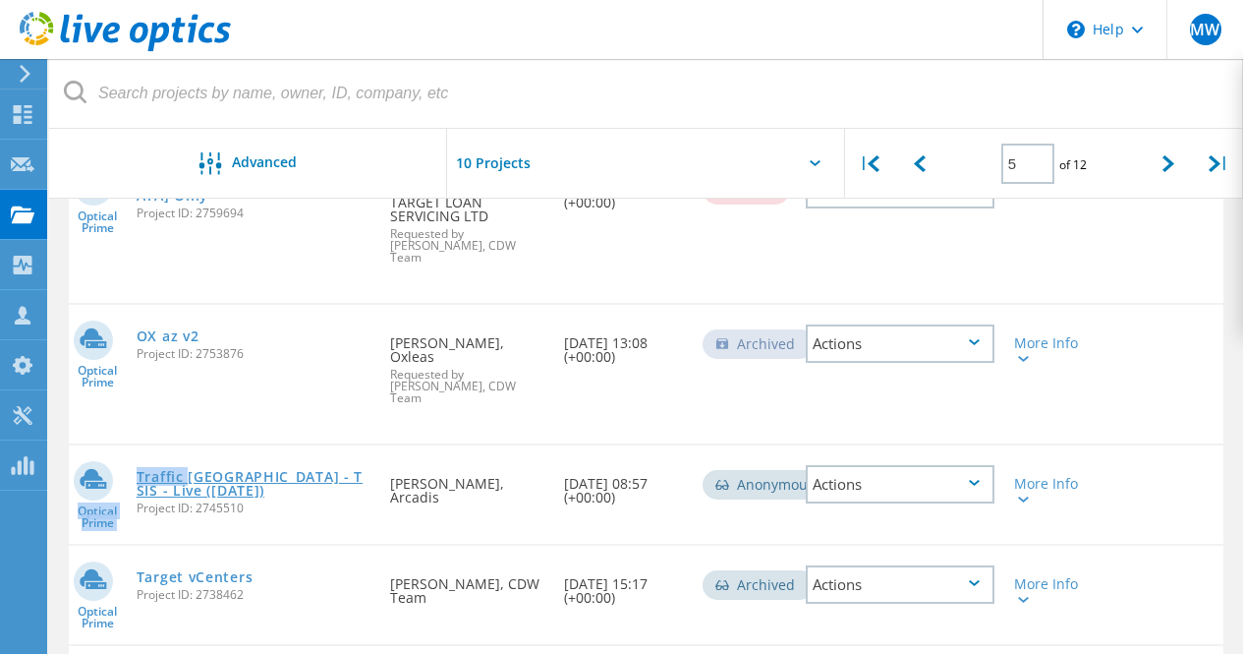
drag, startPoint x: 114, startPoint y: 352, endPoint x: 218, endPoint y: 380, distance: 108.0
click at [191, 445] on div "Optical Prime Traffic [GEOGRAPHIC_DATA] - TSIS - Live ([DATE]) Project ID: 2745…" at bounding box center [646, 494] width 1155 height 98
click at [244, 470] on link "Traffic [GEOGRAPHIC_DATA] - TSIS - Live ([DATE])" at bounding box center [254, 484] width 235 height 28
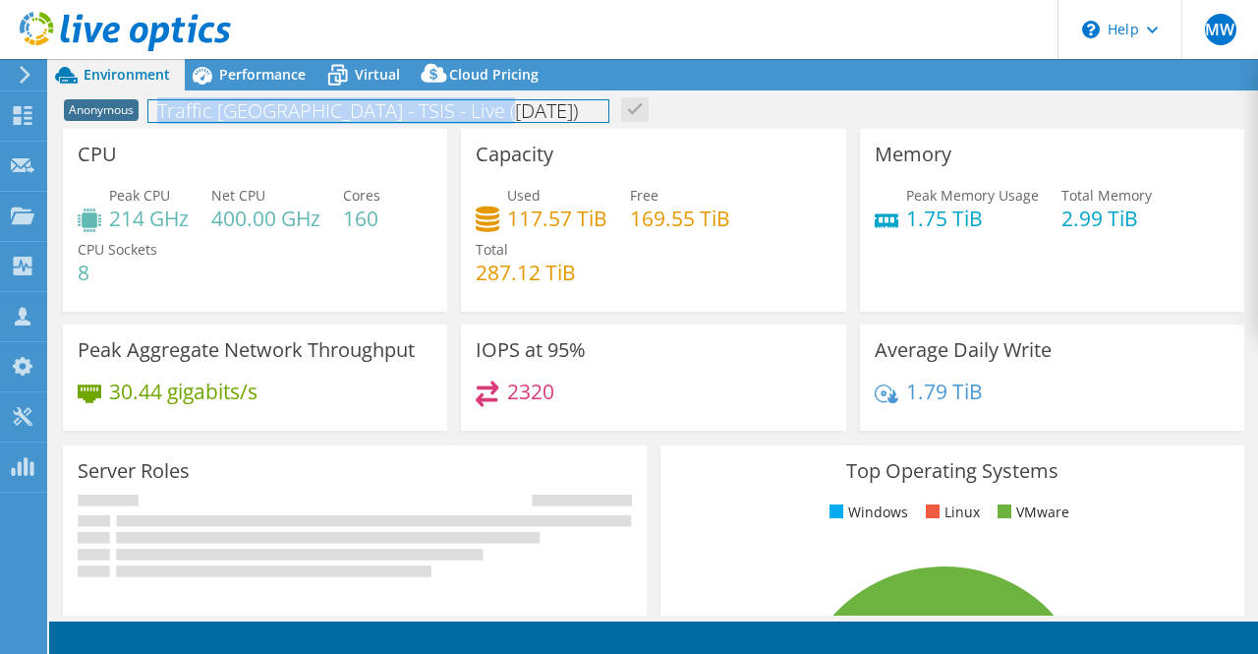
select select "EULondon"
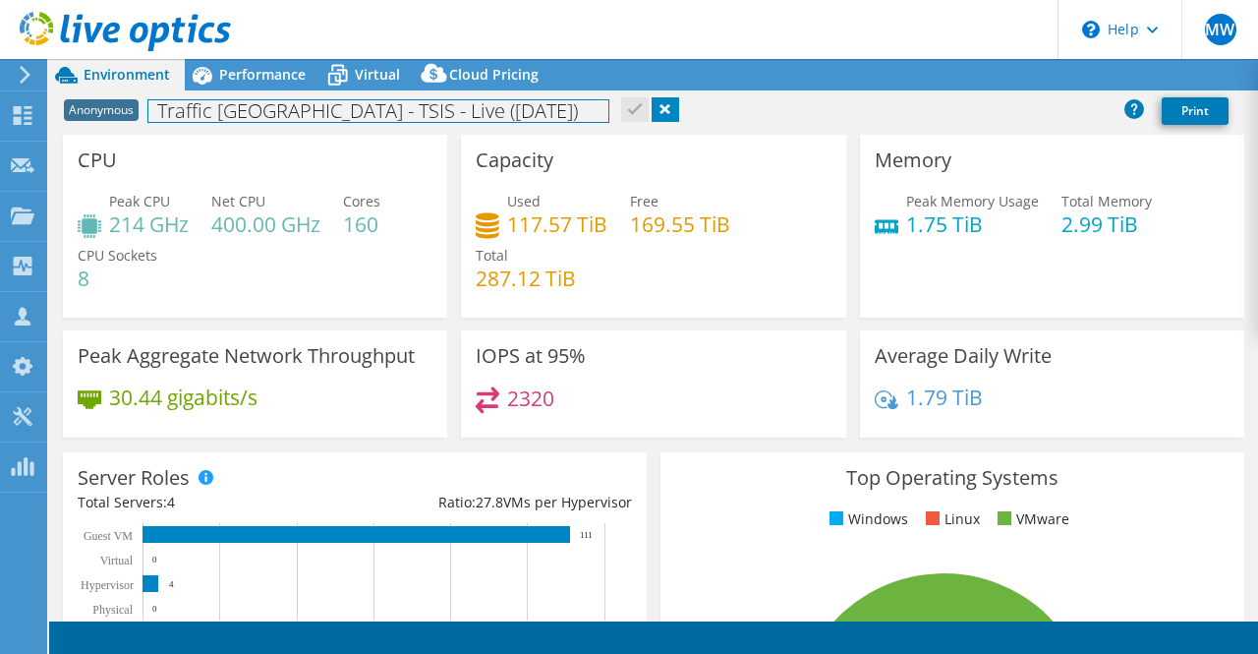
select select "EULondon"
select select "GBP"
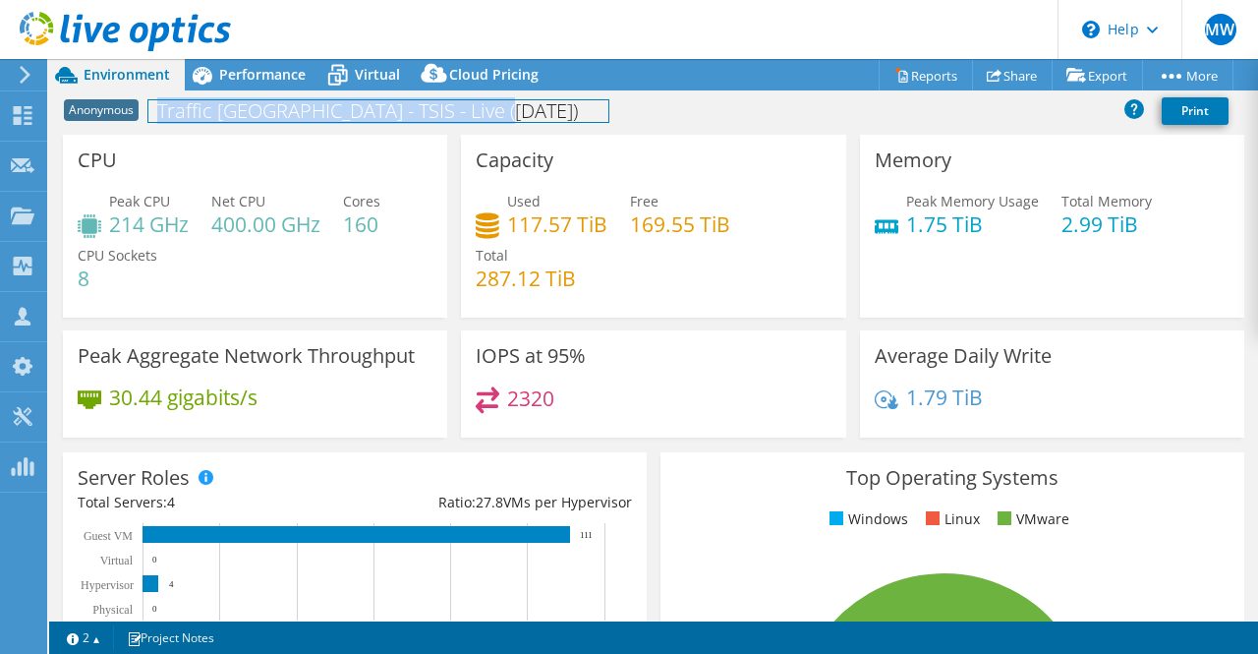
drag, startPoint x: 506, startPoint y: 109, endPoint x: 508, endPoint y: 134, distance: 24.6
click at [508, 134] on div "Anonymous Traffic Scotland - TSIS - Live ([DATE]) Print" at bounding box center [653, 113] width 1209 height 42
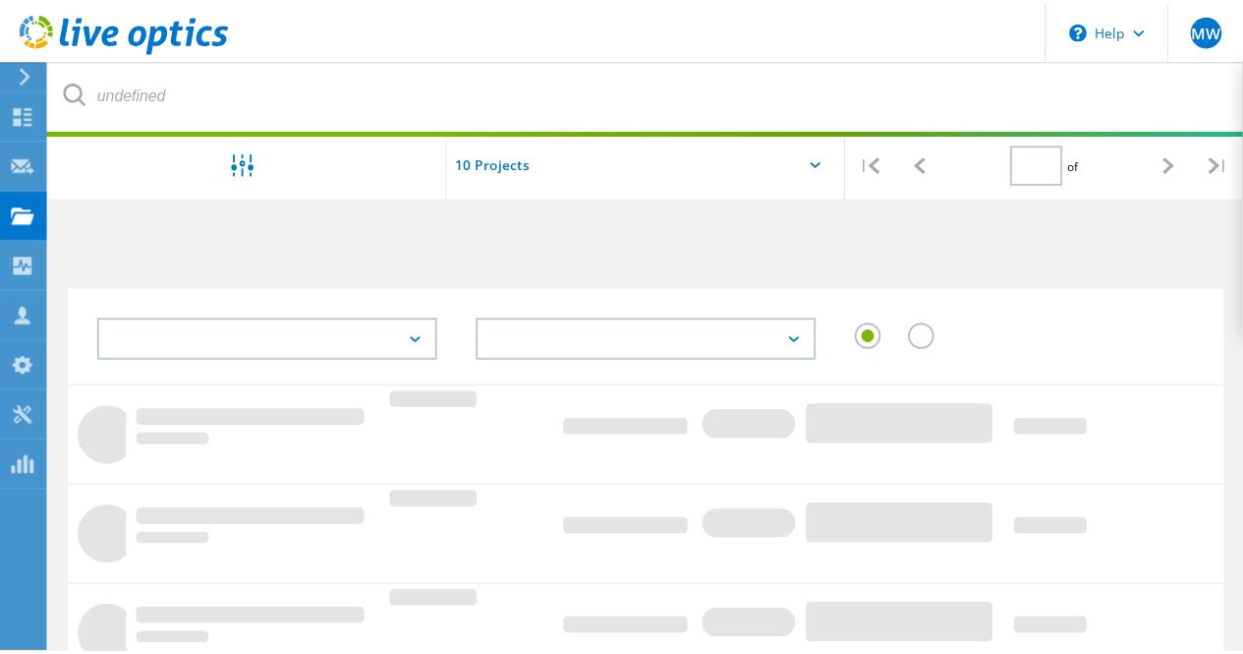
scroll to position [590, 0]
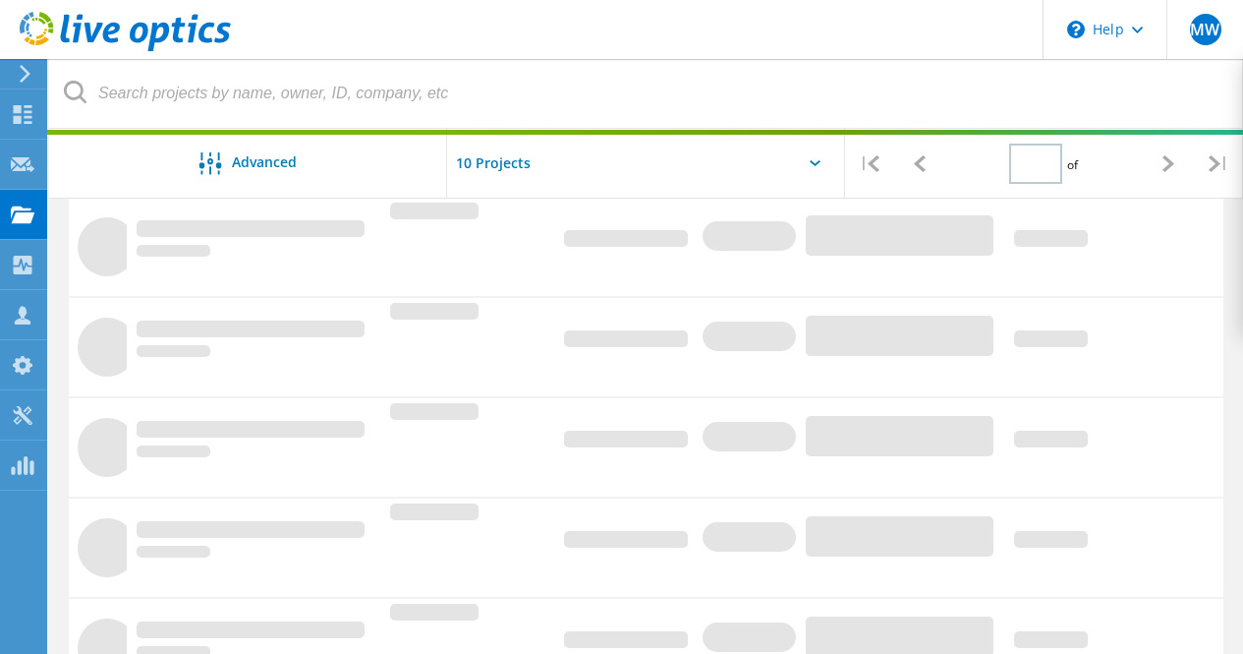
type input "5"
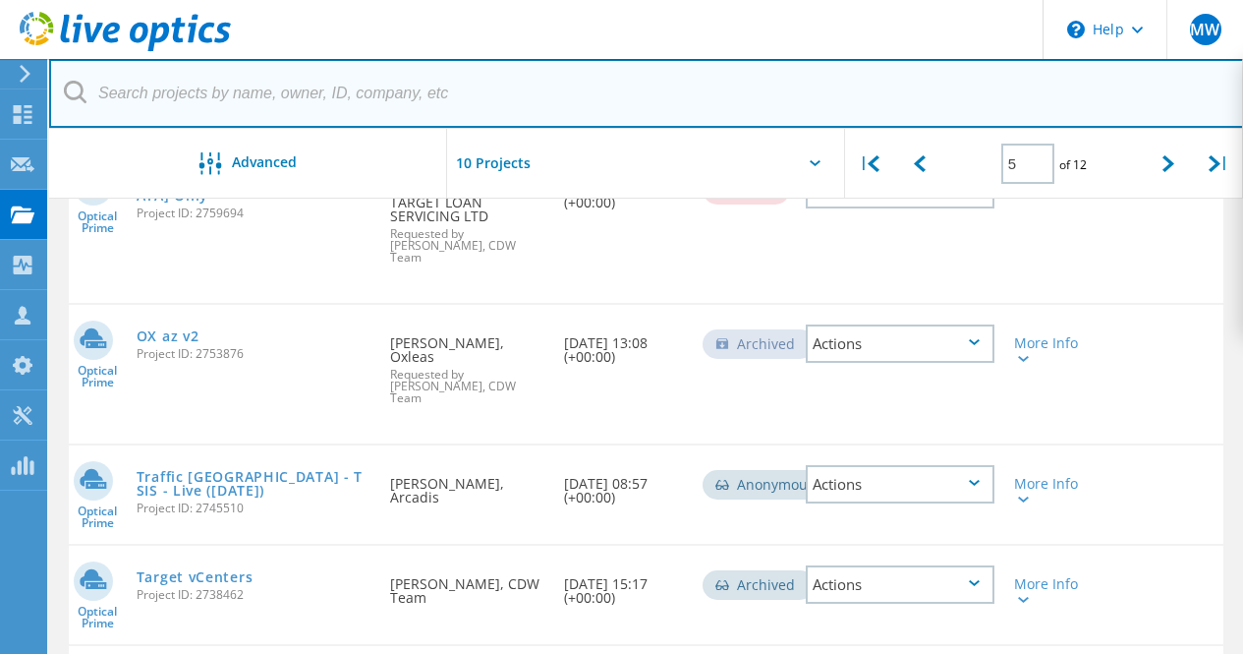
click at [429, 86] on input "text" at bounding box center [646, 93] width 1195 height 69
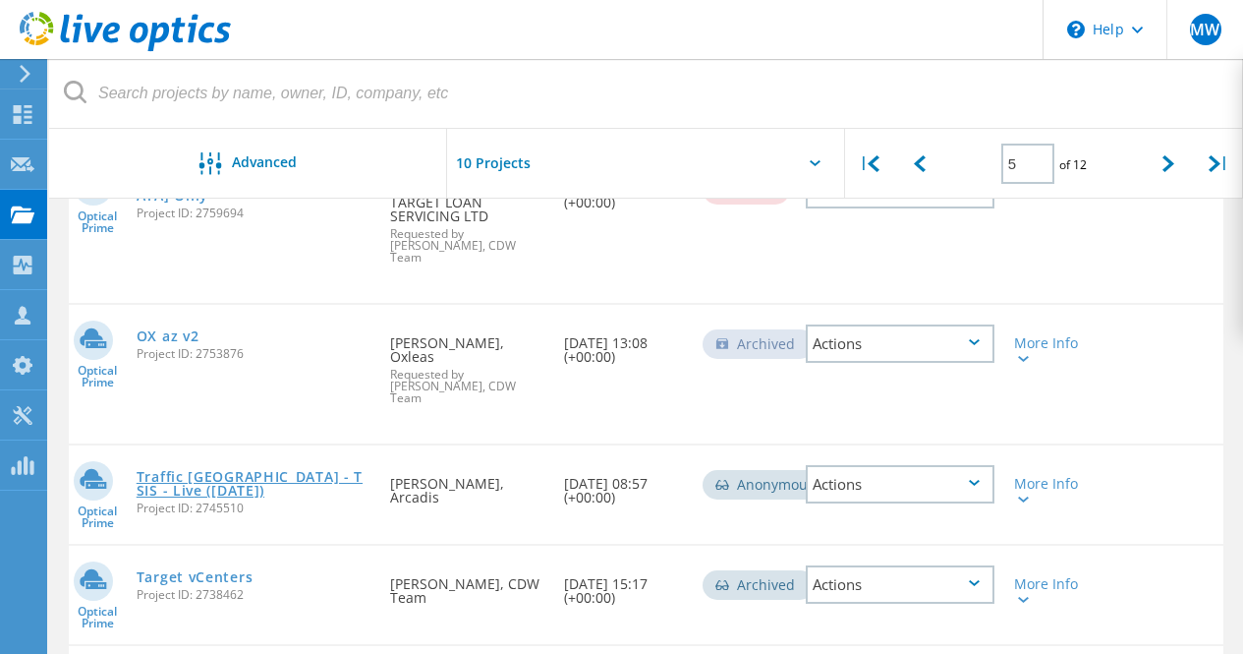
click at [191, 470] on link "Traffic [GEOGRAPHIC_DATA] - TSIS - Live ([DATE])" at bounding box center [254, 484] width 235 height 28
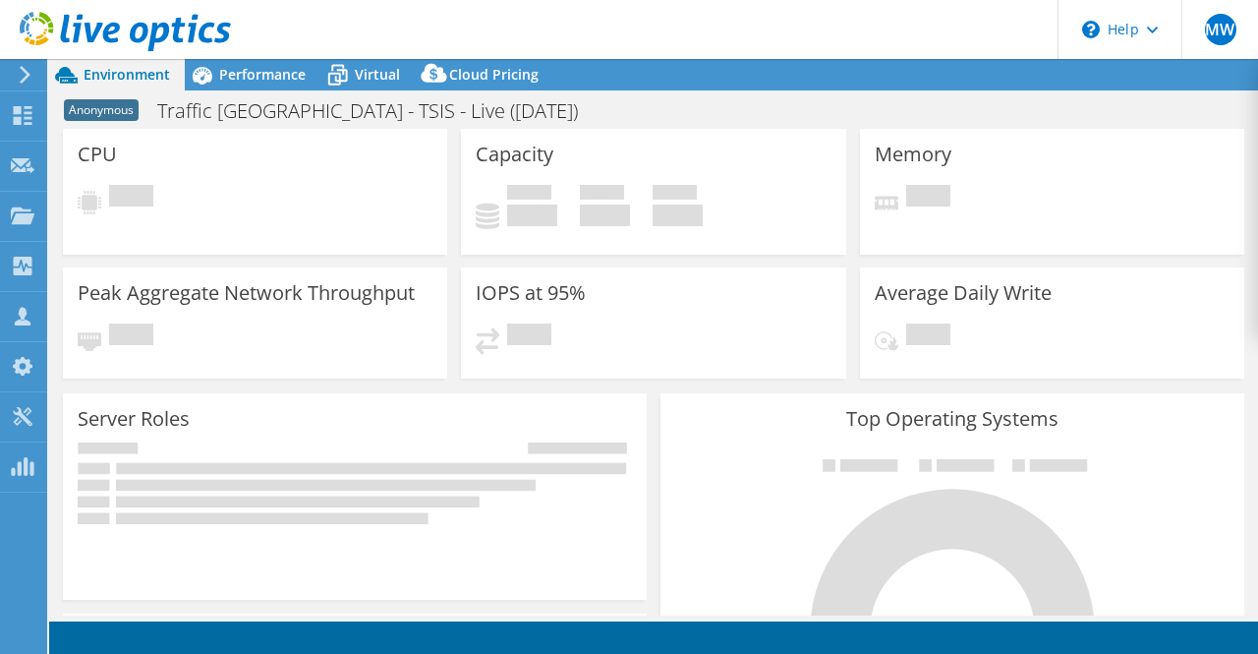
select select "EULondon"
select select "GBP"
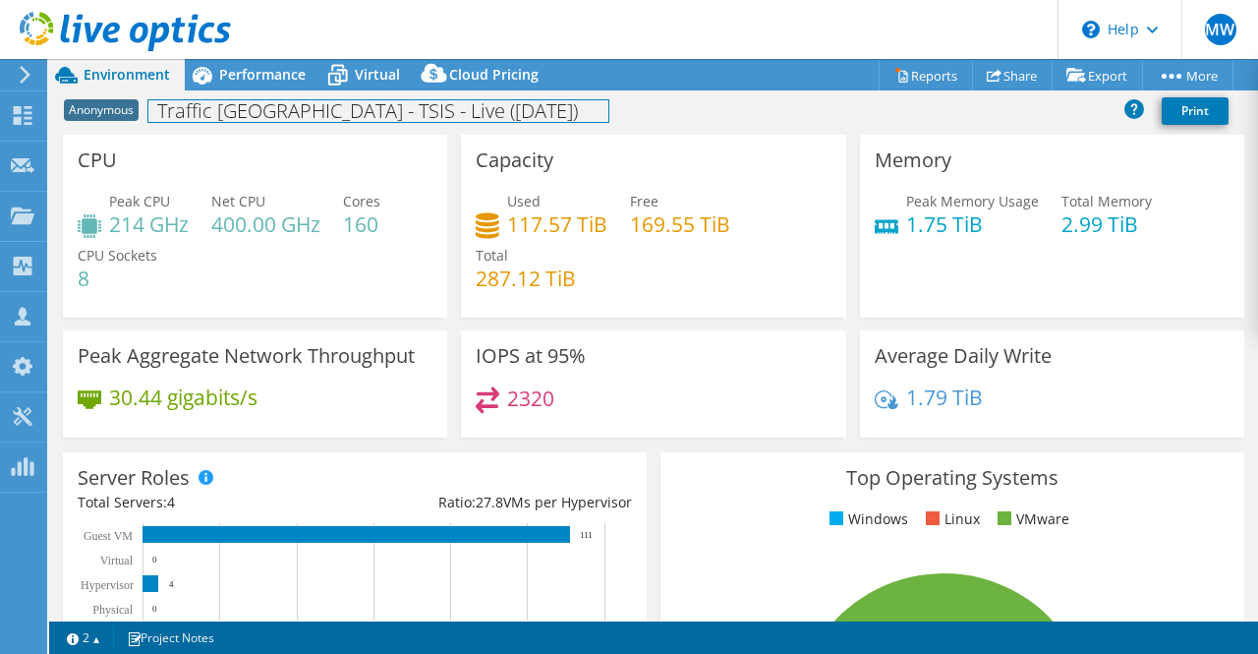
click at [311, 105] on h1 "Traffic [GEOGRAPHIC_DATA] - TSIS - Live ([DATE])" at bounding box center [378, 111] width 460 height 22
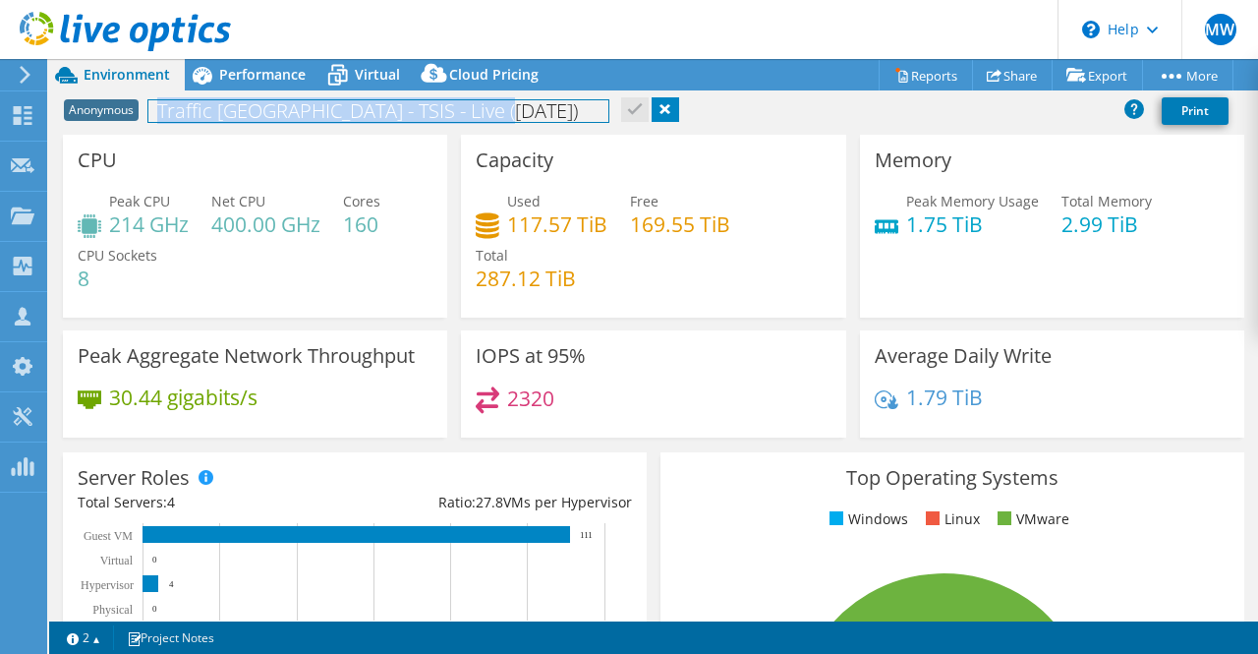
click at [311, 105] on h1 "Traffic [GEOGRAPHIC_DATA] - TSIS - Live ([DATE])" at bounding box center [378, 111] width 460 height 22
copy h1 "Traffic [GEOGRAPHIC_DATA] - TSIS - Live ([DATE])"
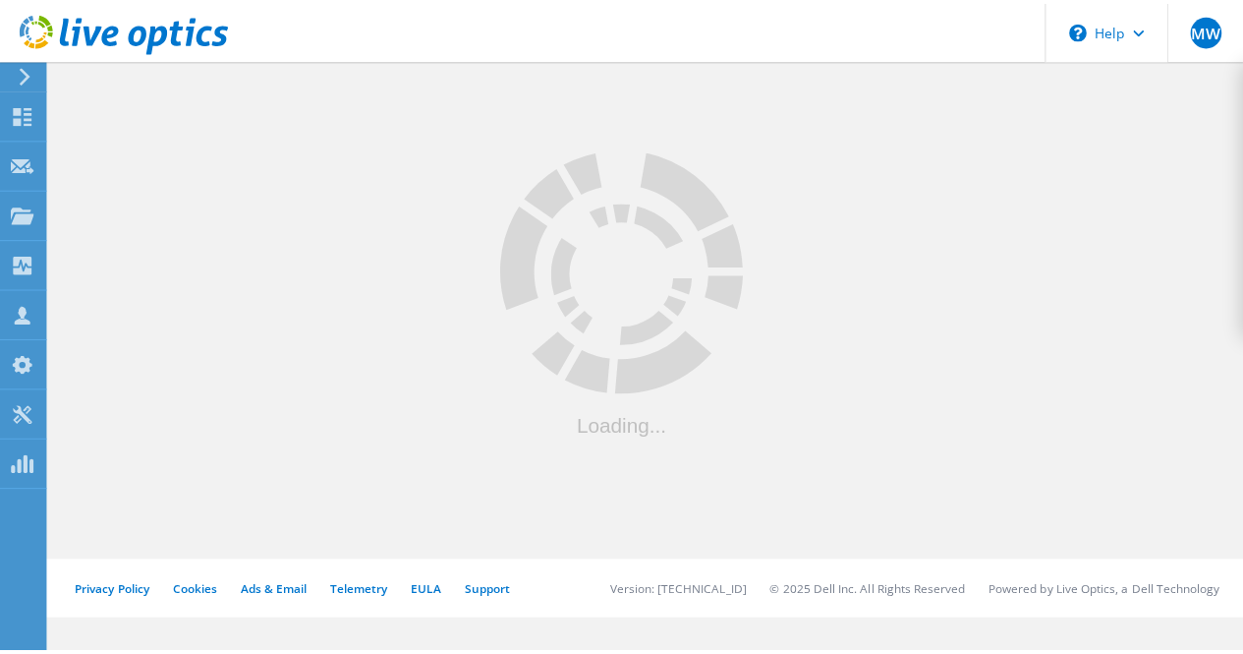
scroll to position [590, 0]
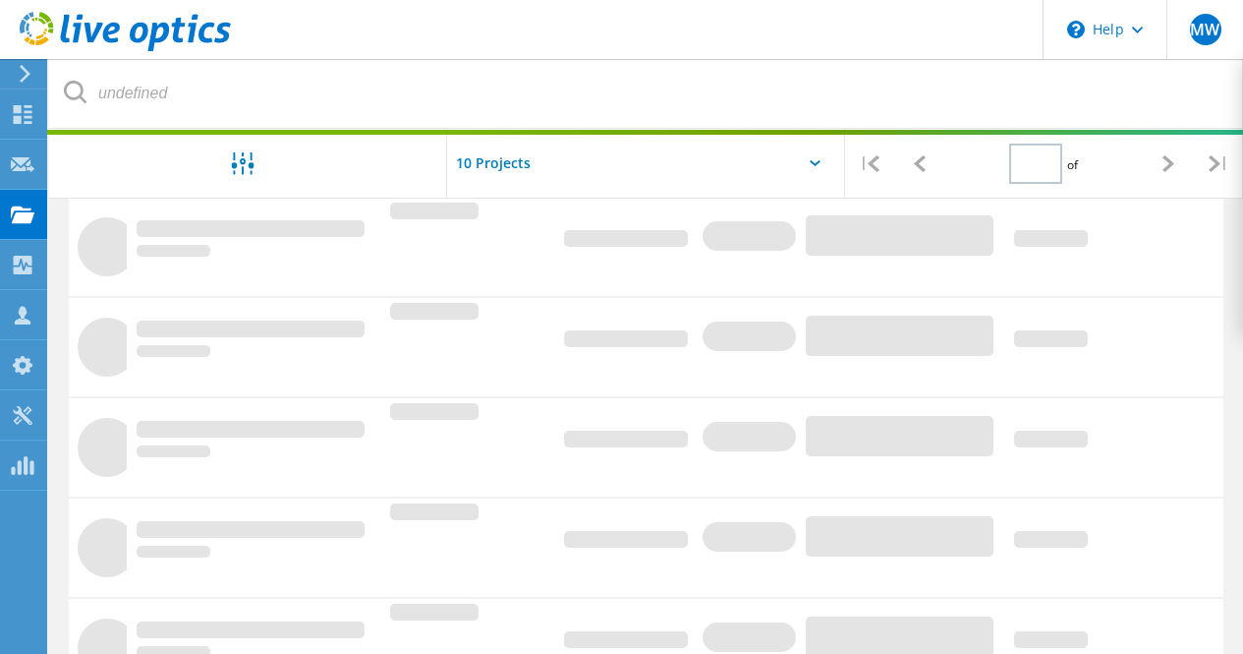
type input "5"
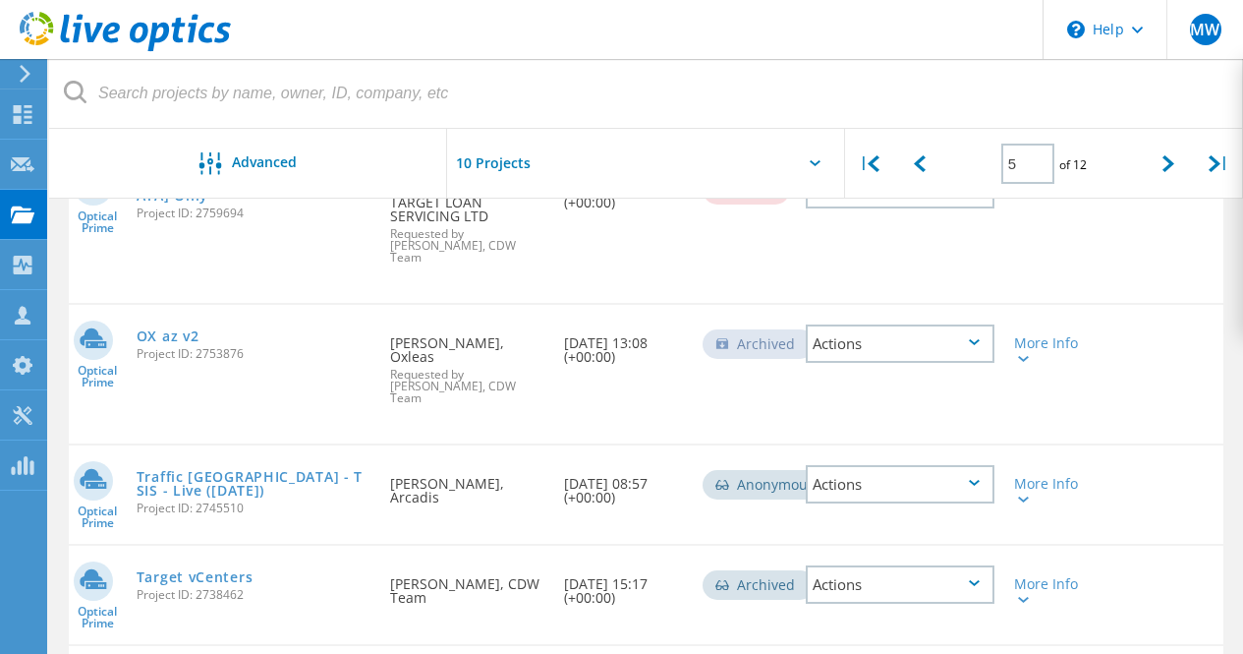
drag, startPoint x: 248, startPoint y: 407, endPoint x: 197, endPoint y: 407, distance: 51.1
click at [197, 502] on span "Project ID: 2745510" at bounding box center [254, 508] width 235 height 12
copy span "2745510"
